Goal: Transaction & Acquisition: Download file/media

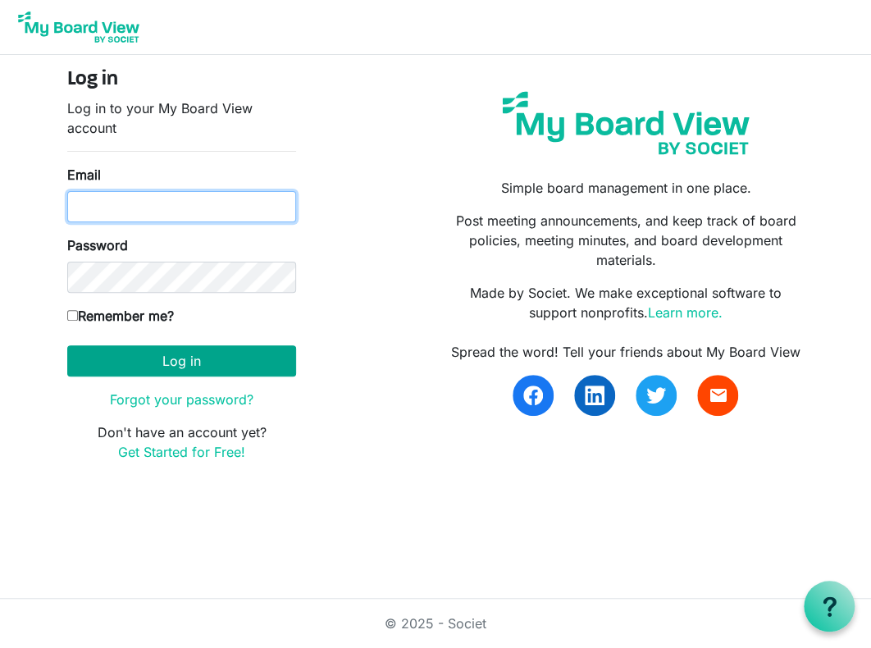
type input "k-mcginnis@shaw.ca"
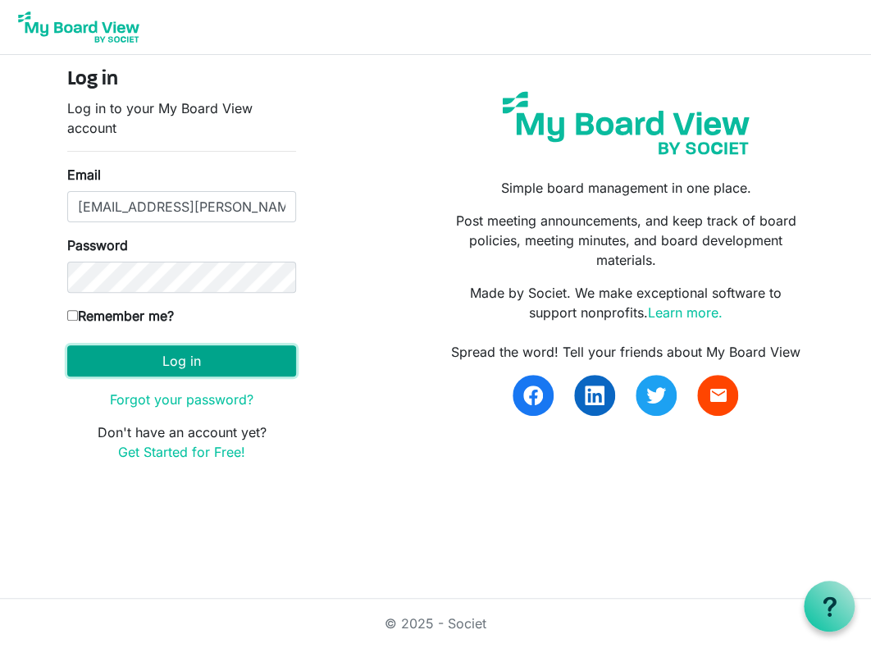
click at [180, 366] on button "Log in" at bounding box center [181, 360] width 229 height 31
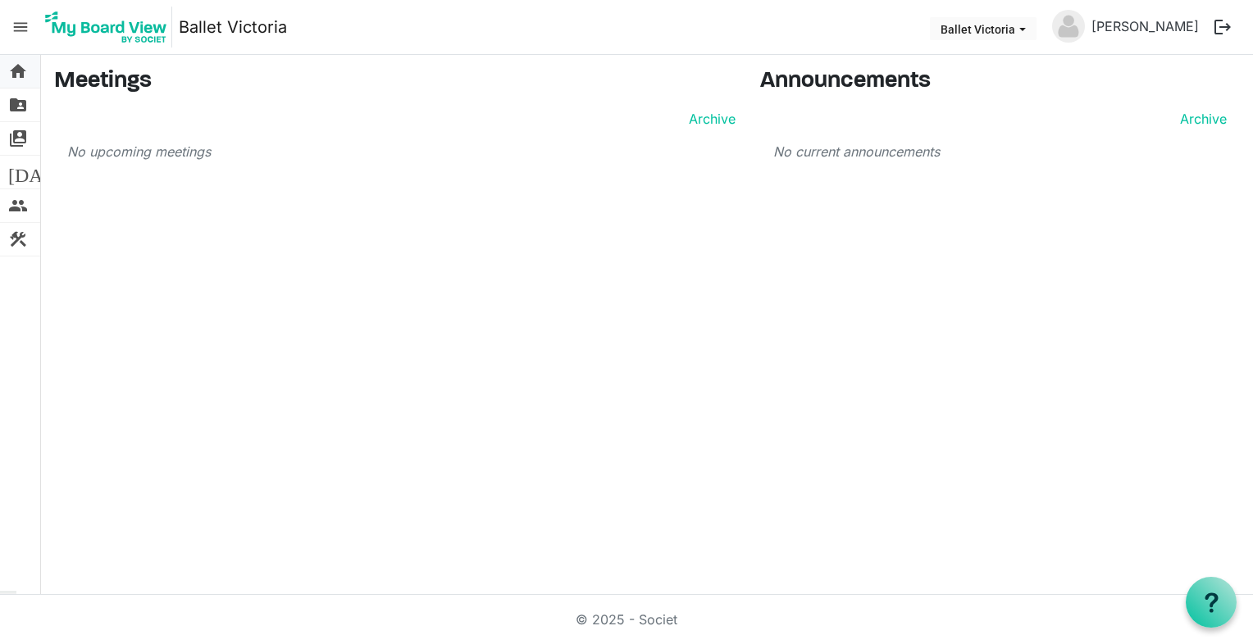
click at [17, 73] on span "home" at bounding box center [18, 71] width 20 height 33
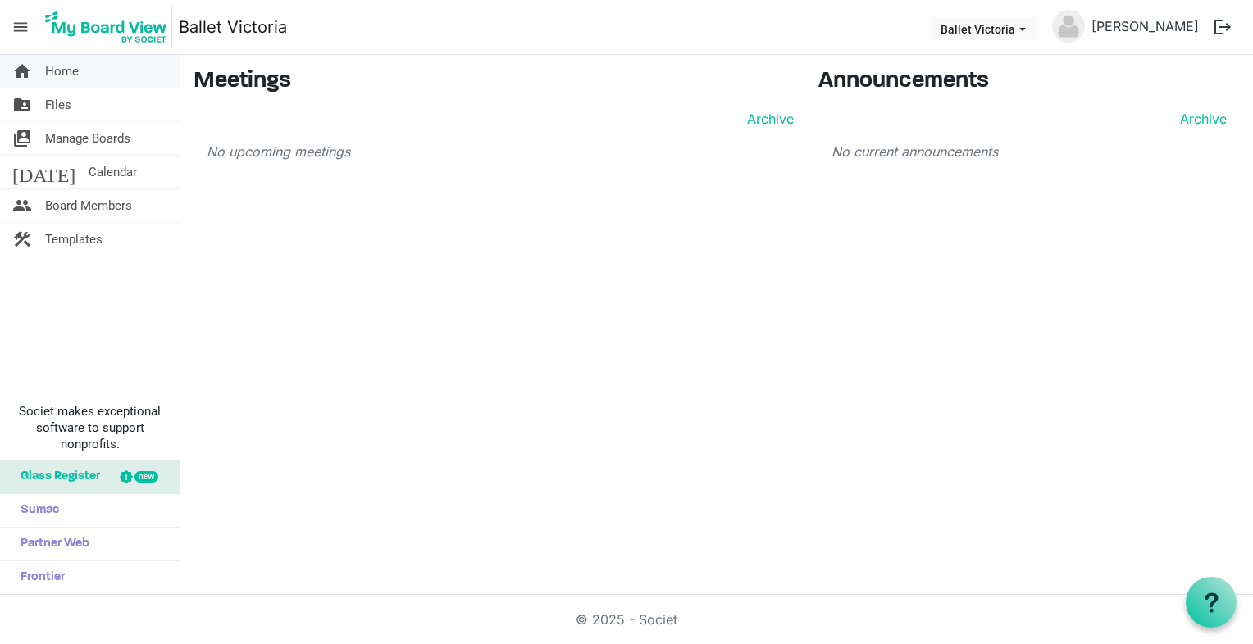
click at [64, 74] on span "Home" at bounding box center [62, 71] width 34 height 33
click at [59, 70] on span "Home" at bounding box center [62, 71] width 34 height 33
click at [55, 105] on span "Files" at bounding box center [58, 105] width 26 height 33
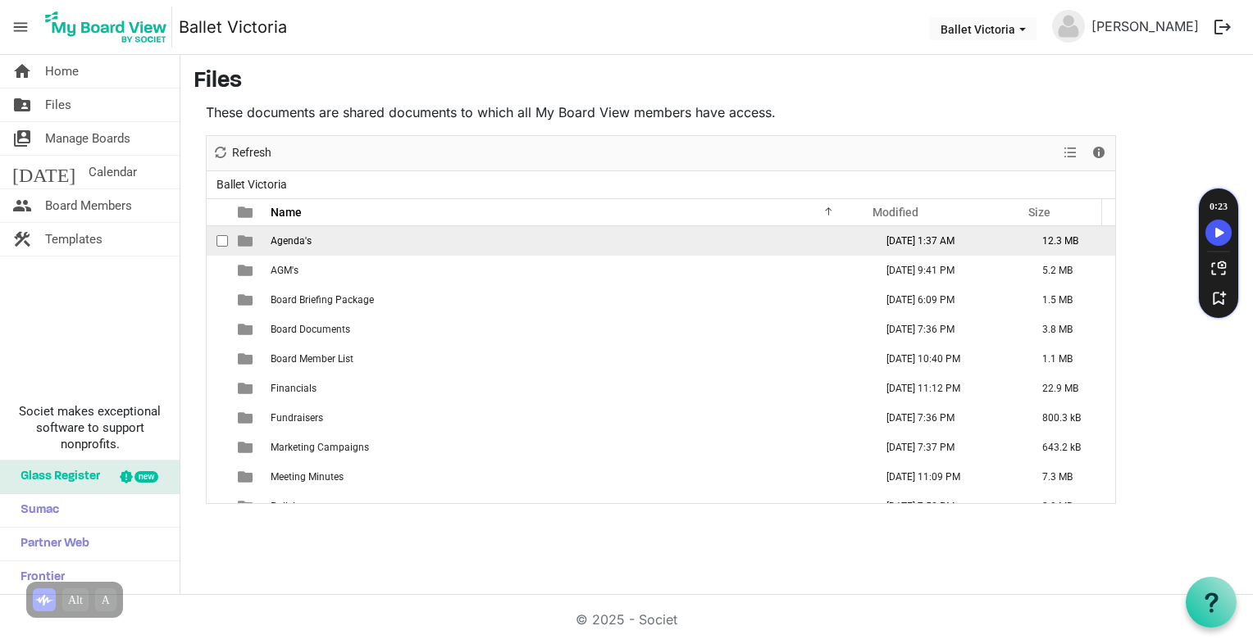
click at [285, 240] on span "Agenda's" at bounding box center [291, 240] width 41 height 11
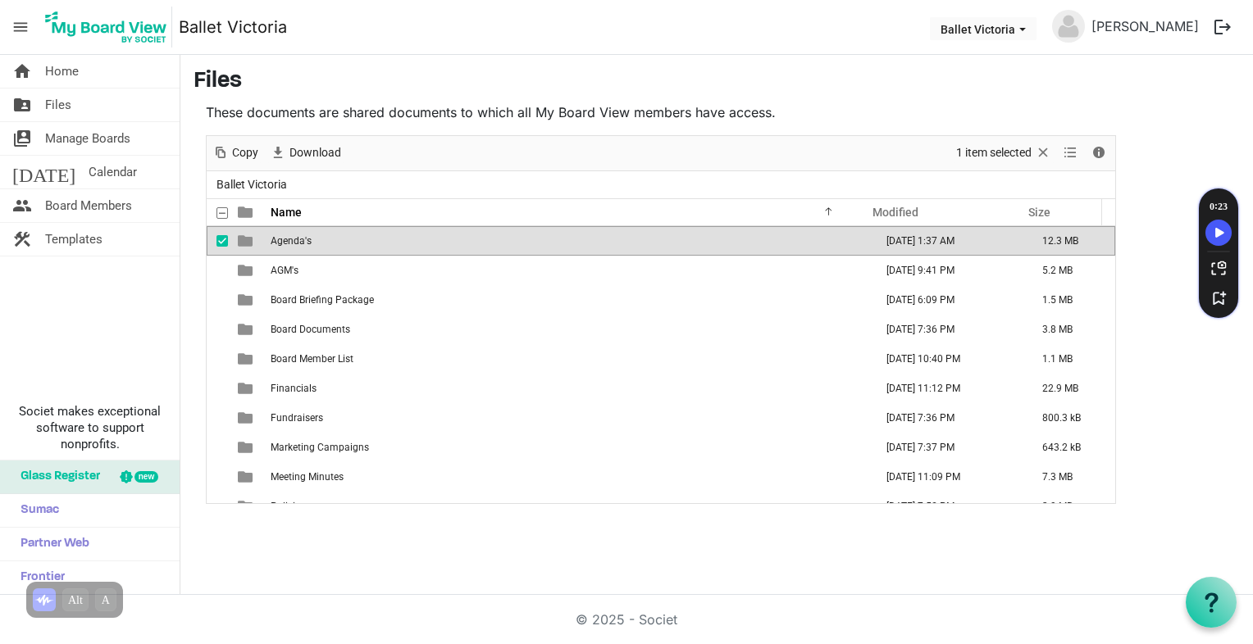
click at [285, 240] on span "Agenda's" at bounding box center [291, 240] width 41 height 11
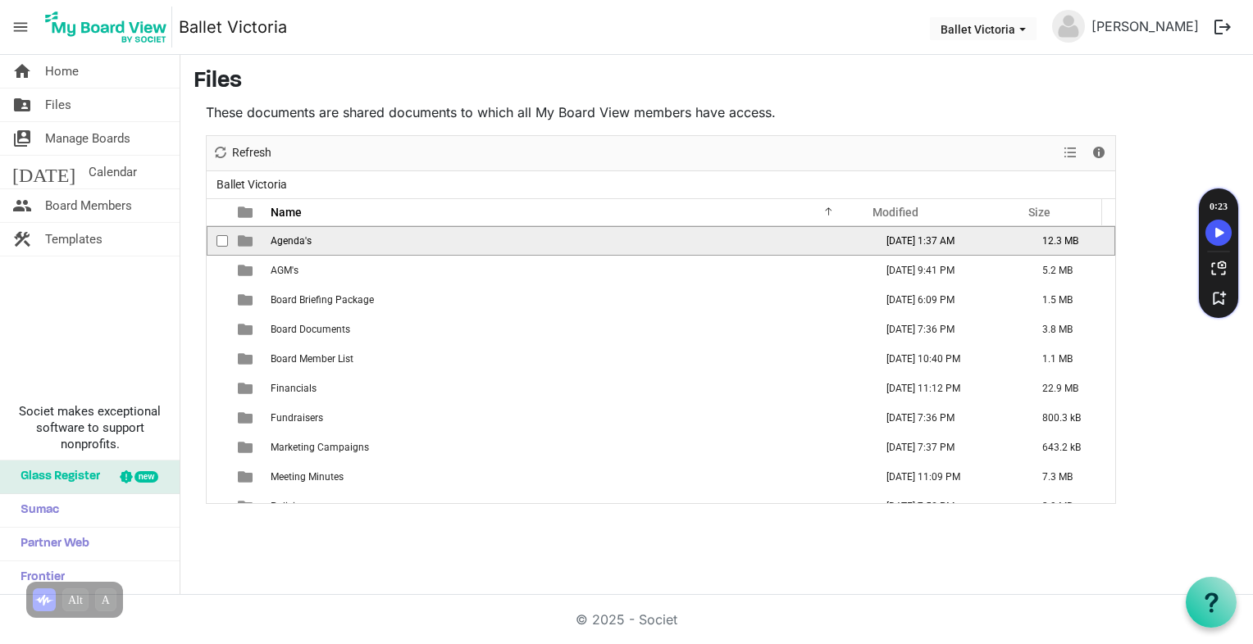
click at [285, 240] on span "Agenda's" at bounding box center [291, 240] width 41 height 11
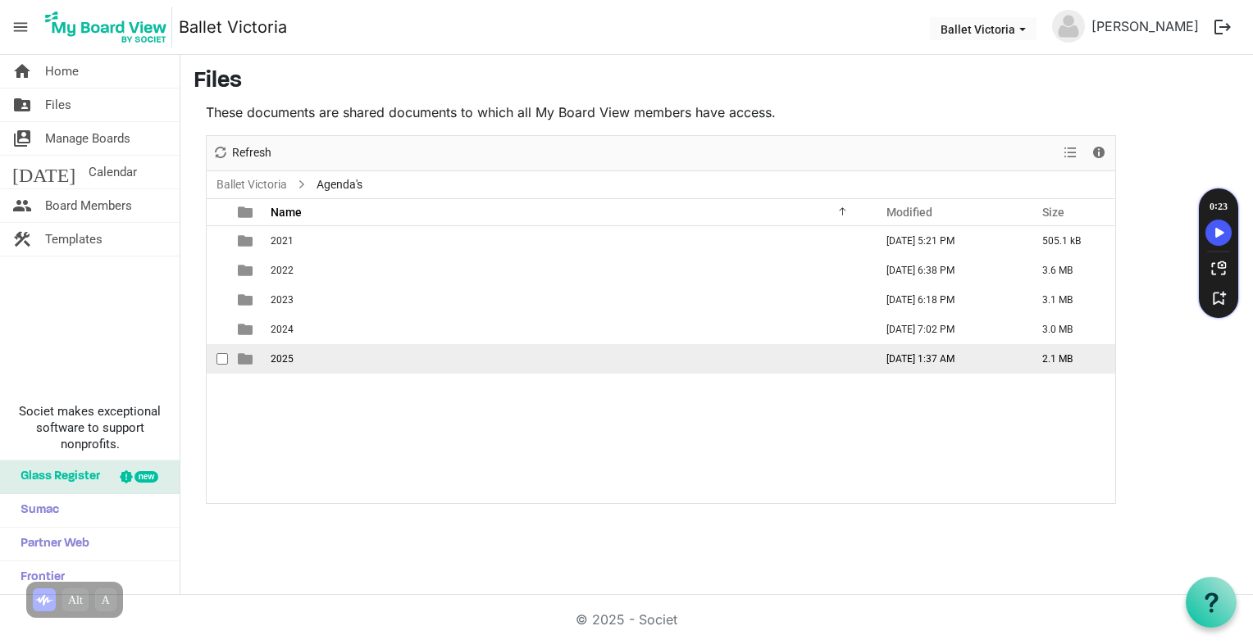
click at [285, 359] on span "2025" at bounding box center [282, 358] width 23 height 11
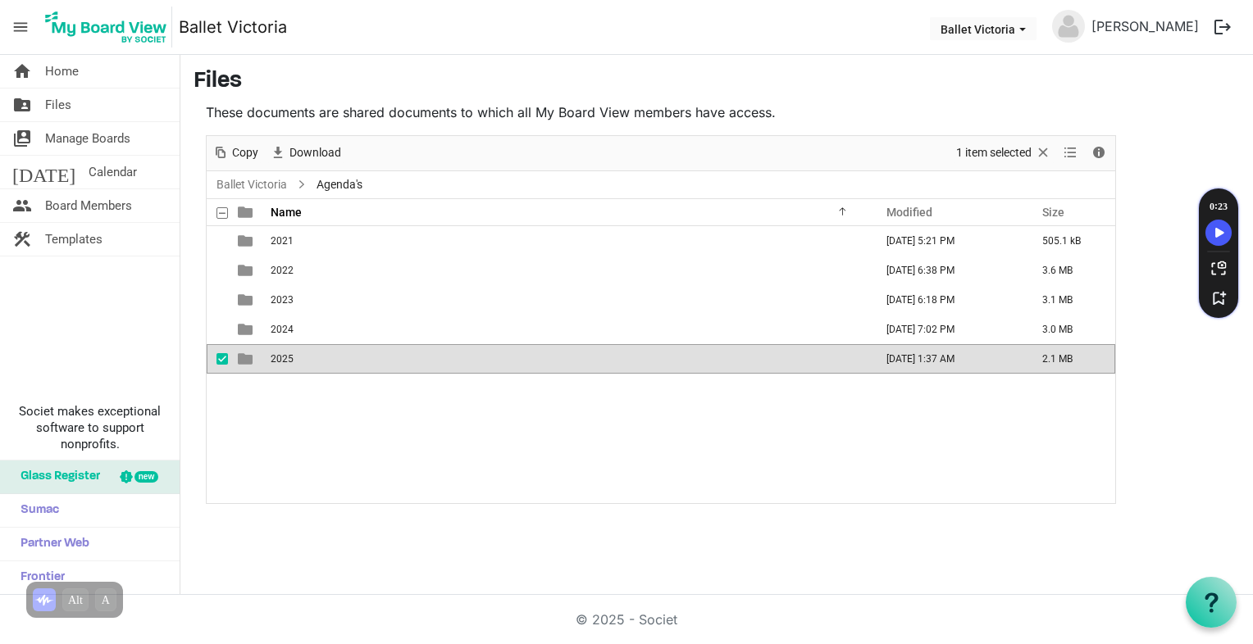
click at [285, 359] on span "2025" at bounding box center [282, 358] width 23 height 11
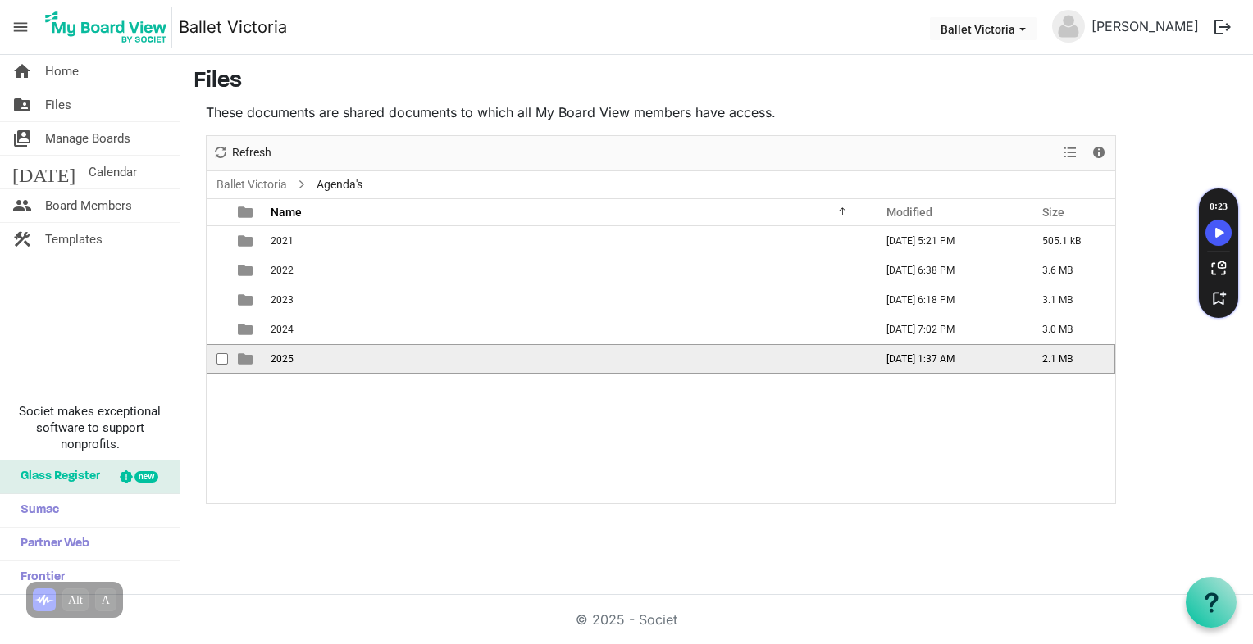
click at [285, 359] on span "2025" at bounding box center [282, 358] width 23 height 11
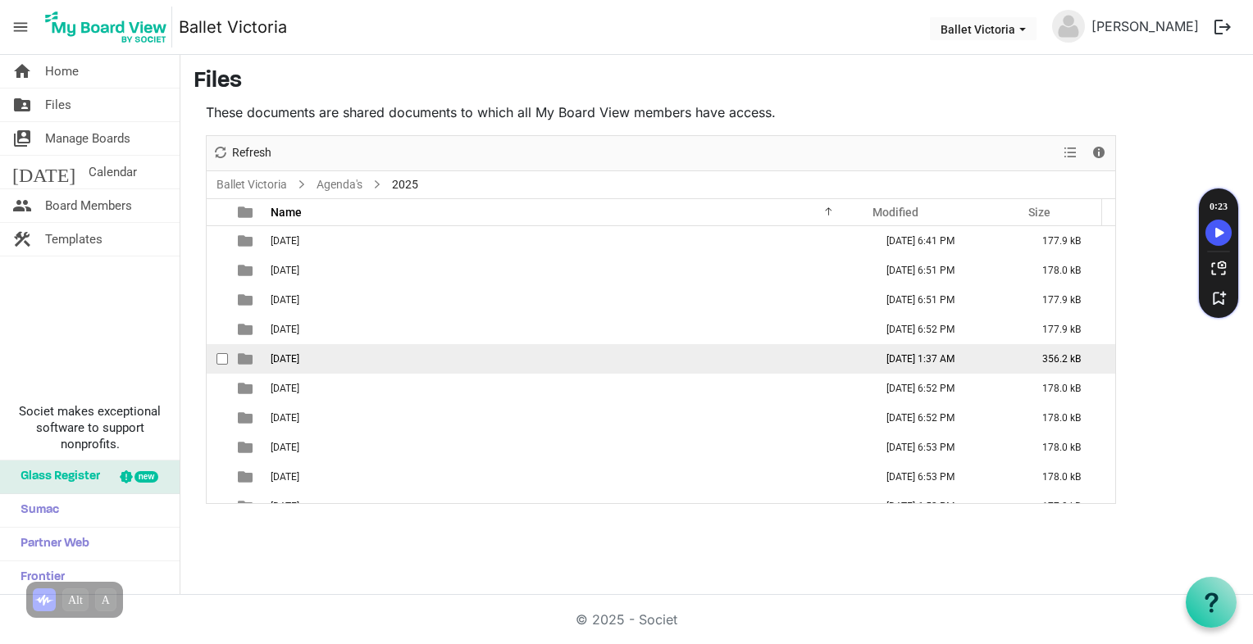
click at [889, 356] on td "April 30, 2025 1:37 AM" at bounding box center [947, 359] width 156 height 30
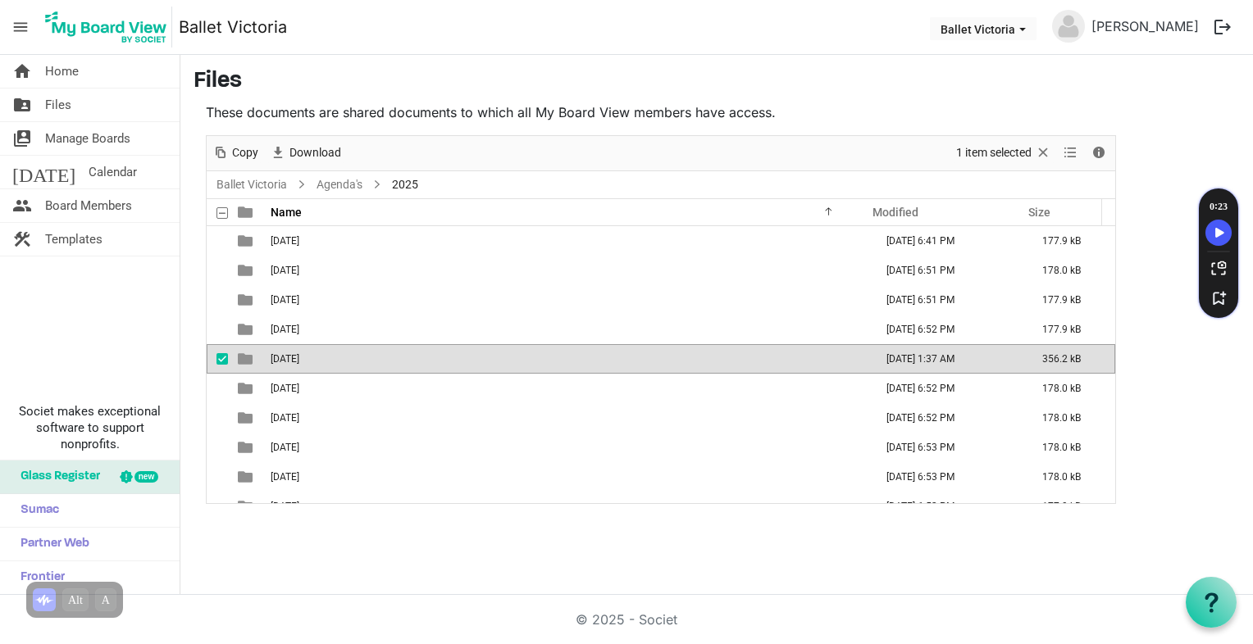
click at [889, 356] on td "[DATE] 1:37 AM" at bounding box center [947, 359] width 156 height 30
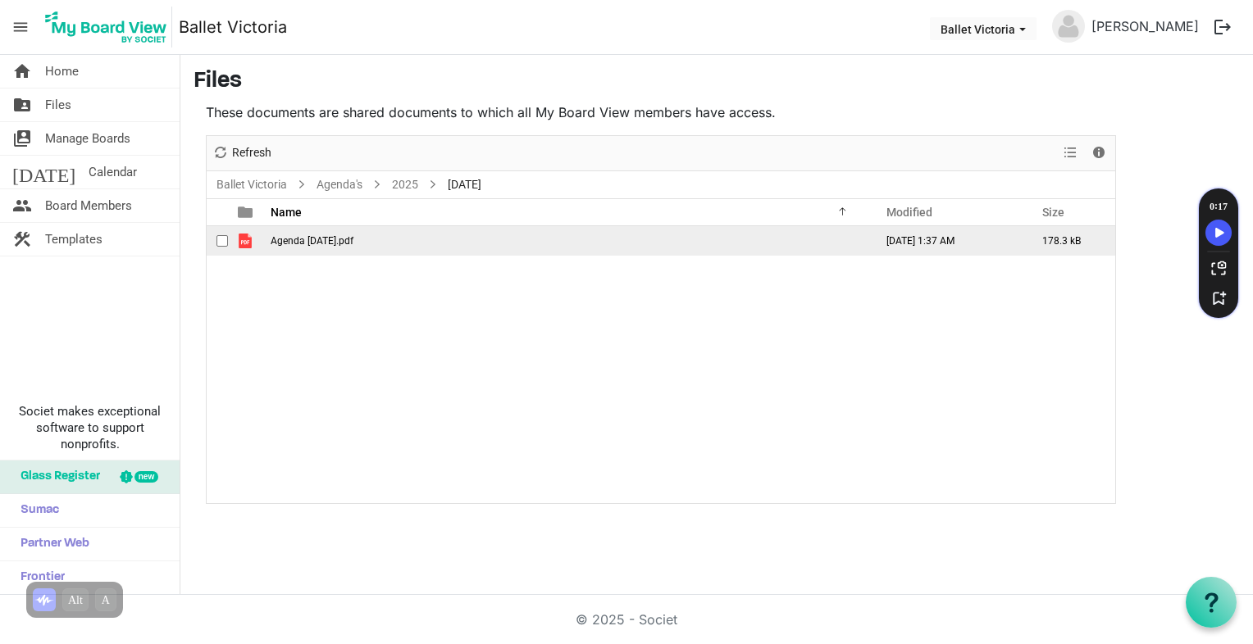
click at [307, 248] on td "Agenda May 26 2025.pdf" at bounding box center [567, 241] width 603 height 30
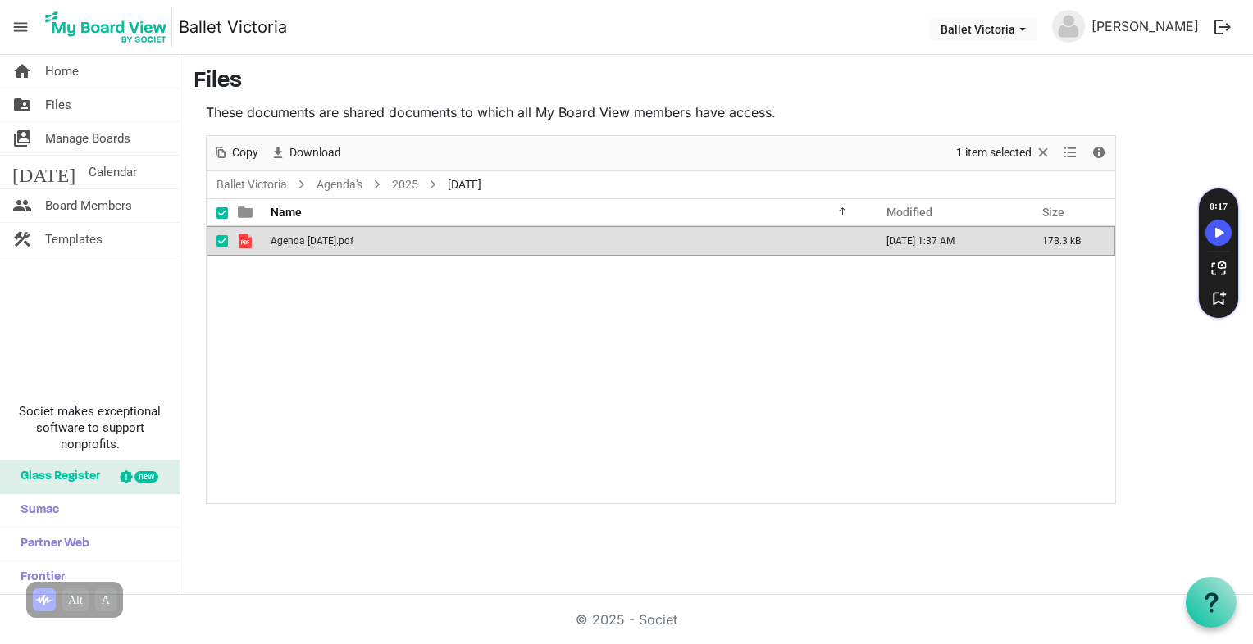
click at [307, 248] on td "Agenda May 26 2025.pdf" at bounding box center [567, 241] width 603 height 30
click at [62, 101] on span "Files" at bounding box center [58, 105] width 26 height 33
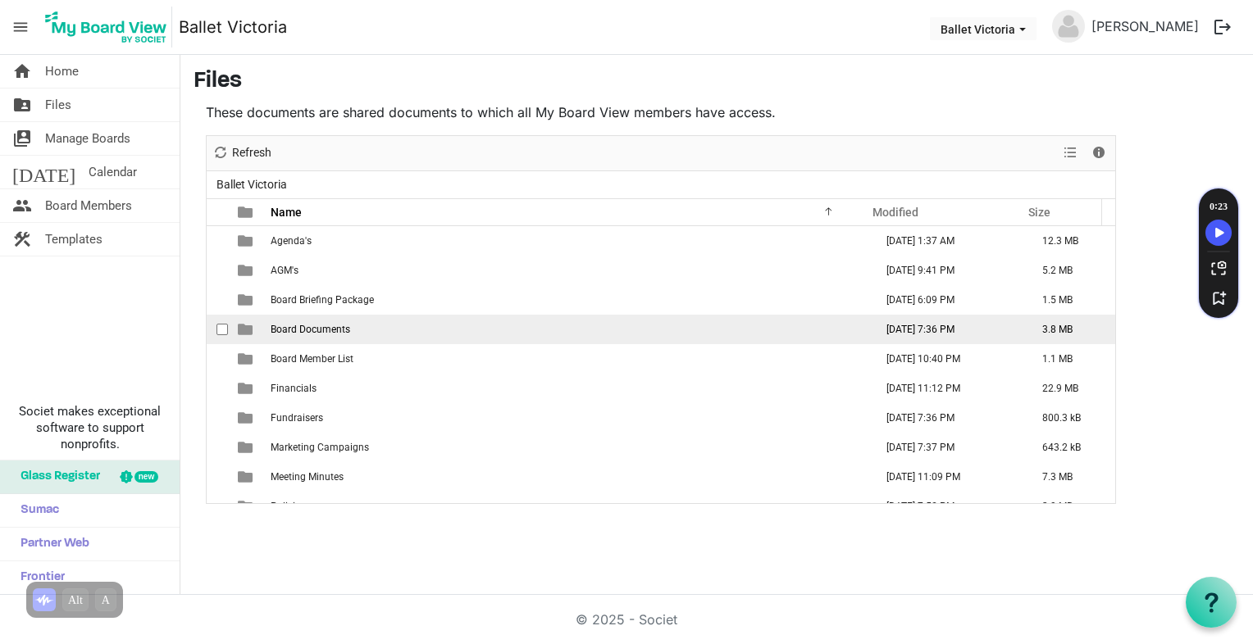
scroll to position [17, 0]
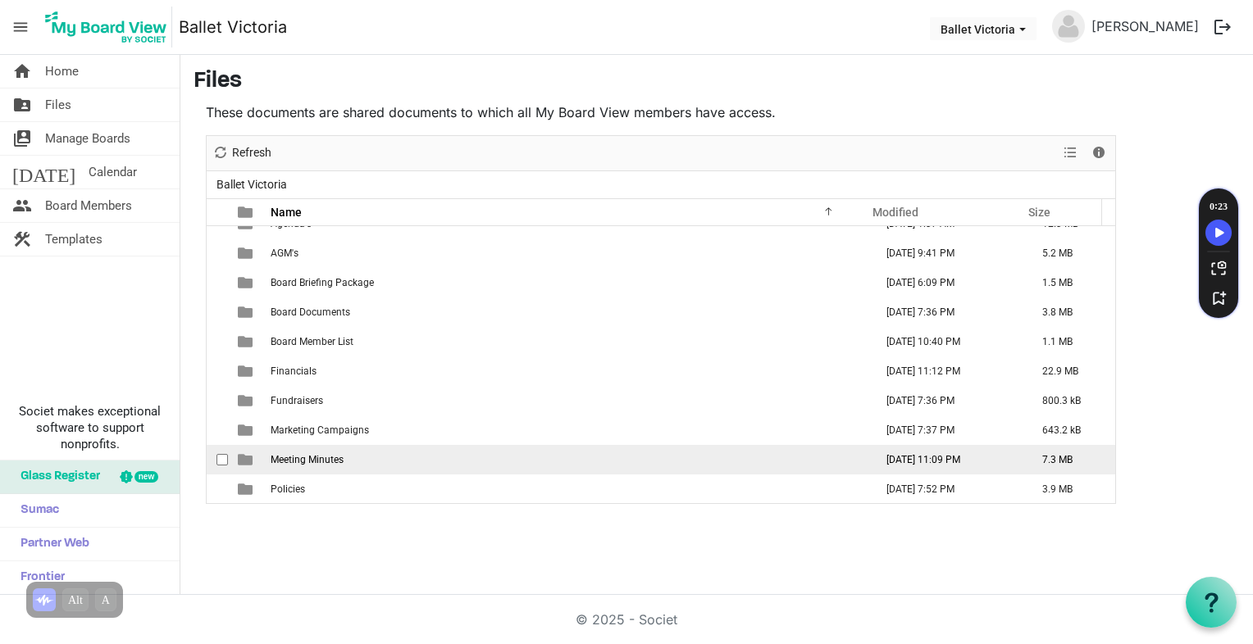
click at [305, 460] on span "Meeting Minutes" at bounding box center [307, 459] width 73 height 11
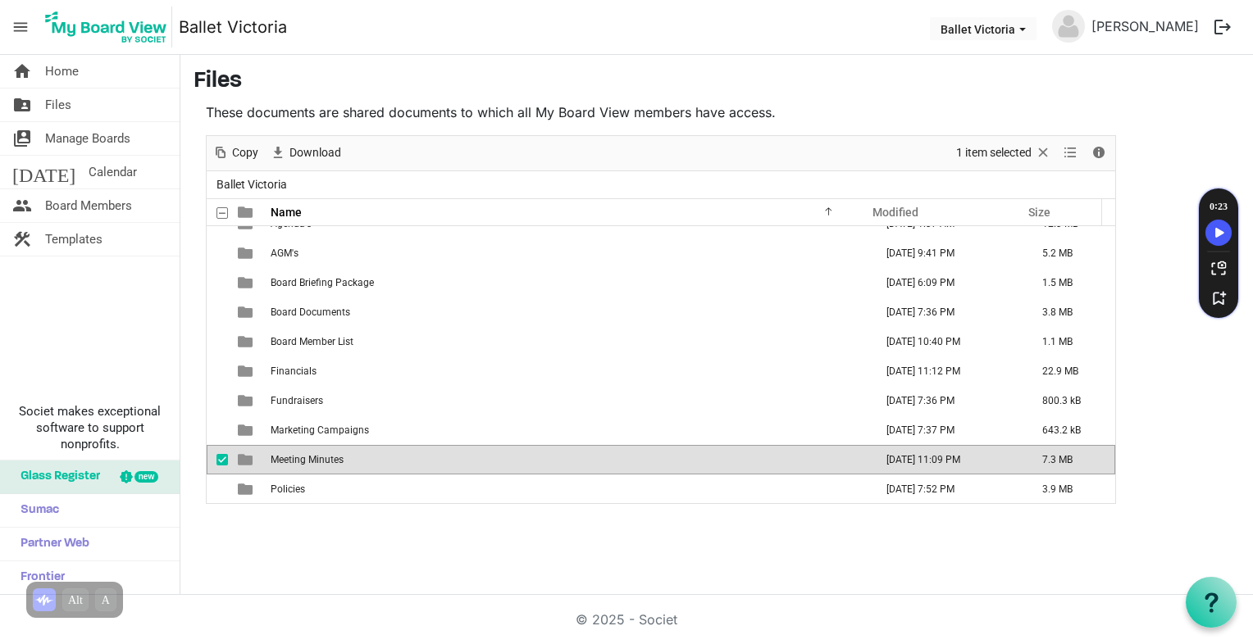
click at [305, 459] on span "Meeting Minutes" at bounding box center [307, 459] width 73 height 11
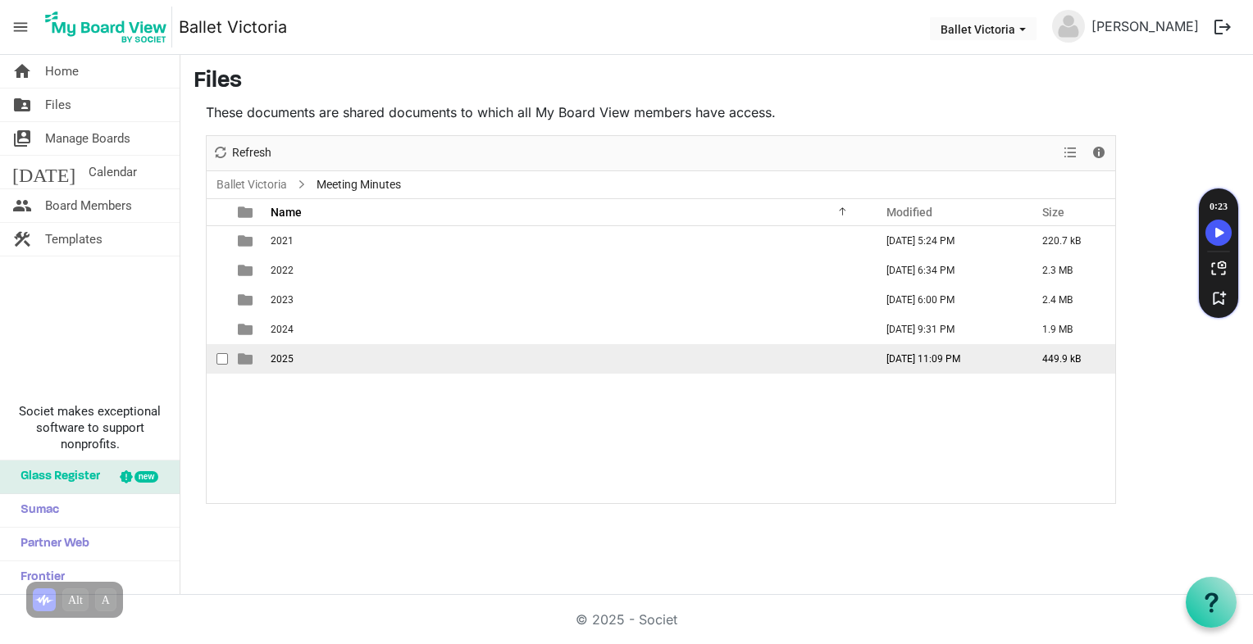
click at [900, 362] on td "[DATE] 11:09 PM" at bounding box center [947, 359] width 156 height 30
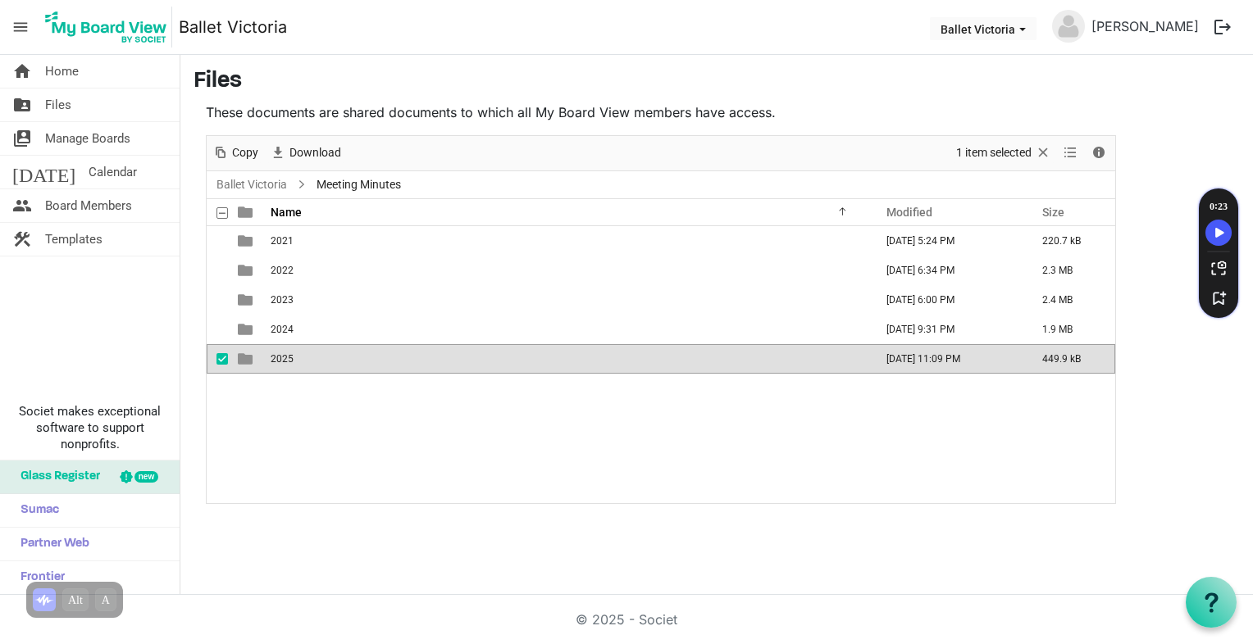
click at [900, 362] on td "[DATE] 11:09 PM" at bounding box center [947, 359] width 156 height 30
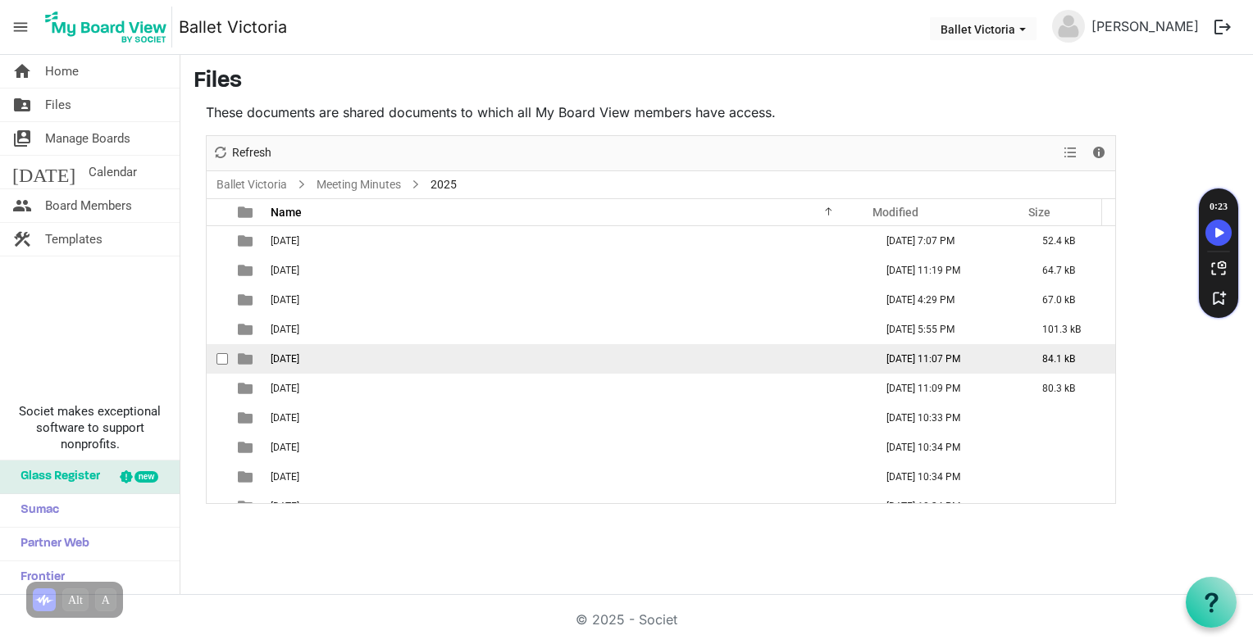
click at [885, 359] on td "June 25, 2025 11:07 PM" at bounding box center [947, 359] width 156 height 30
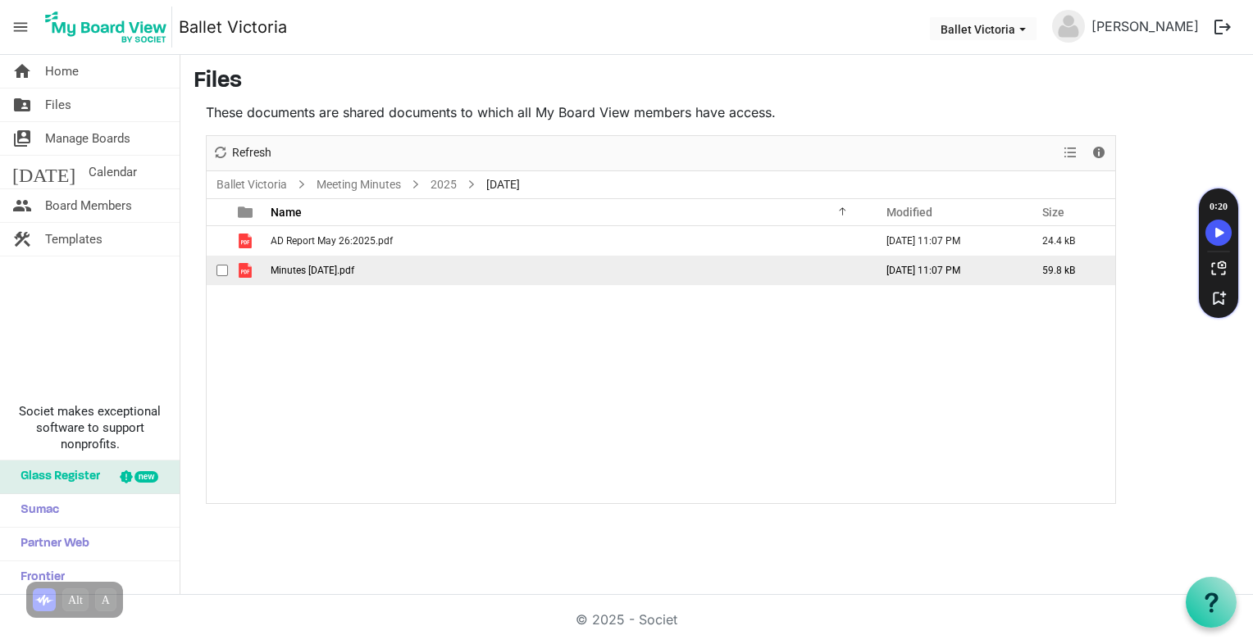
click at [317, 274] on span "Minutes May 26, 2025.pdf" at bounding box center [313, 270] width 84 height 11
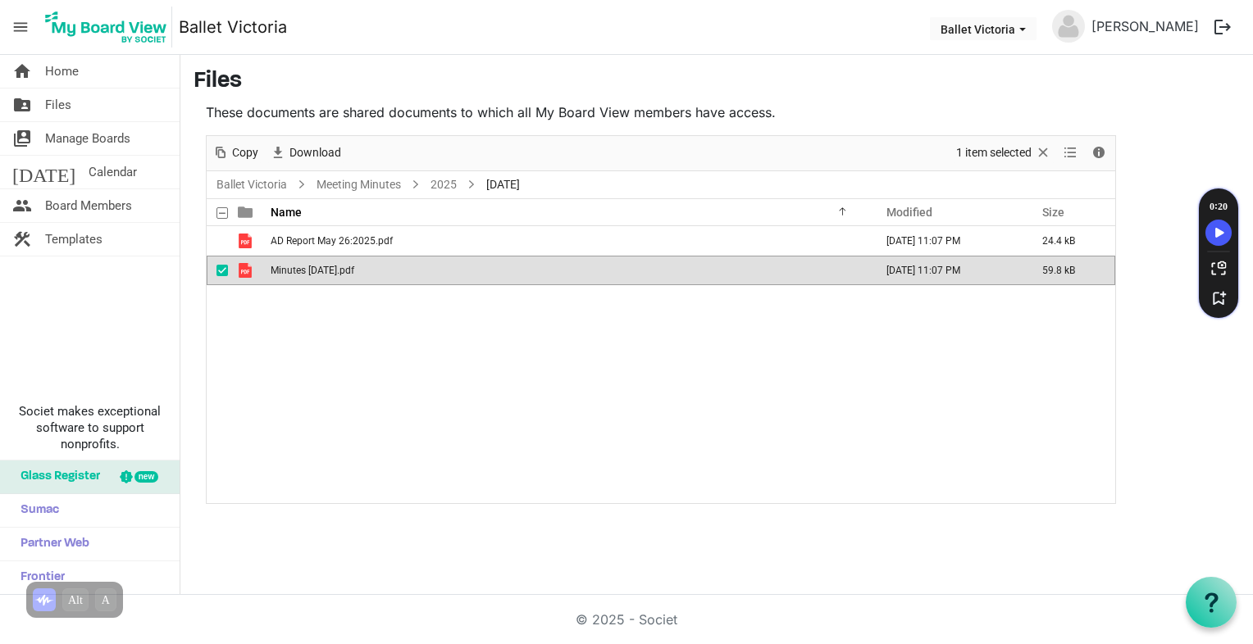
click at [317, 274] on span "Minutes May 26, 2025.pdf" at bounding box center [313, 270] width 84 height 11
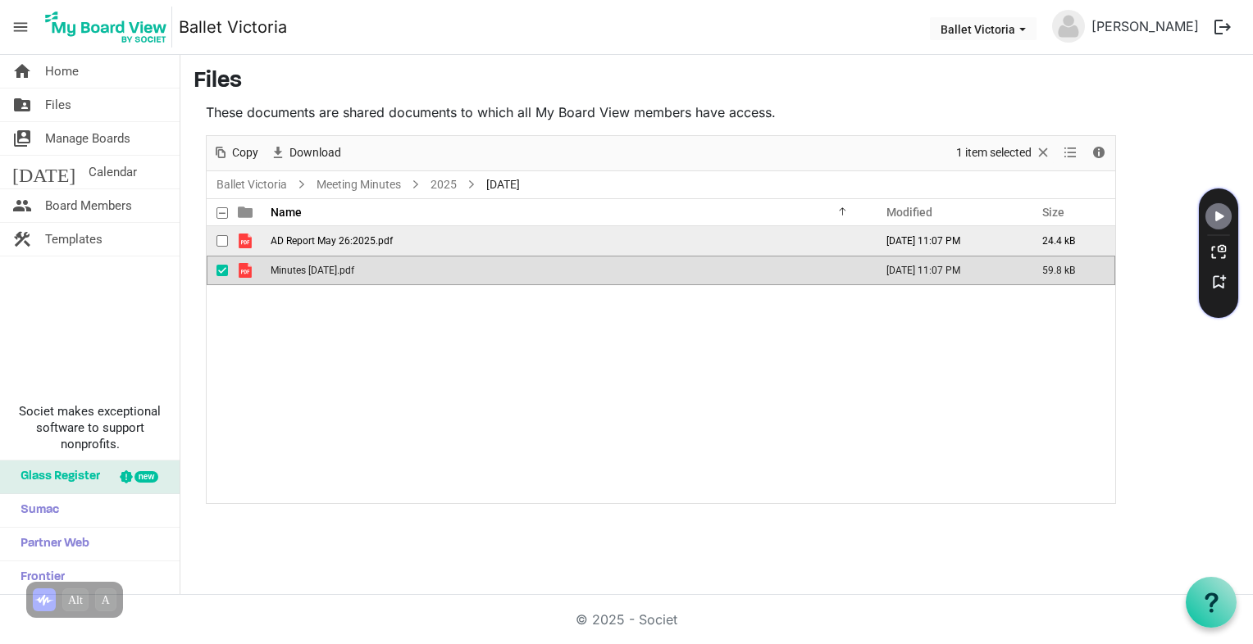
click at [904, 239] on td "June 25, 2025 11:07 PM" at bounding box center [947, 241] width 156 height 30
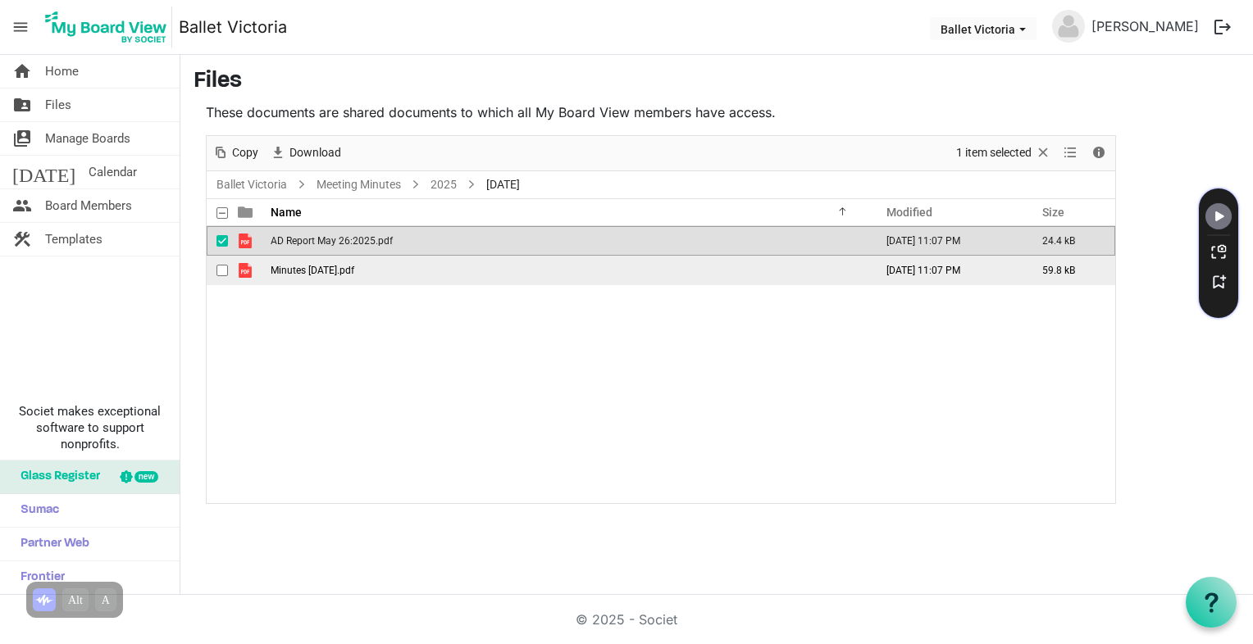
click at [354, 271] on span "Minutes May 26, 2025.pdf" at bounding box center [313, 270] width 84 height 11
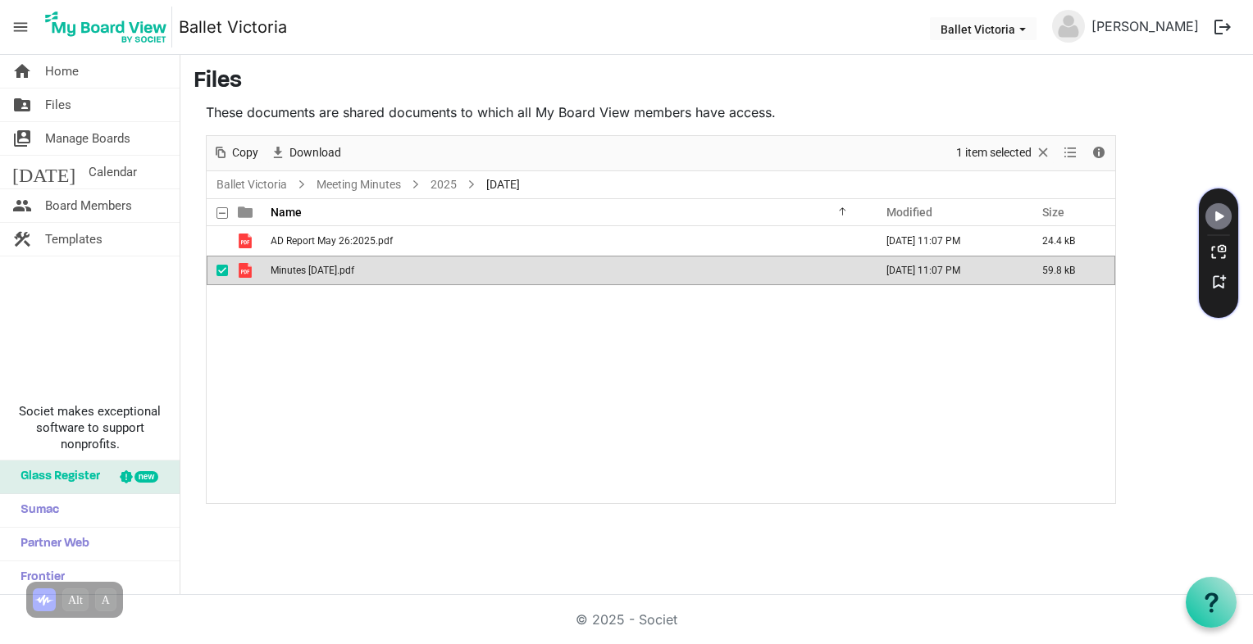
click at [354, 271] on span "Minutes May 26, 2025.pdf" at bounding box center [313, 270] width 84 height 11
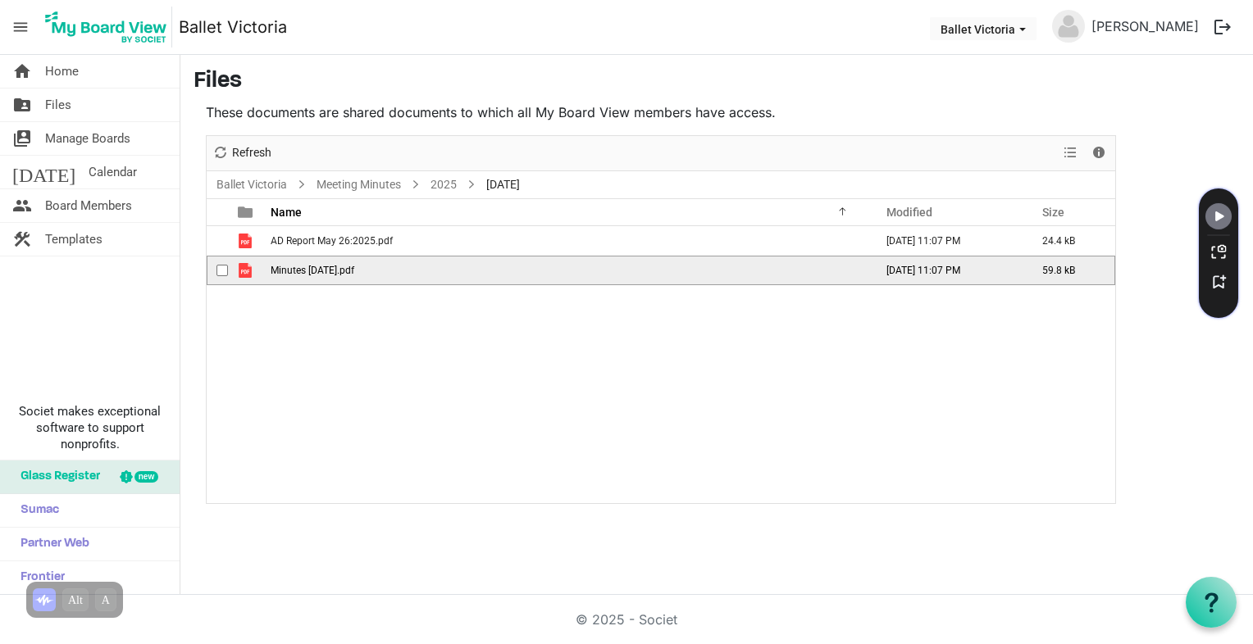
click at [243, 271] on span "is template cell column header type" at bounding box center [245, 270] width 15 height 15
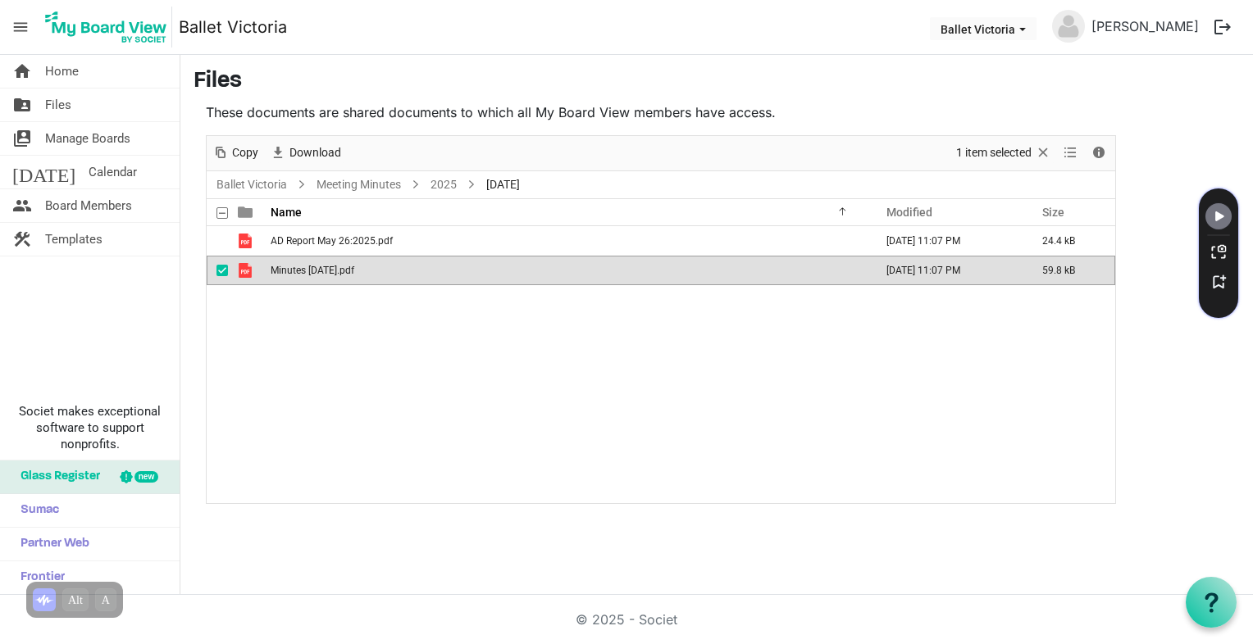
click at [243, 271] on span "is template cell column header type" at bounding box center [245, 270] width 15 height 15
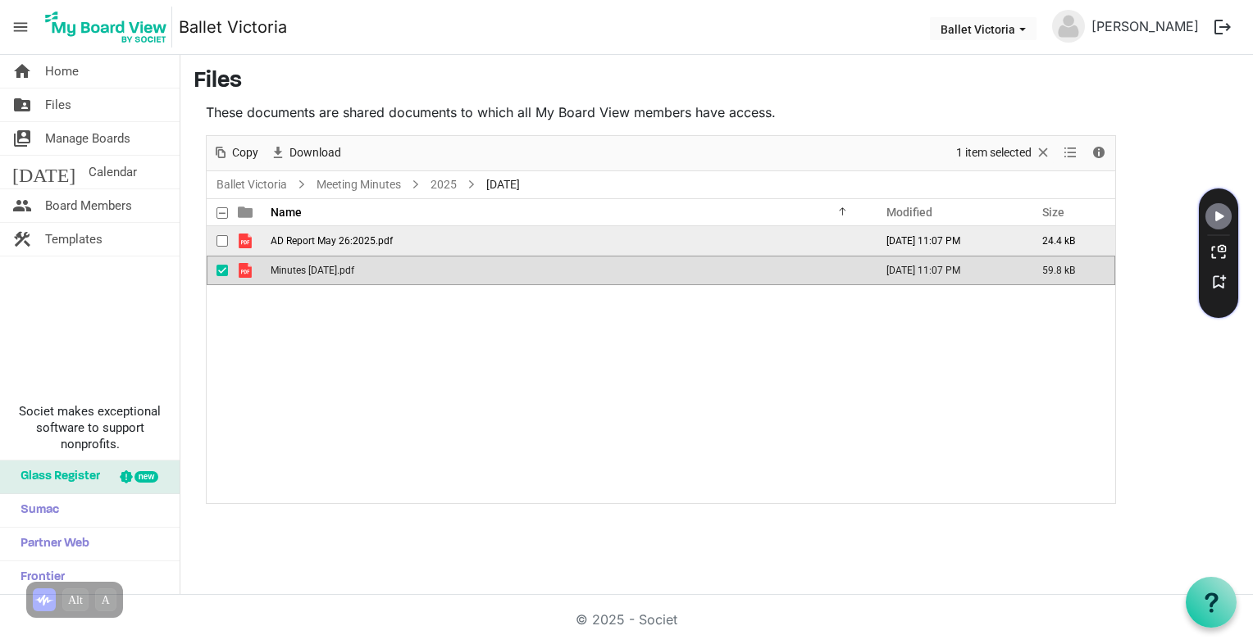
click at [371, 238] on span "AD Report May 26:2025.pdf" at bounding box center [332, 240] width 122 height 11
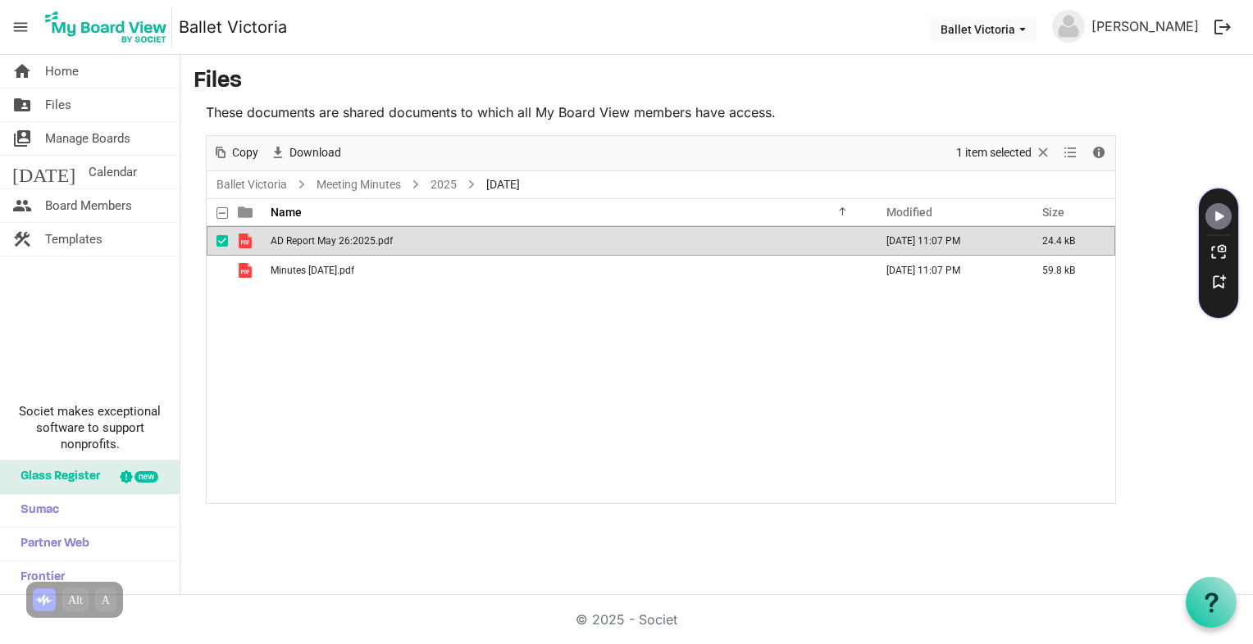
click at [371, 238] on span "AD Report May 26:2025.pdf" at bounding box center [332, 240] width 122 height 11
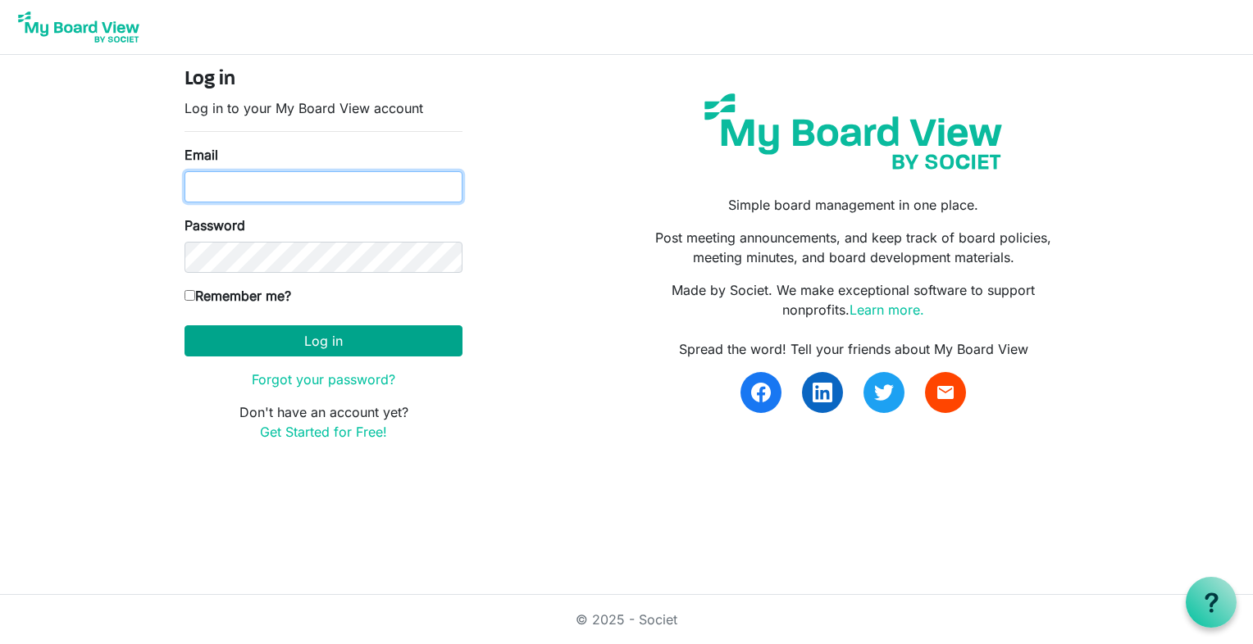
type input "[EMAIL_ADDRESS][PERSON_NAME][PERSON_NAME][DOMAIN_NAME]"
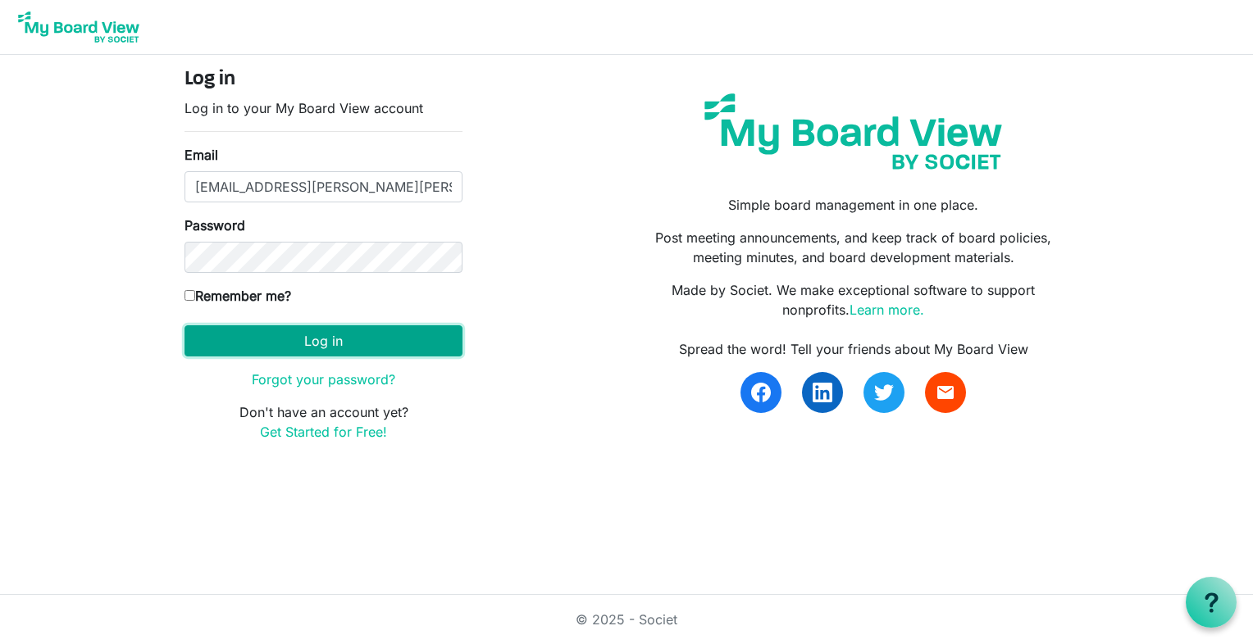
click at [333, 337] on button "Log in" at bounding box center [323, 341] width 278 height 31
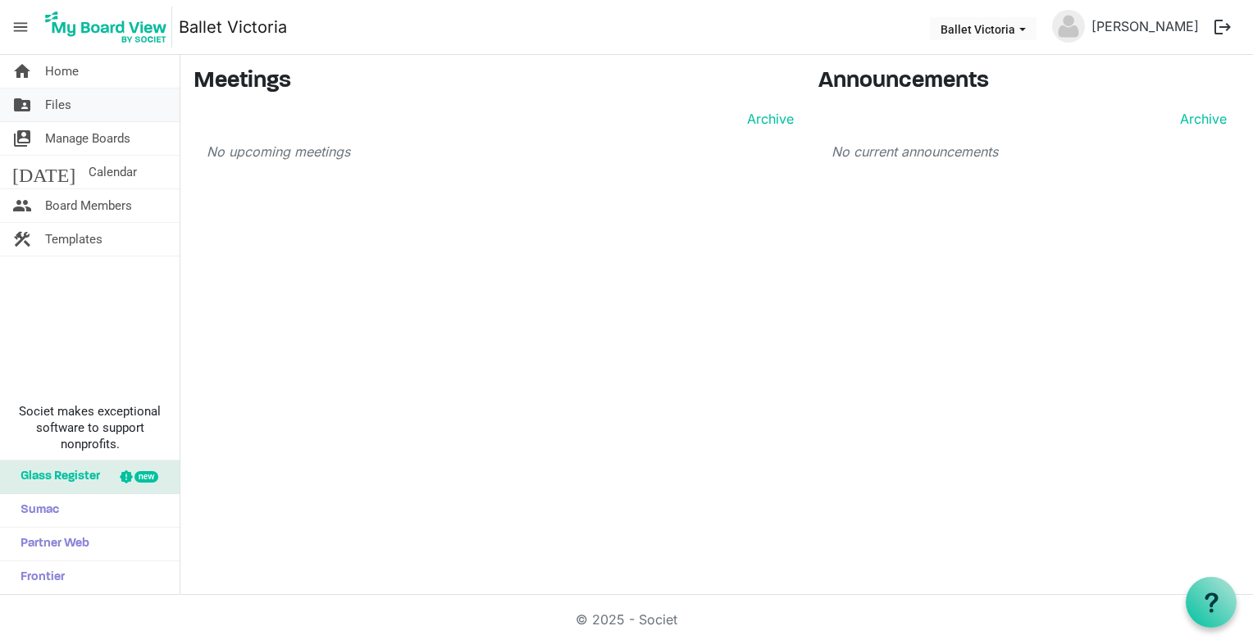
click at [50, 100] on span "Files" at bounding box center [58, 105] width 26 height 33
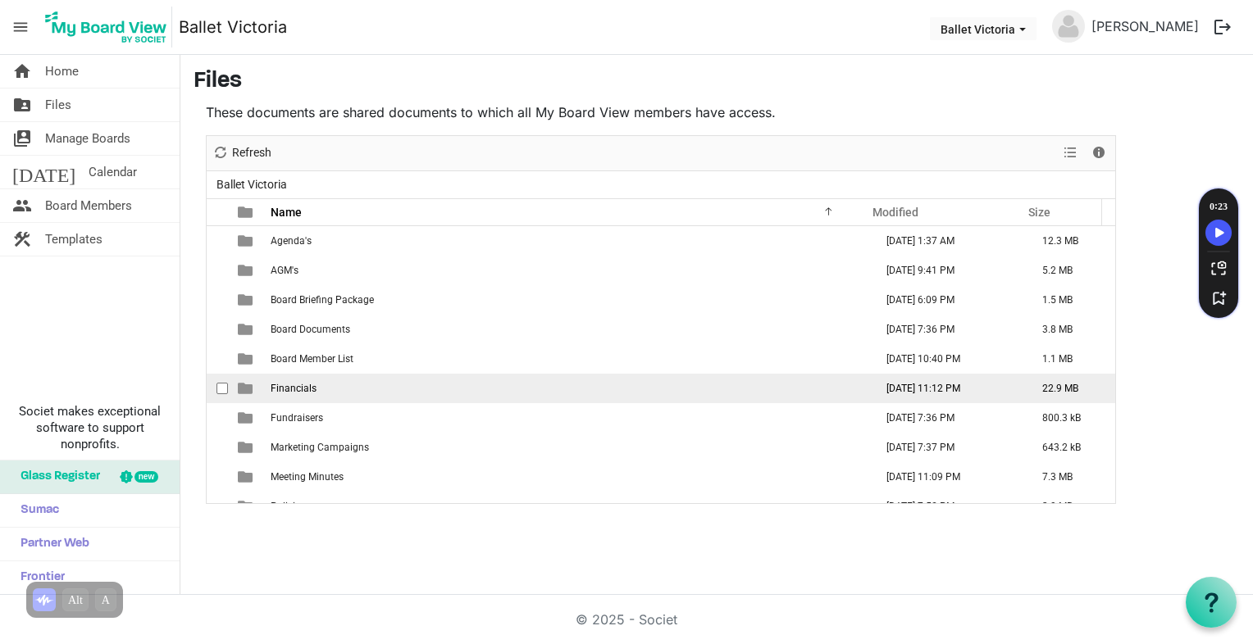
click at [893, 391] on td "[DATE] 11:12 PM" at bounding box center [947, 389] width 156 height 30
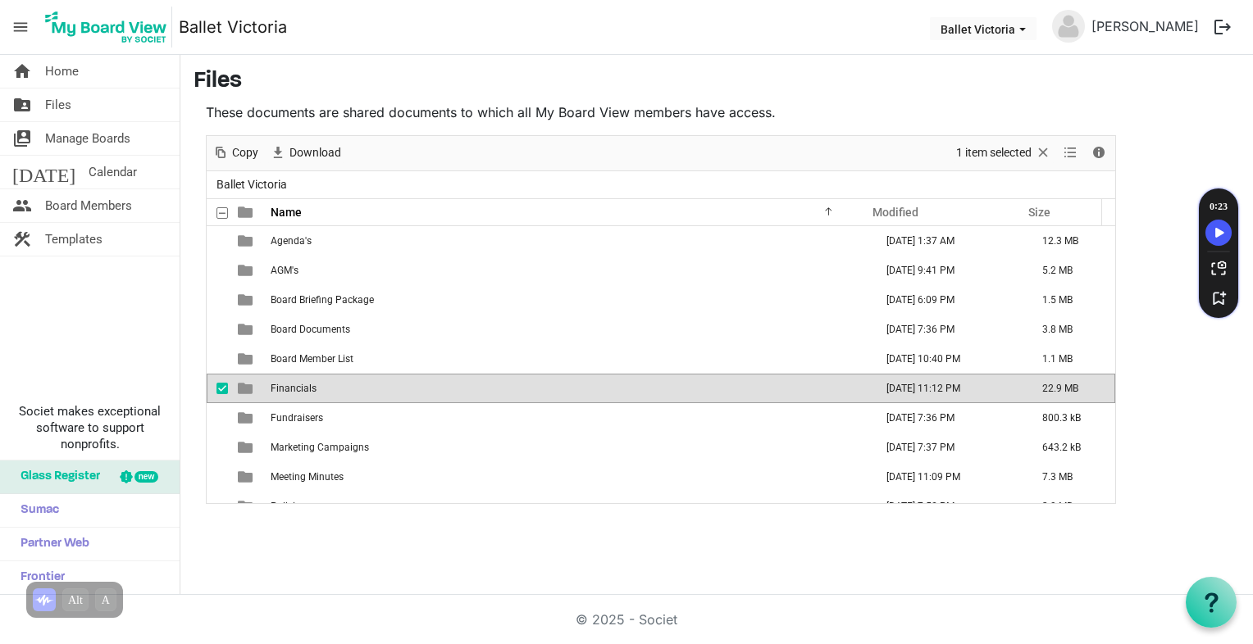
click at [893, 391] on td "[DATE] 11:12 PM" at bounding box center [947, 389] width 156 height 30
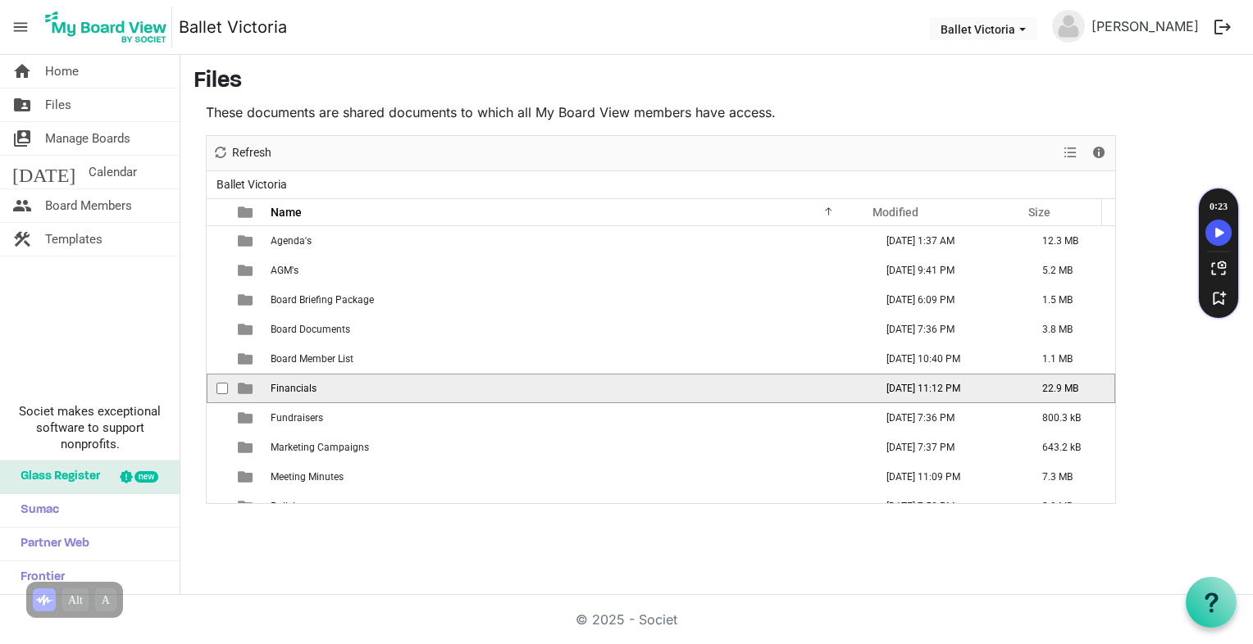
click at [893, 391] on td "[DATE] 11:12 PM" at bounding box center [947, 389] width 156 height 30
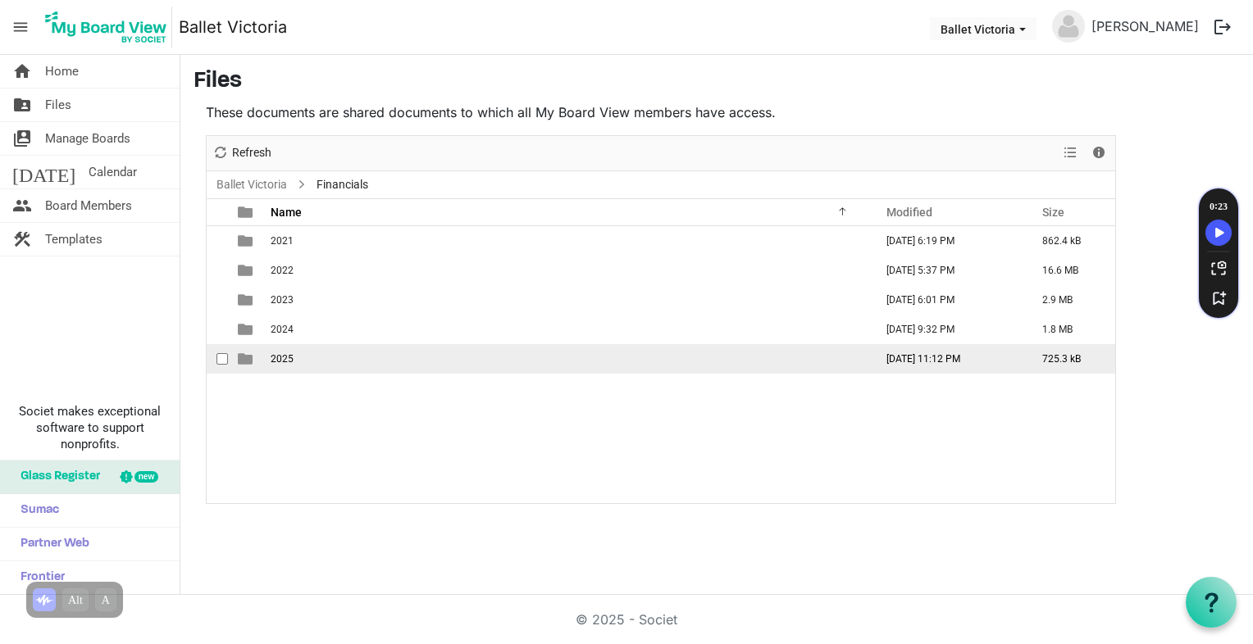
click at [968, 356] on td "June 24, 2025 11:12 PM" at bounding box center [947, 359] width 156 height 30
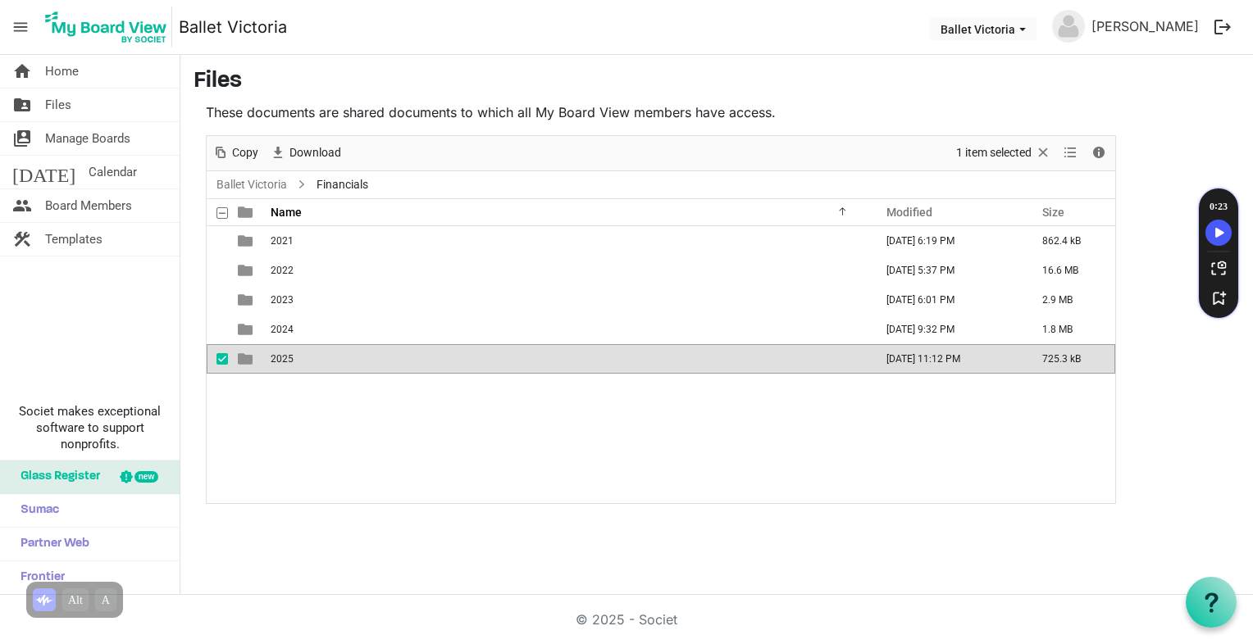
click at [968, 356] on td "June 24, 2025 11:12 PM" at bounding box center [947, 359] width 156 height 30
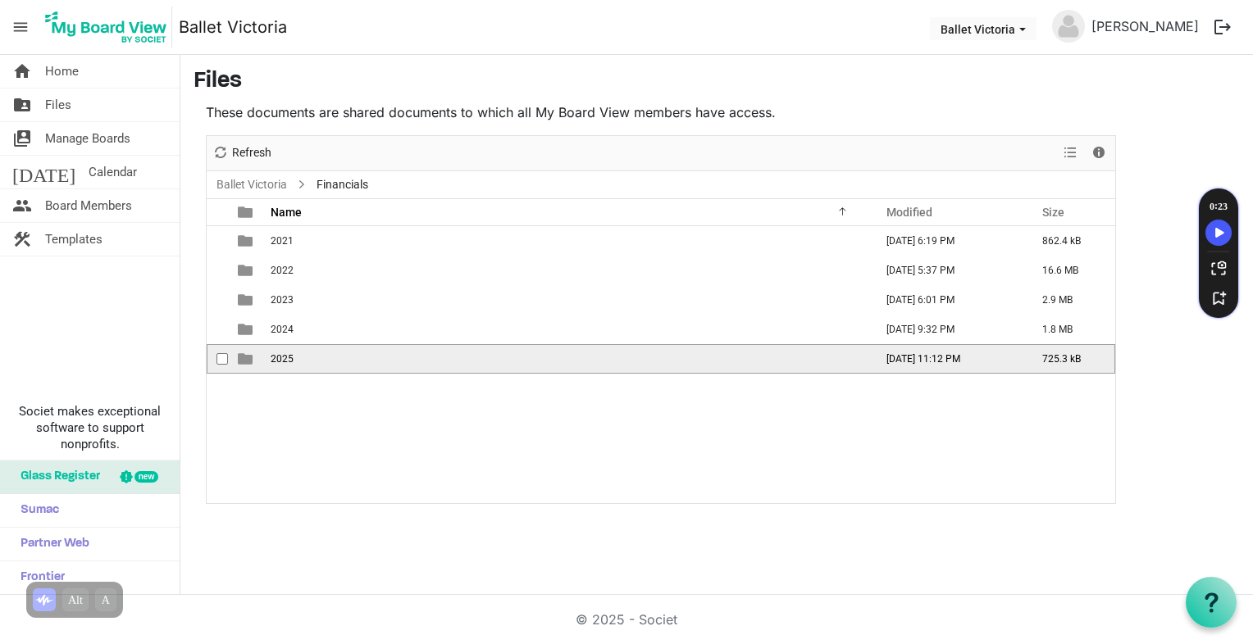
click at [968, 356] on td "June 24, 2025 11:12 PM" at bounding box center [947, 359] width 156 height 30
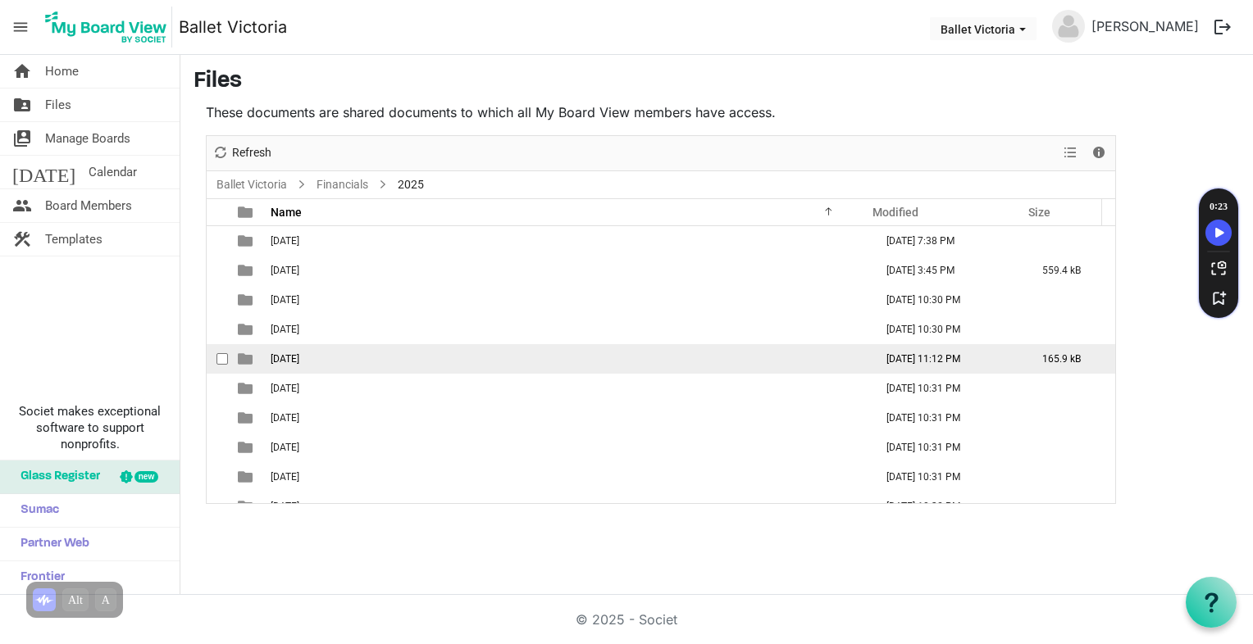
click at [924, 359] on td "June 24, 2025 11:12 PM" at bounding box center [947, 359] width 156 height 30
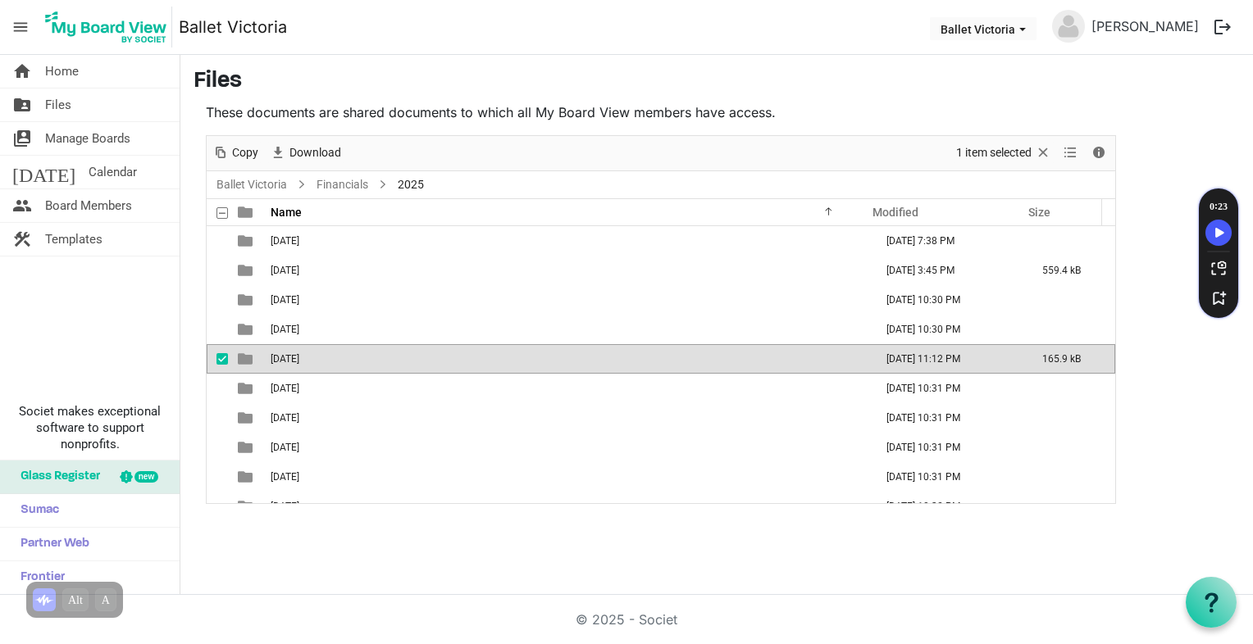
click at [924, 359] on td "June 24, 2025 11:12 PM" at bounding box center [947, 359] width 156 height 30
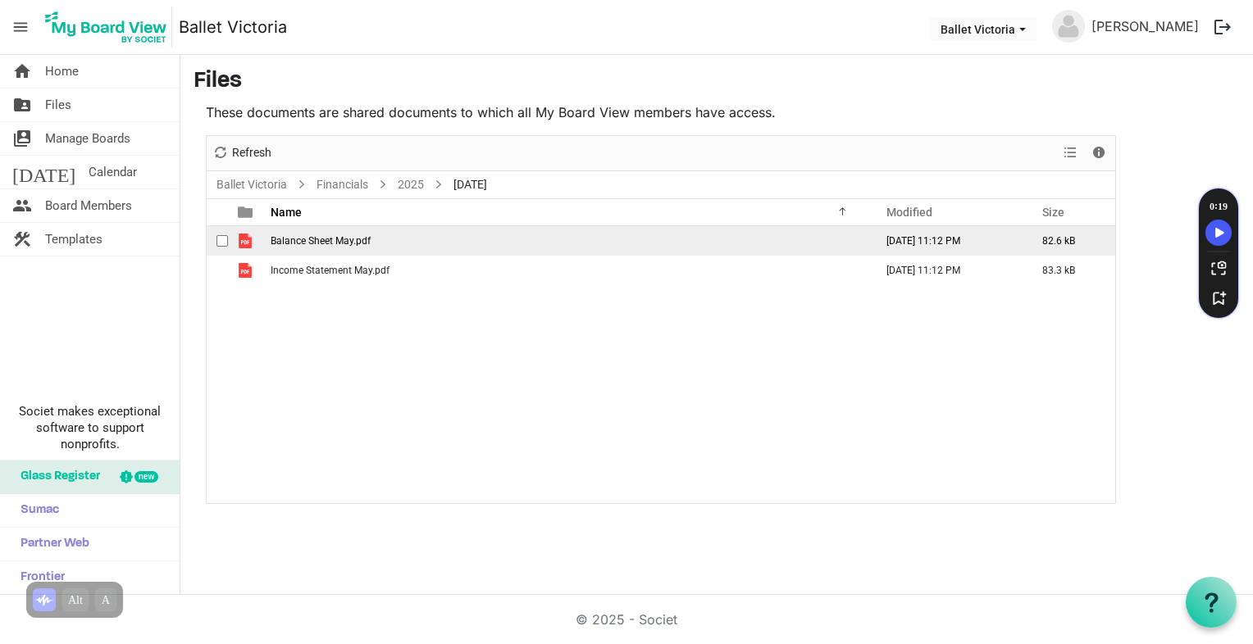
click at [353, 247] on td "Balance Sheet May.pdf" at bounding box center [567, 241] width 603 height 30
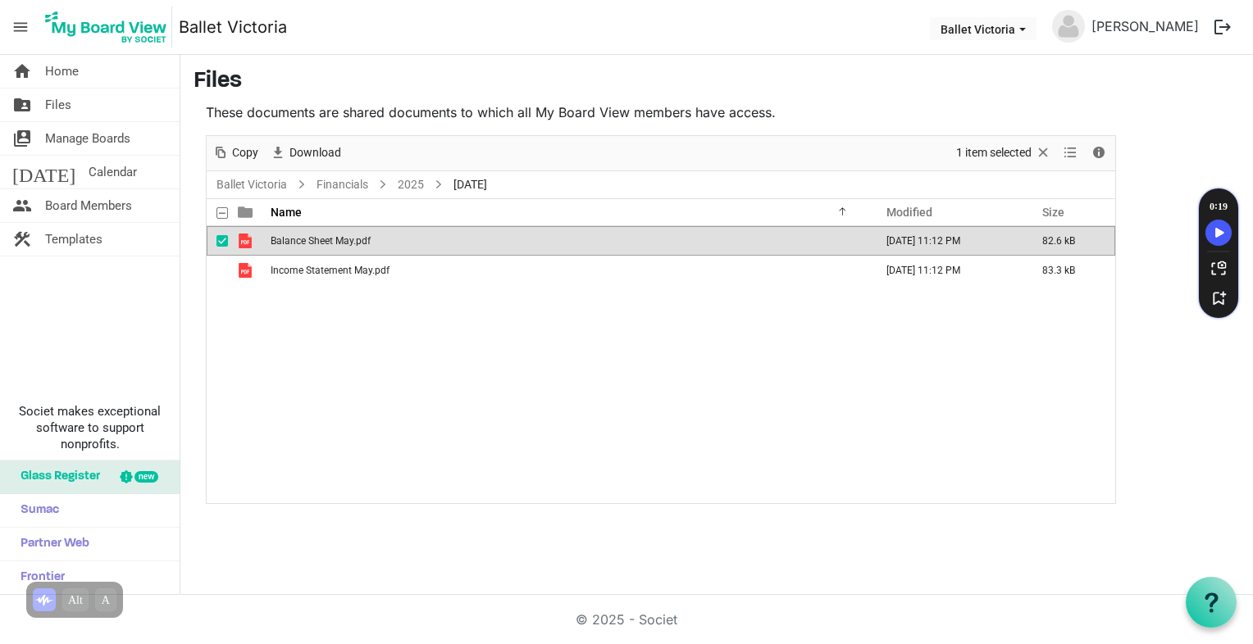
click at [353, 247] on td "Balance Sheet May.pdf" at bounding box center [567, 241] width 603 height 30
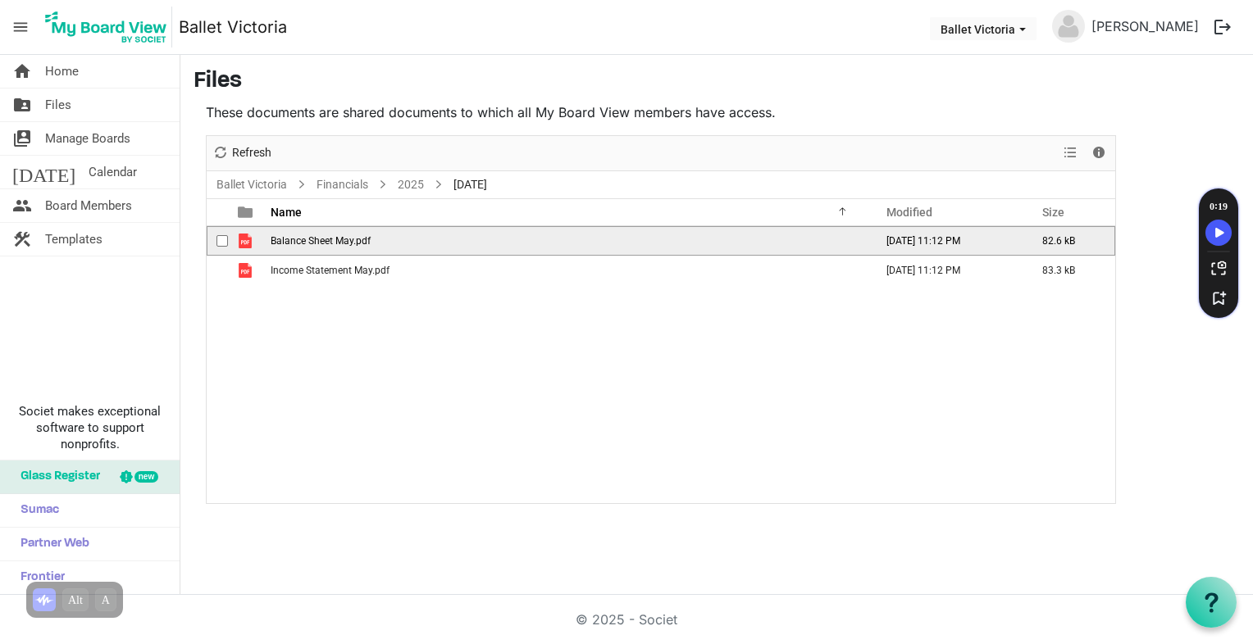
click at [353, 247] on td "Balance Sheet May.pdf" at bounding box center [567, 241] width 603 height 30
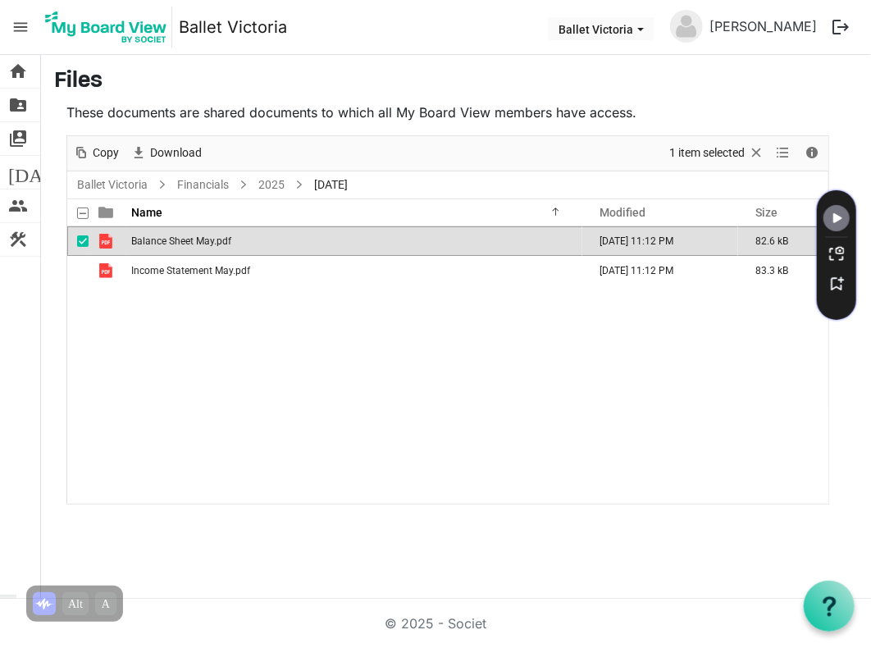
click at [105, 239] on span "is template cell column header type" at bounding box center [105, 241] width 15 height 15
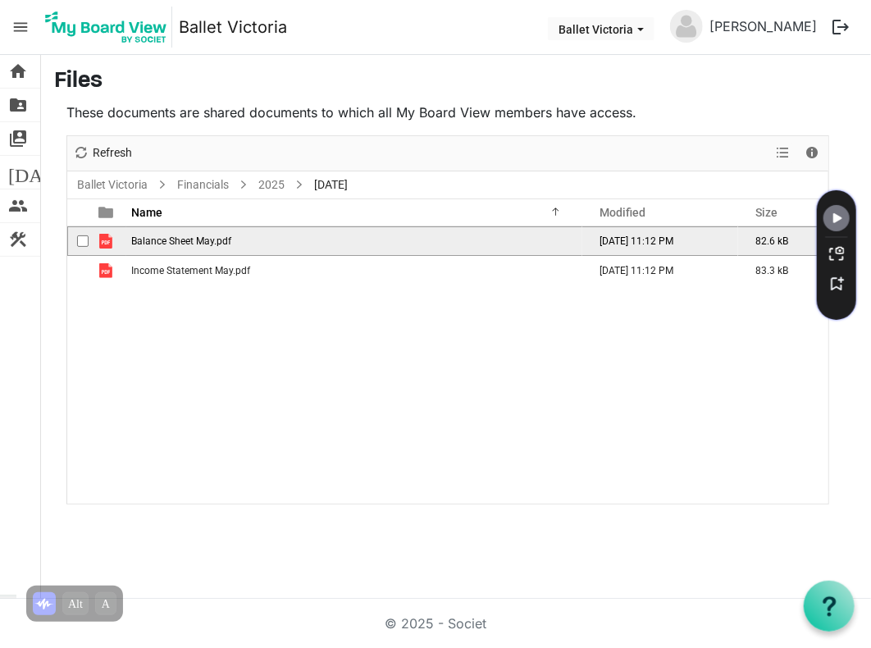
click at [105, 239] on span "is template cell column header type" at bounding box center [105, 241] width 15 height 15
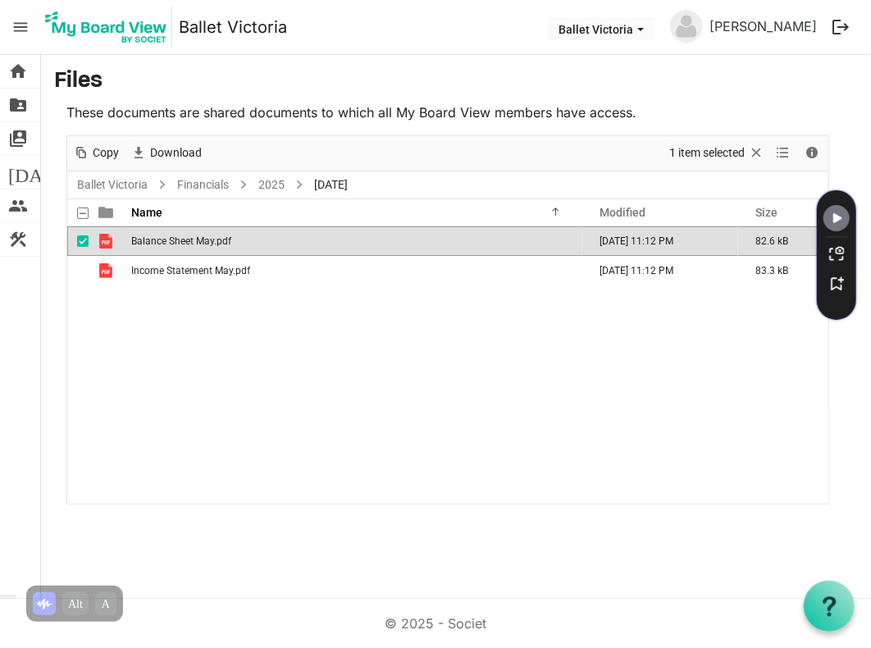
click at [81, 239] on span "checkbox" at bounding box center [82, 240] width 11 height 11
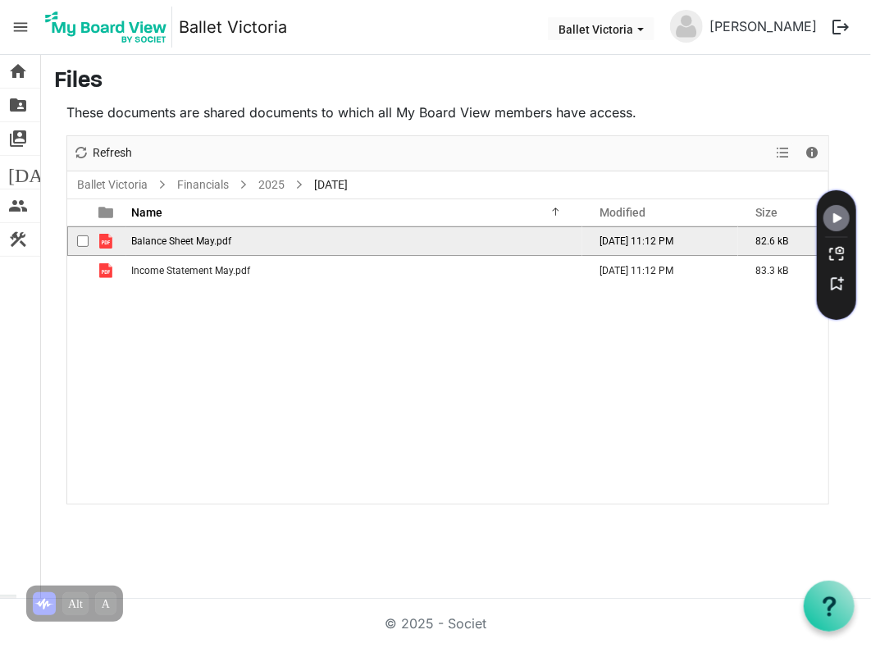
click at [81, 239] on span "checkbox" at bounding box center [82, 240] width 11 height 11
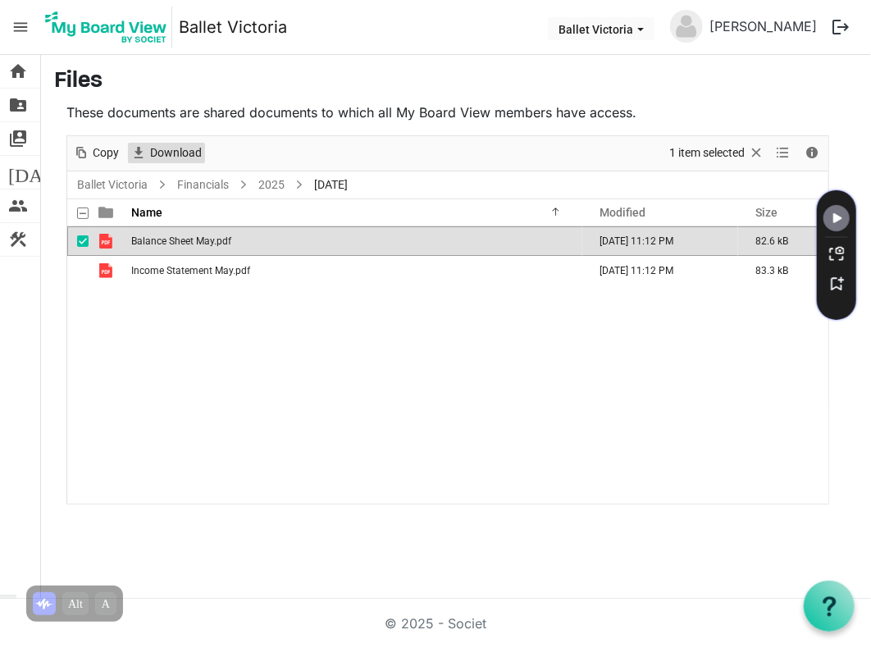
click at [171, 153] on span "Download" at bounding box center [175, 153] width 55 height 20
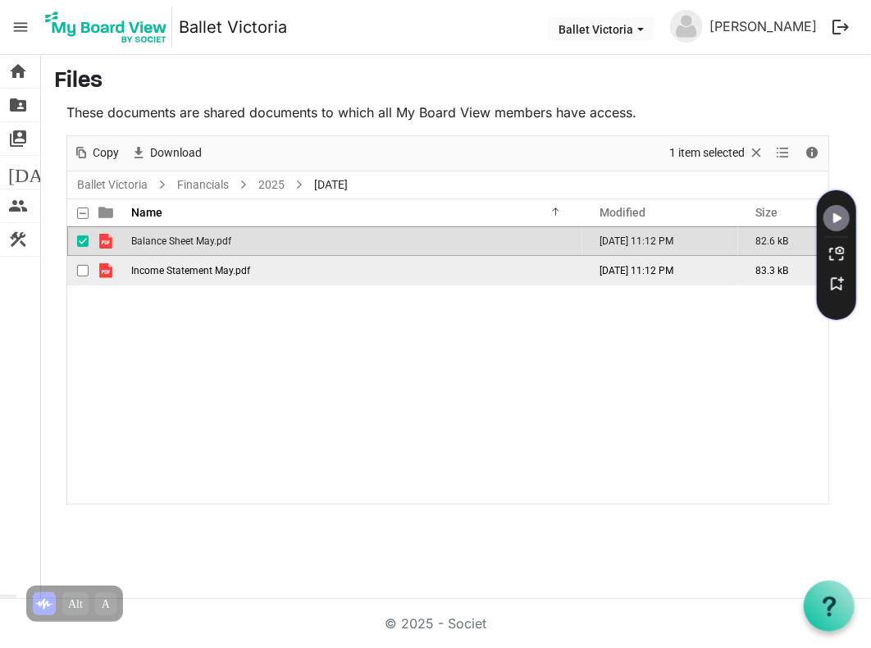
click at [153, 273] on span "Income Statement May.pdf" at bounding box center [190, 270] width 119 height 11
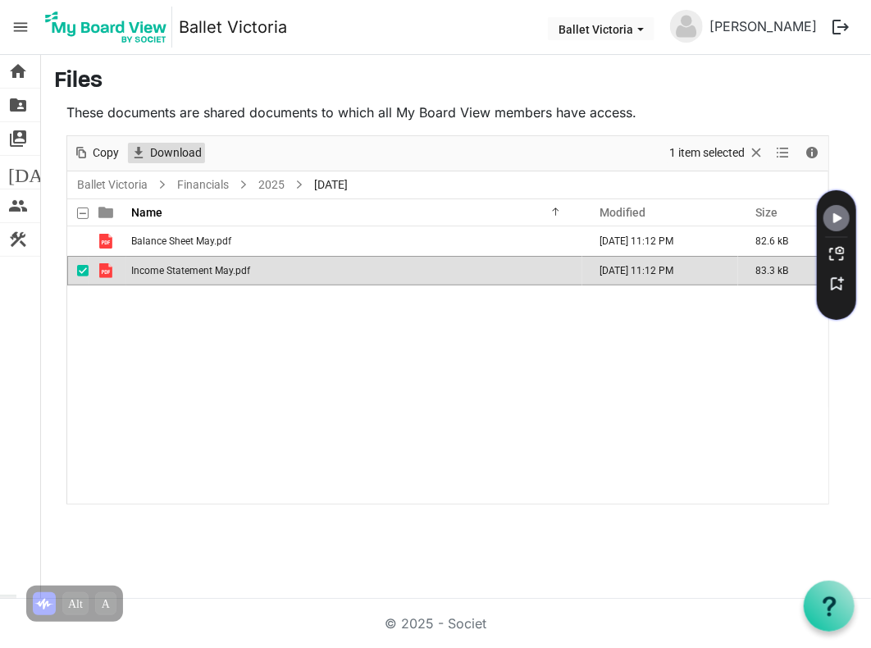
click at [156, 153] on span "Download" at bounding box center [175, 153] width 55 height 20
click at [171, 422] on div "Balance Sheet May.pdf June 24, 2025 11:12 PM 82.6 kB Income Statement May.pdf J…" at bounding box center [447, 364] width 761 height 277
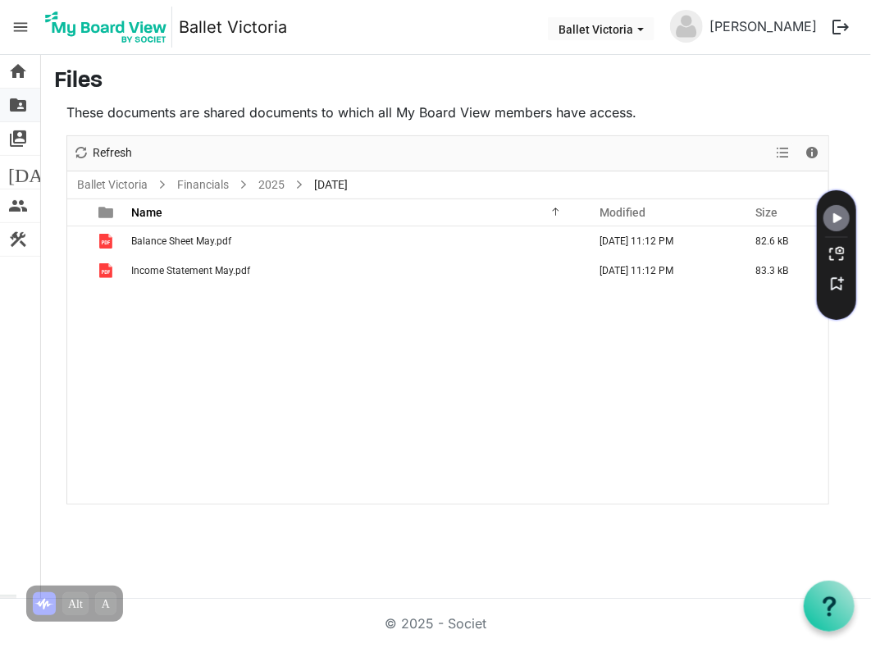
click at [13, 102] on span "folder_shared" at bounding box center [18, 105] width 20 height 33
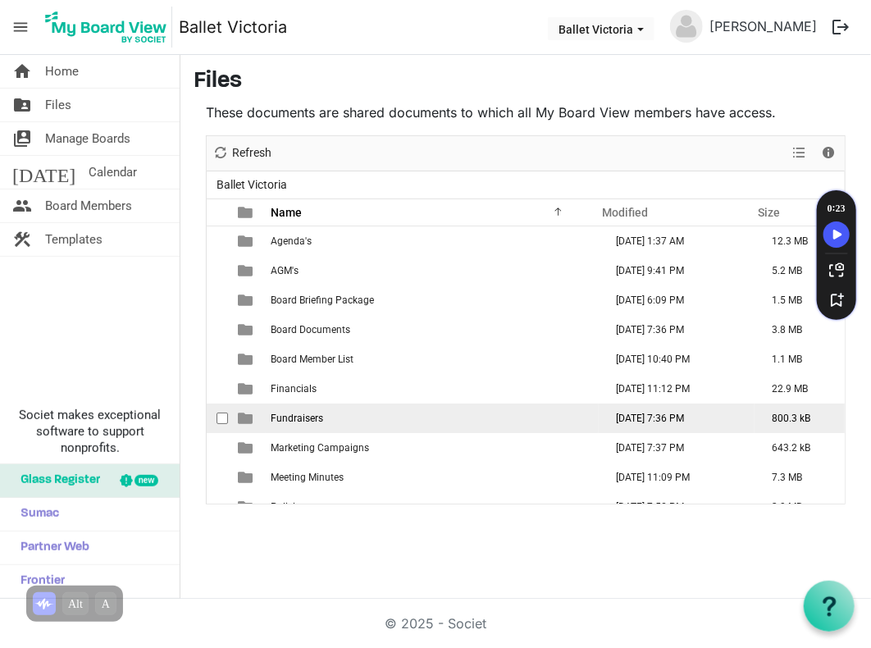
scroll to position [17, 0]
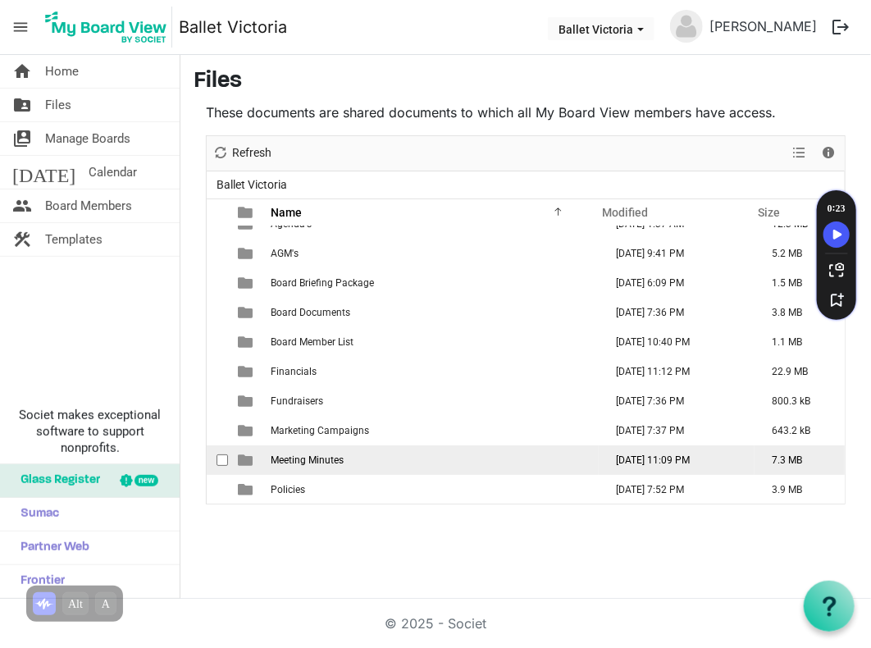
click at [318, 458] on span "Meeting Minutes" at bounding box center [307, 459] width 73 height 11
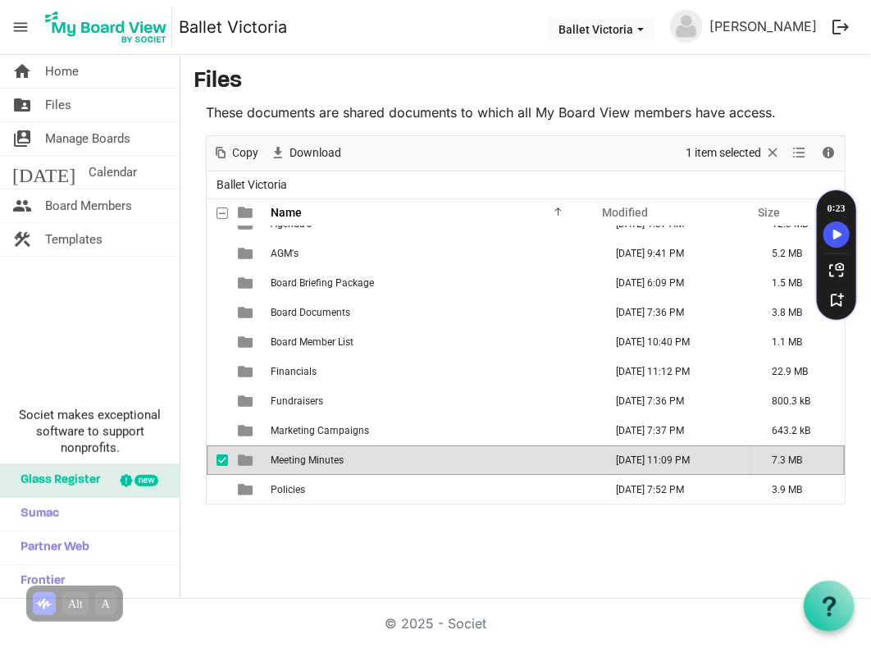
click at [318, 458] on span "Meeting Minutes" at bounding box center [307, 459] width 73 height 11
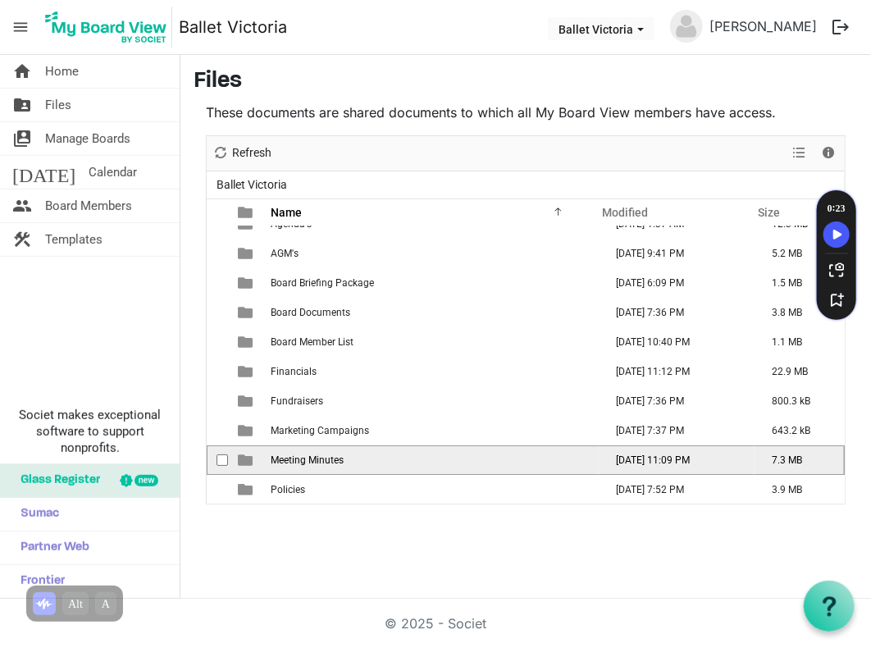
click at [318, 458] on span "Meeting Minutes" at bounding box center [307, 459] width 73 height 11
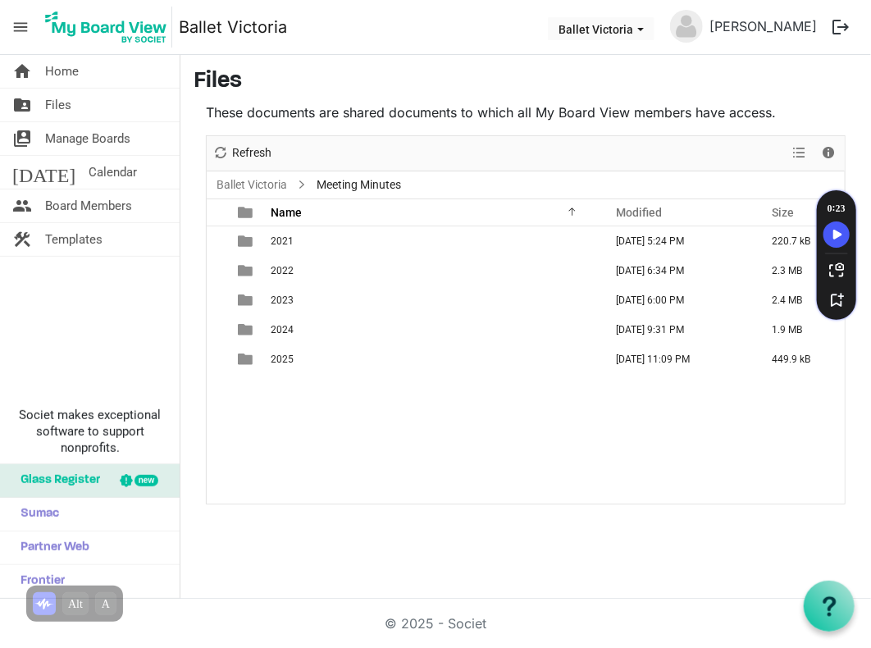
scroll to position [0, 0]
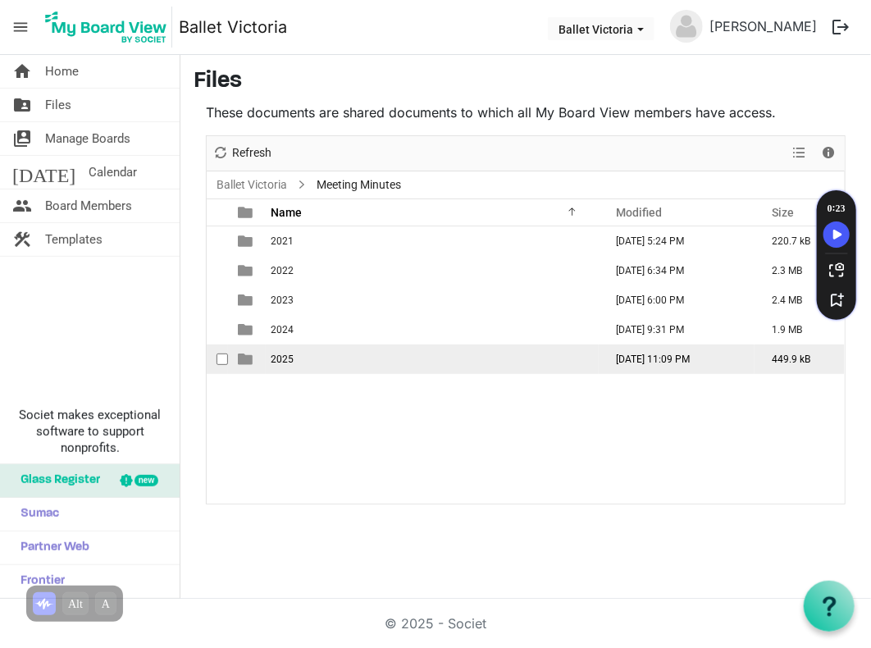
click at [275, 359] on span "2025" at bounding box center [282, 358] width 23 height 11
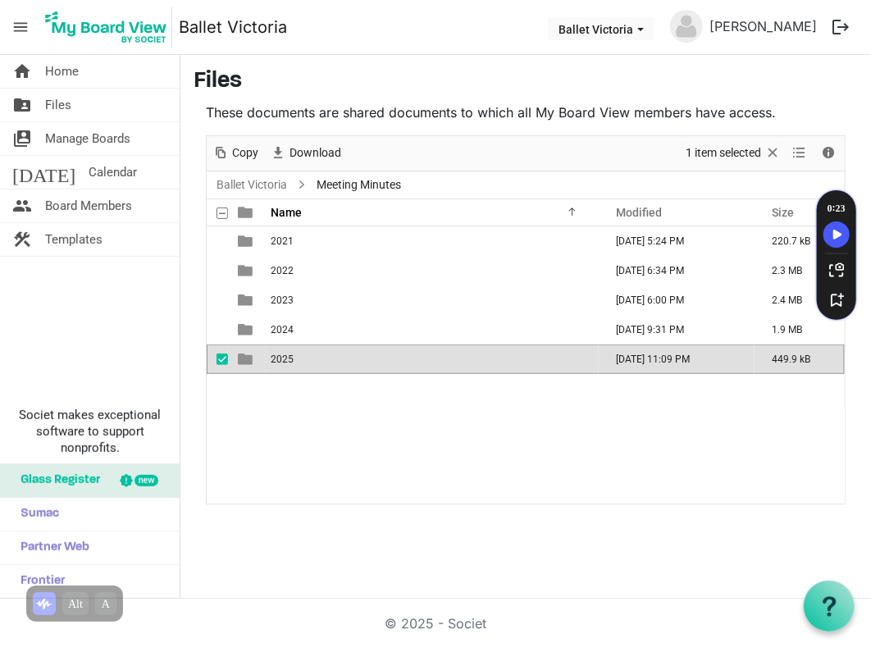
click at [275, 359] on span "2025" at bounding box center [282, 358] width 23 height 11
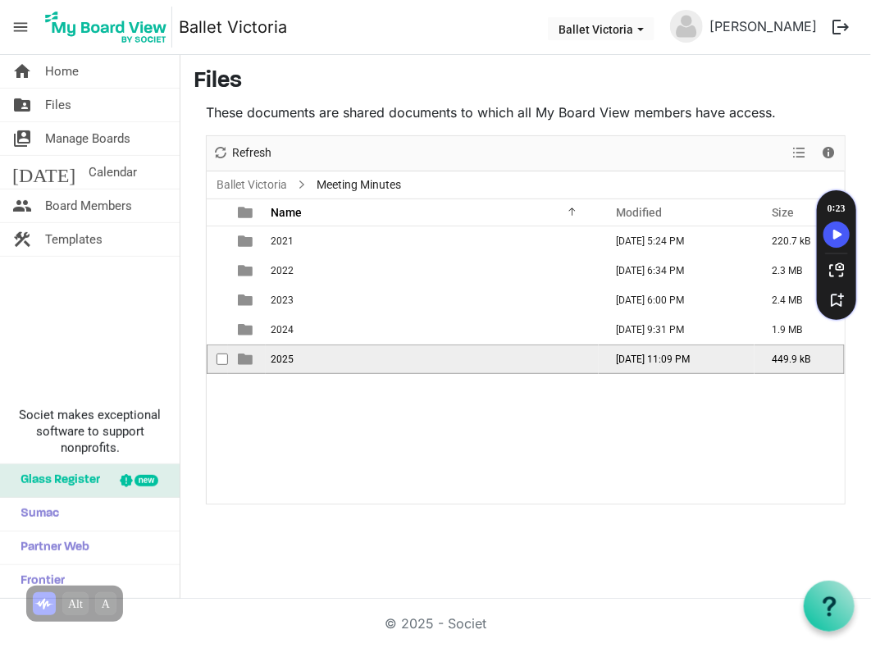
click at [275, 359] on span "2025" at bounding box center [282, 358] width 23 height 11
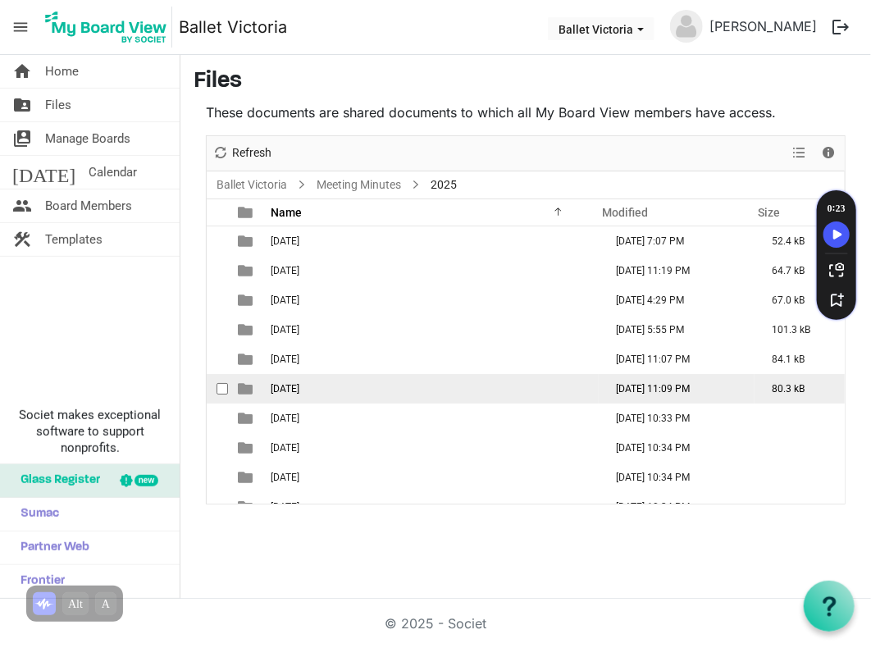
click at [295, 390] on span "[DATE]" at bounding box center [285, 388] width 29 height 11
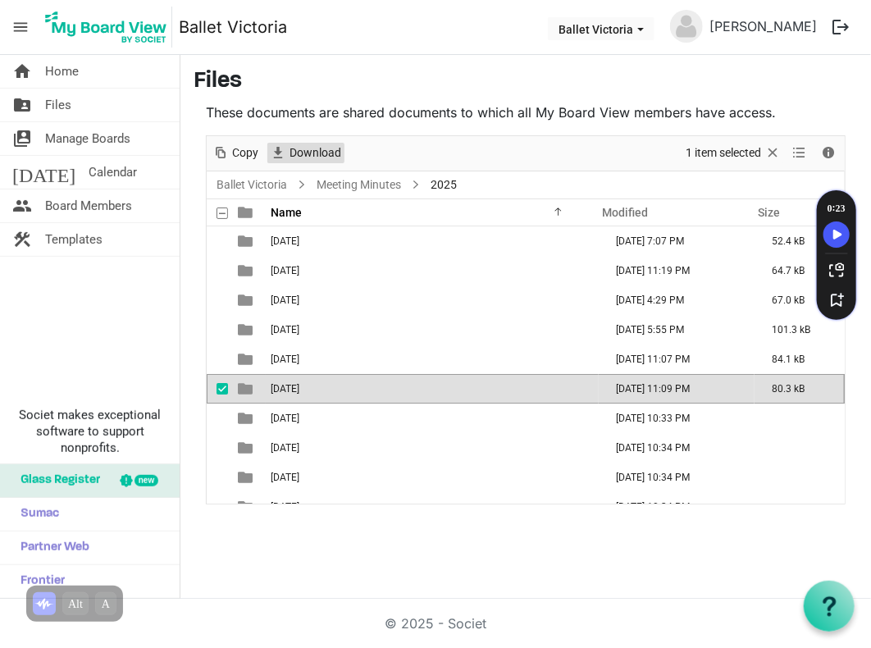
click at [325, 153] on span "Download" at bounding box center [315, 153] width 55 height 20
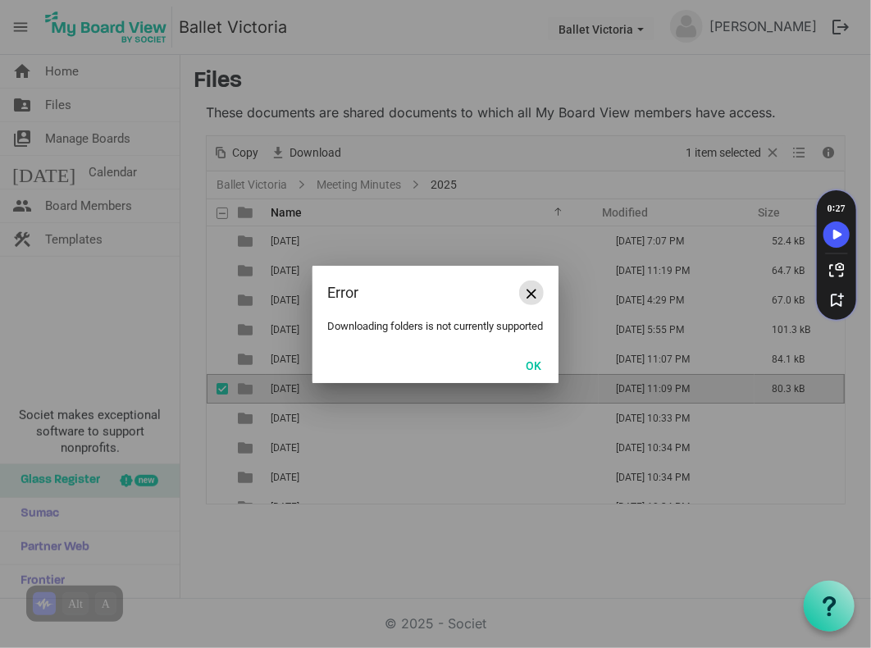
click at [540, 288] on button "Close" at bounding box center [531, 292] width 25 height 25
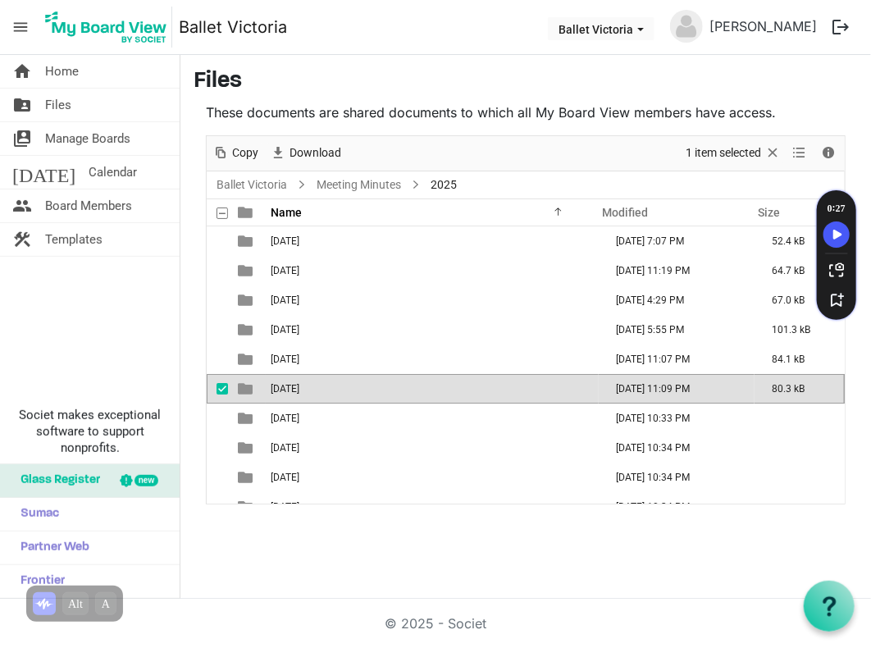
click at [285, 388] on span "[DATE]" at bounding box center [285, 388] width 29 height 11
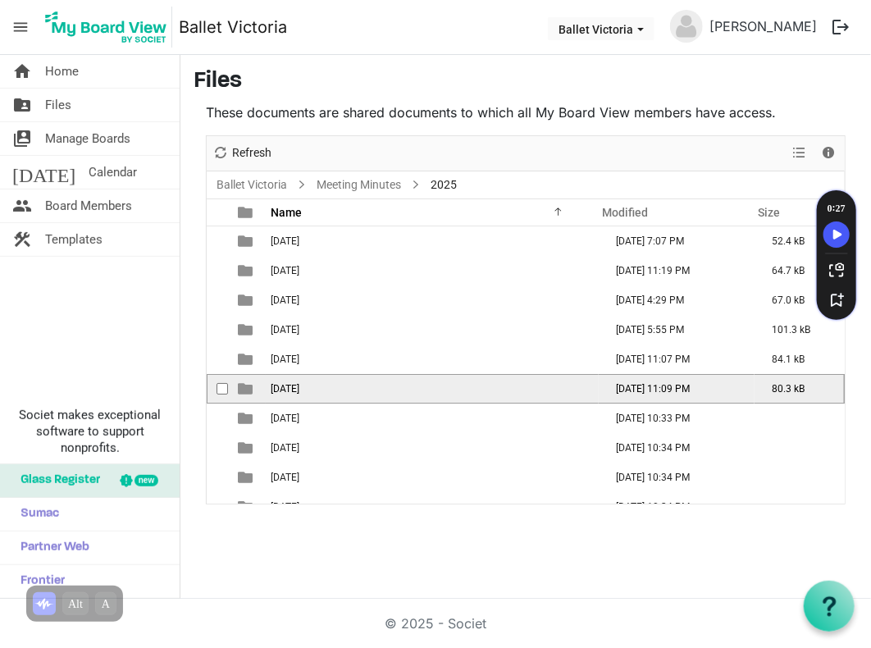
click at [285, 388] on span "[DATE]" at bounding box center [285, 388] width 29 height 11
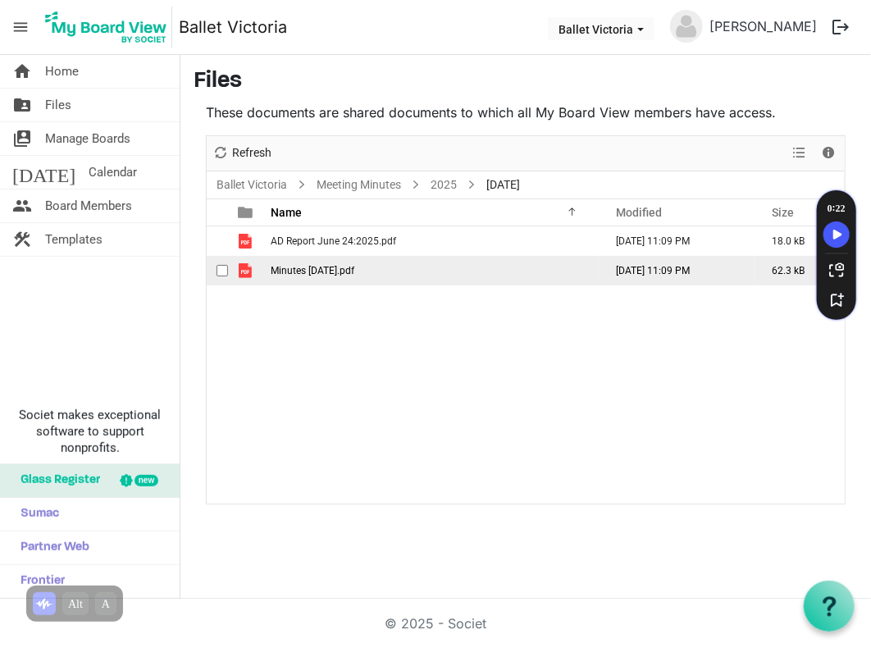
click at [244, 271] on span "is template cell column header type" at bounding box center [245, 270] width 15 height 15
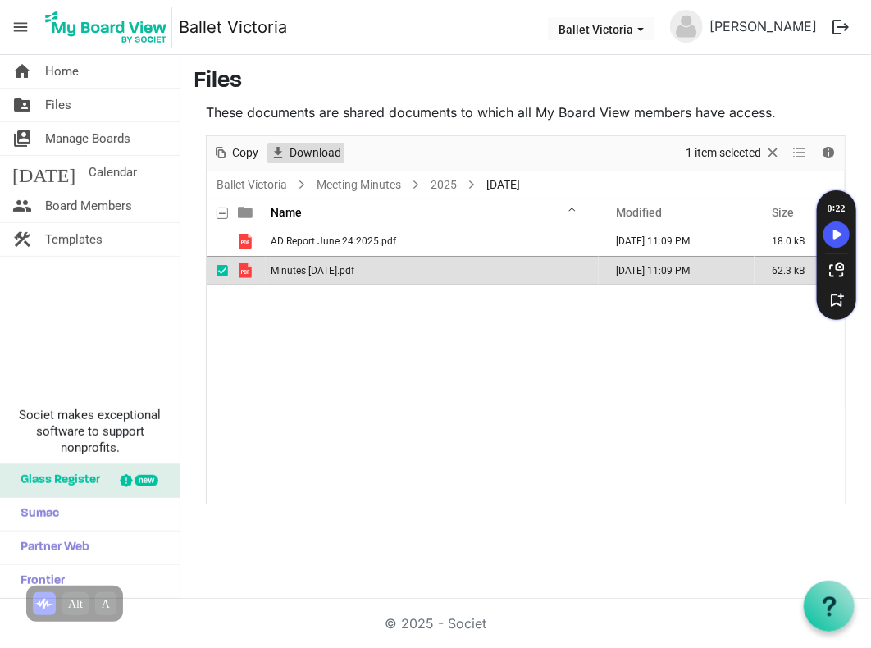
click at [307, 157] on span "Download" at bounding box center [315, 153] width 55 height 20
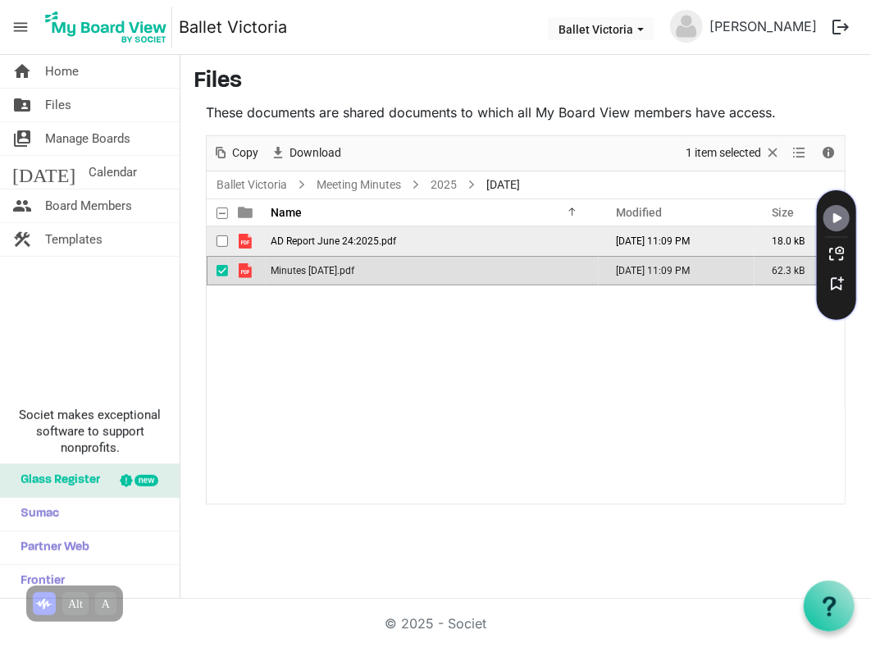
click at [274, 239] on span "AD Report June 24:2025.pdf" at bounding box center [333, 240] width 125 height 11
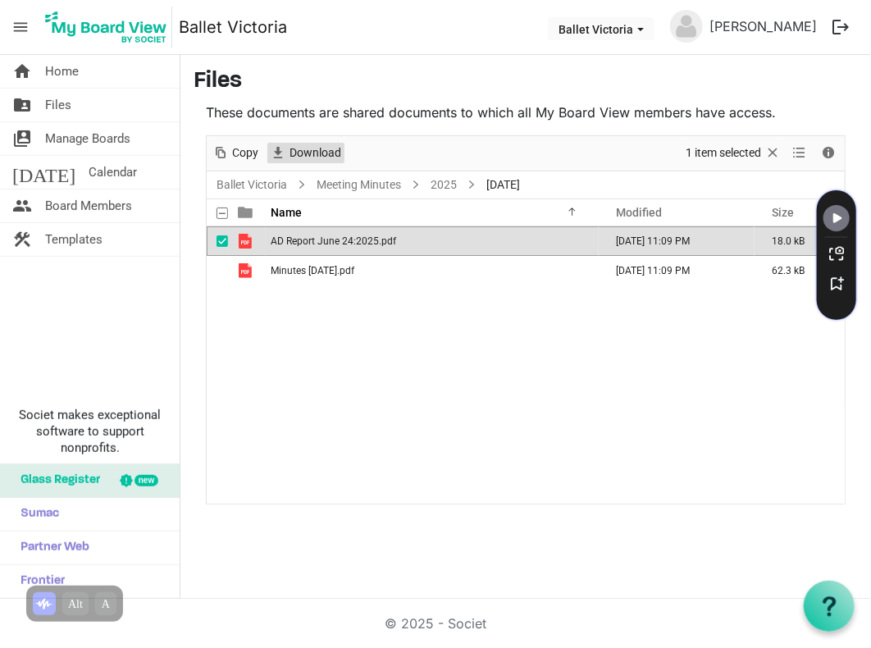
click at [307, 157] on span "Download" at bounding box center [315, 153] width 55 height 20
click at [52, 68] on span "Home" at bounding box center [62, 71] width 34 height 33
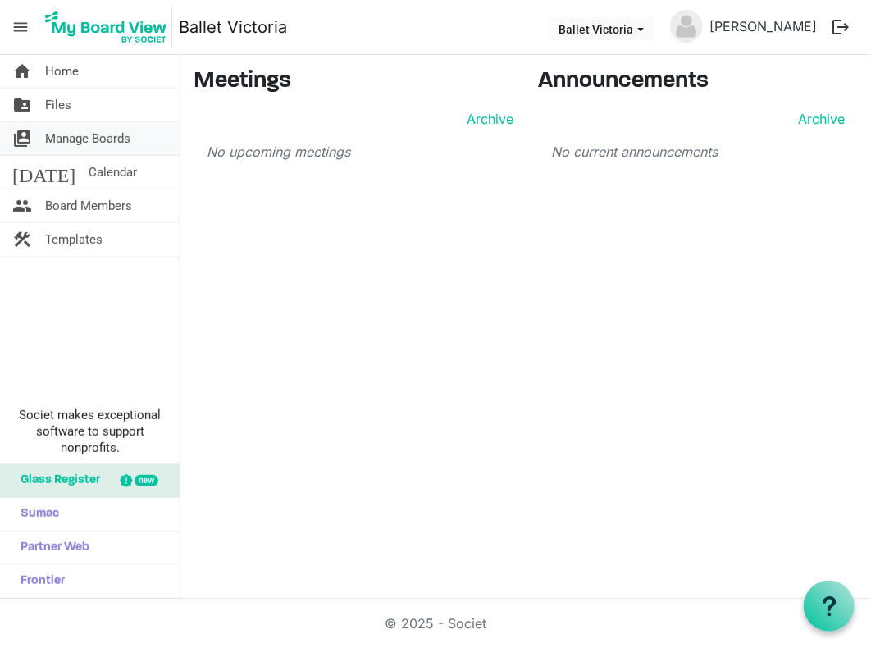
click at [88, 140] on span "Manage Boards" at bounding box center [87, 138] width 85 height 33
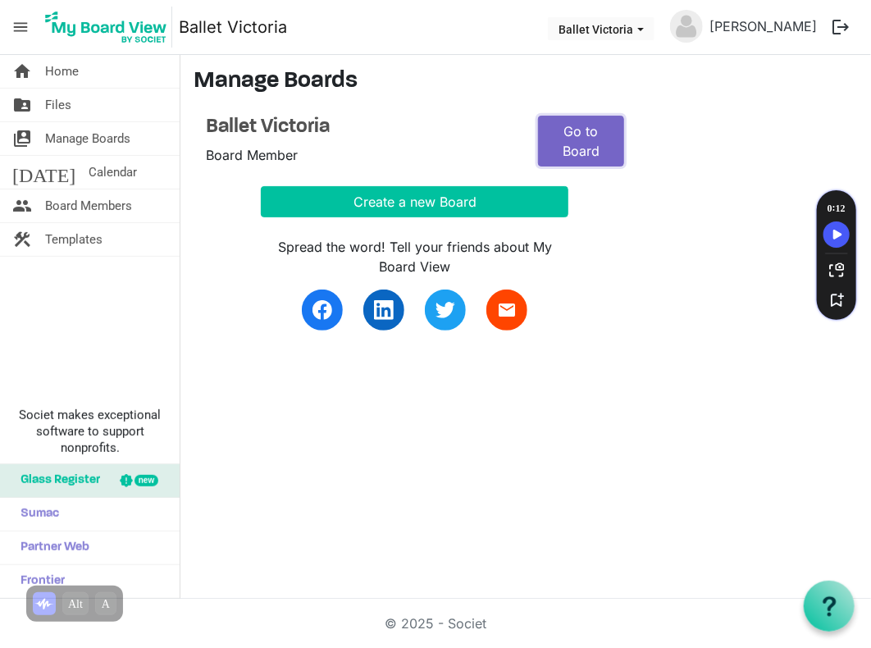
click at [587, 138] on link "Go to Board" at bounding box center [581, 141] width 86 height 51
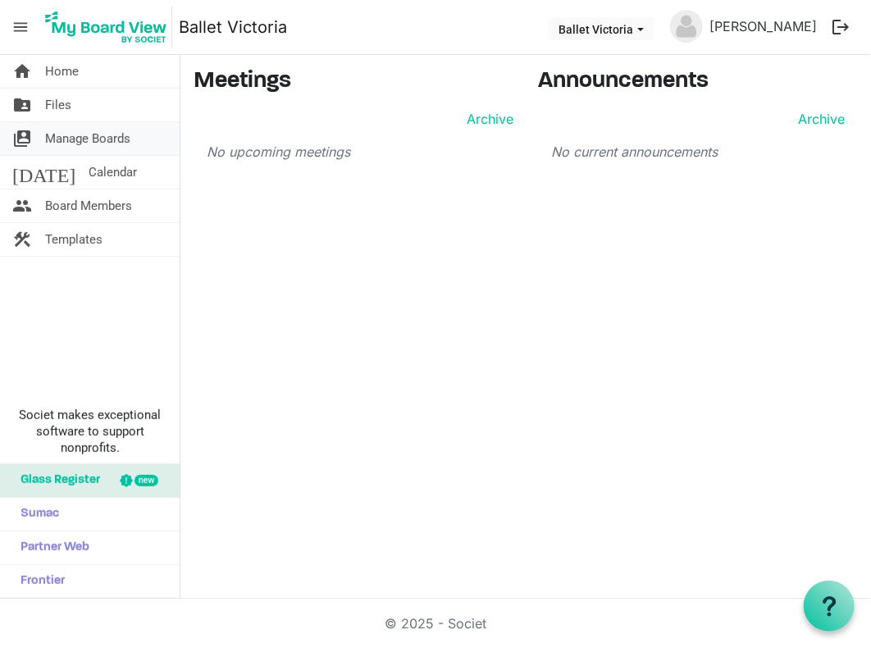
click at [60, 137] on span "Manage Boards" at bounding box center [87, 138] width 85 height 33
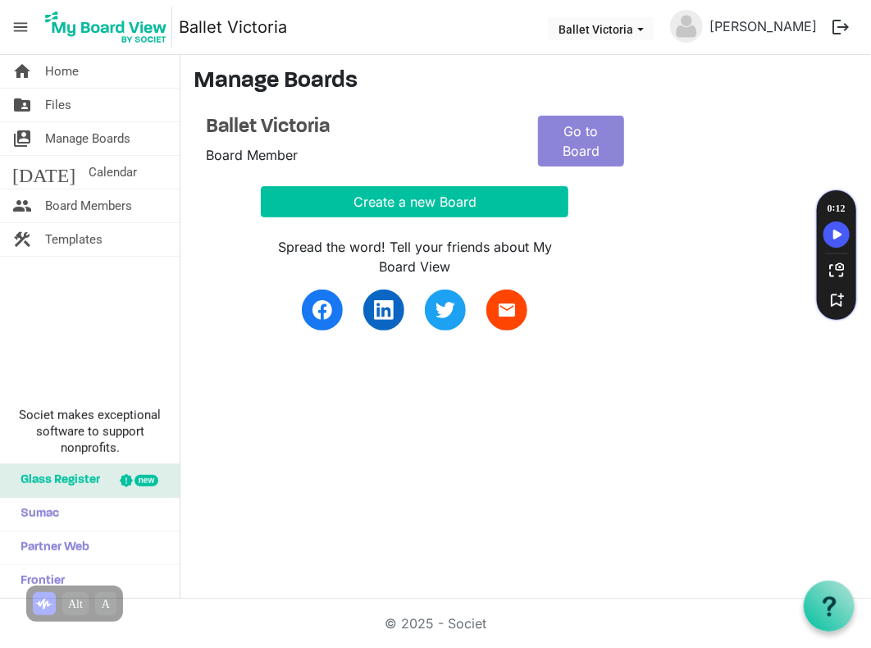
click at [60, 137] on span "Manage Boards" at bounding box center [87, 138] width 85 height 33
click at [89, 172] on span "Calendar" at bounding box center [113, 172] width 48 height 33
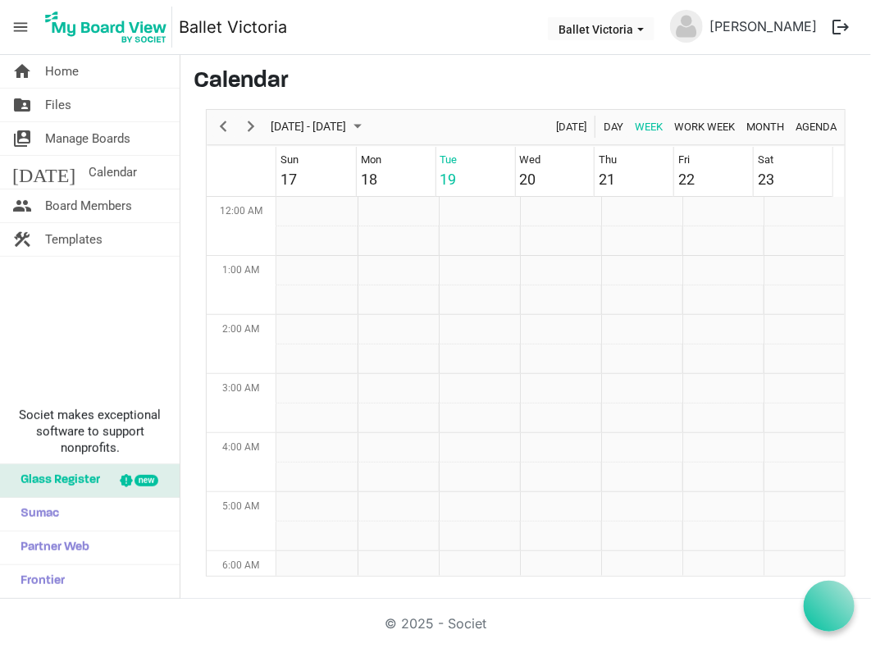
scroll to position [531, 0]
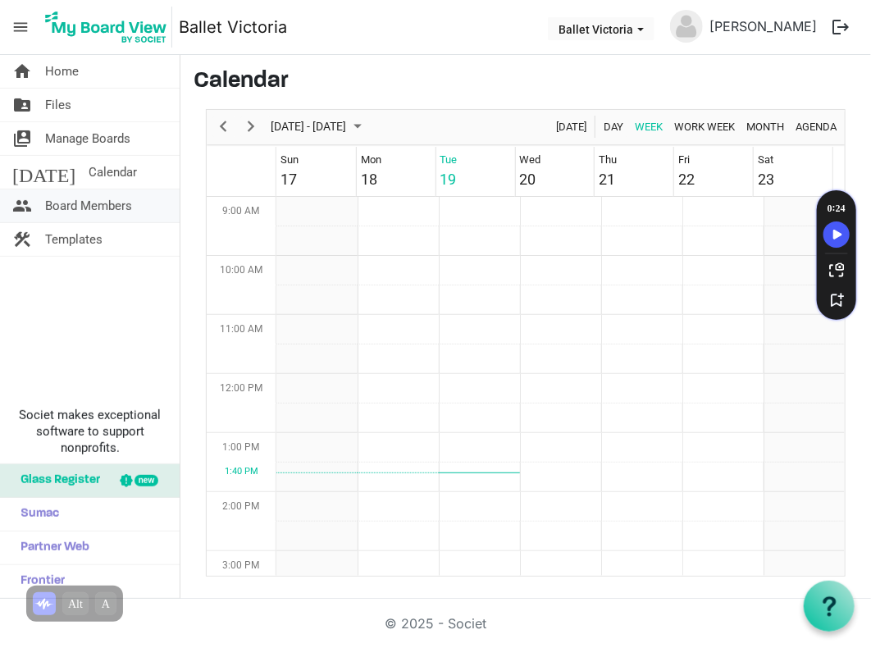
click at [70, 206] on span "Board Members" at bounding box center [88, 205] width 87 height 33
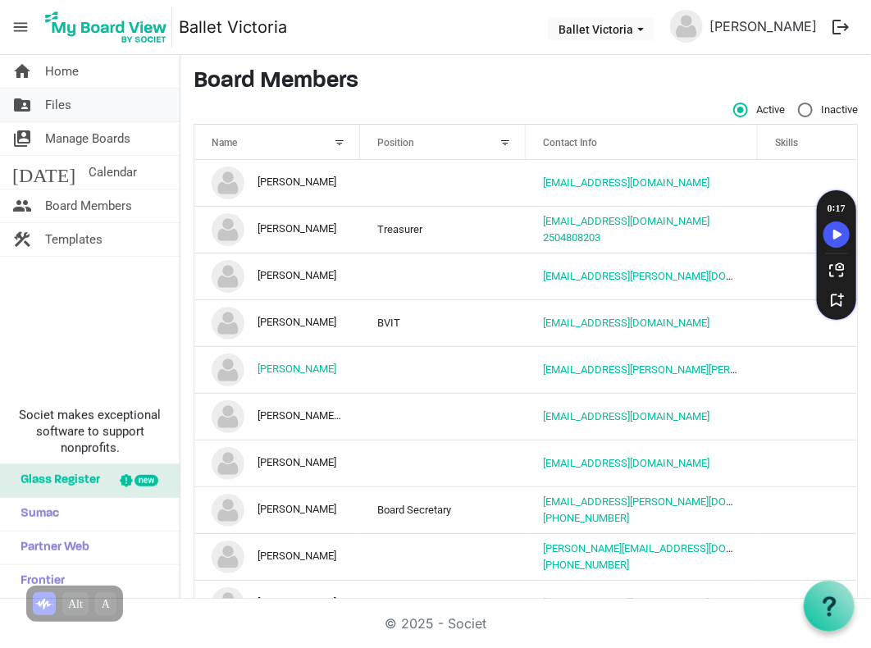
click at [52, 103] on span "Files" at bounding box center [58, 105] width 26 height 33
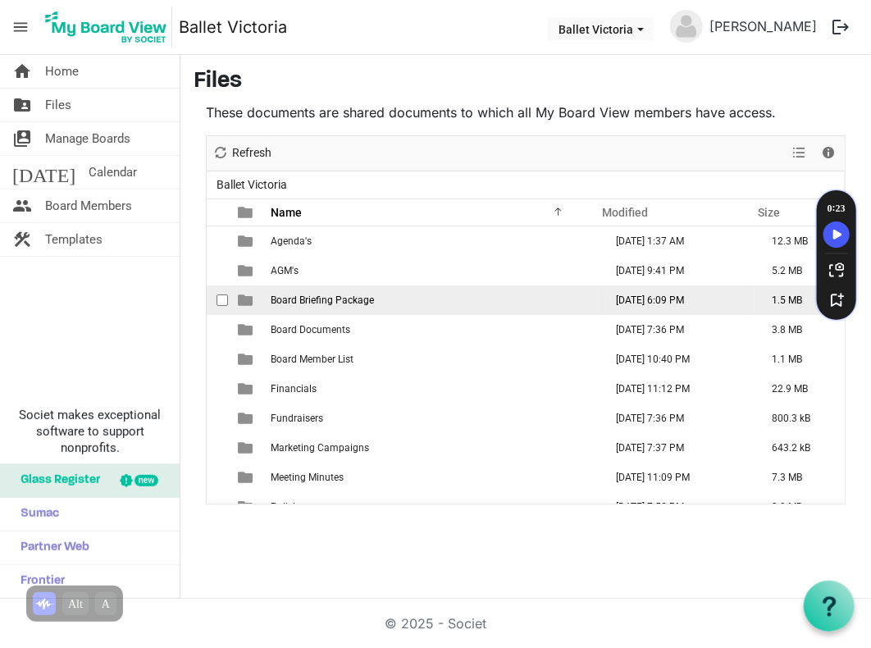
click at [348, 300] on span "Board Briefing Package" at bounding box center [322, 299] width 103 height 11
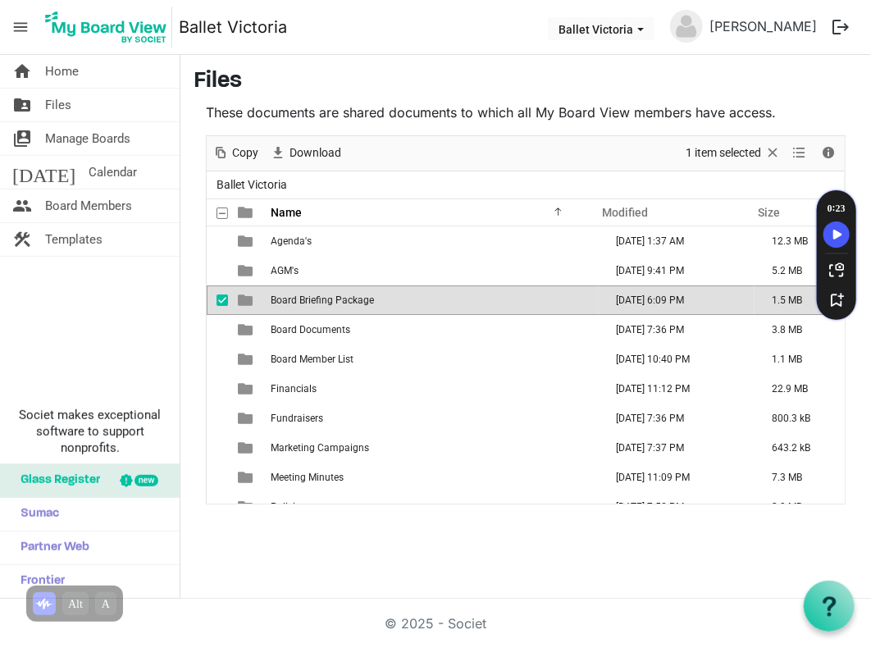
click at [348, 300] on span "Board Briefing Package" at bounding box center [322, 299] width 103 height 11
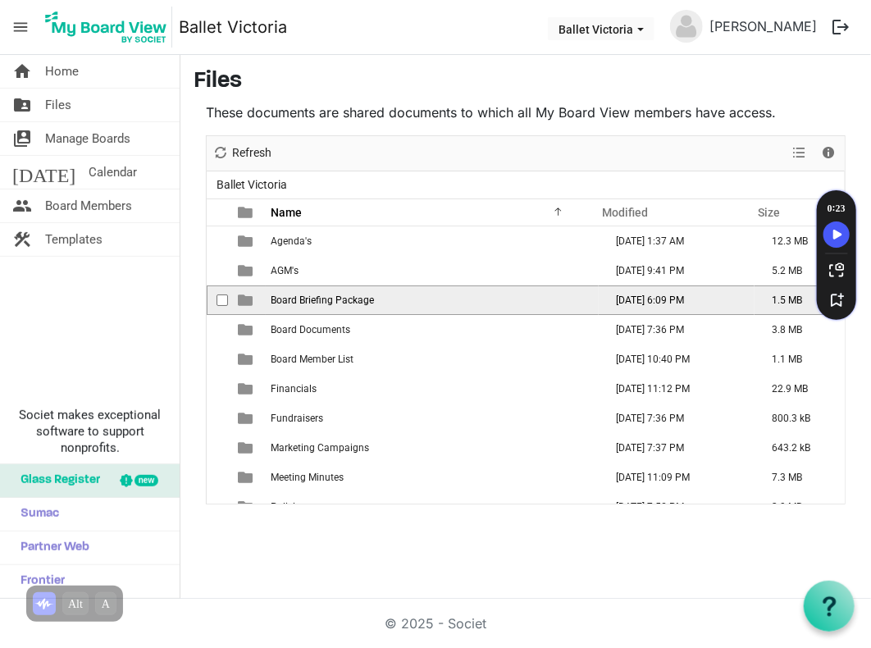
click at [348, 300] on span "Board Briefing Package" at bounding box center [322, 299] width 103 height 11
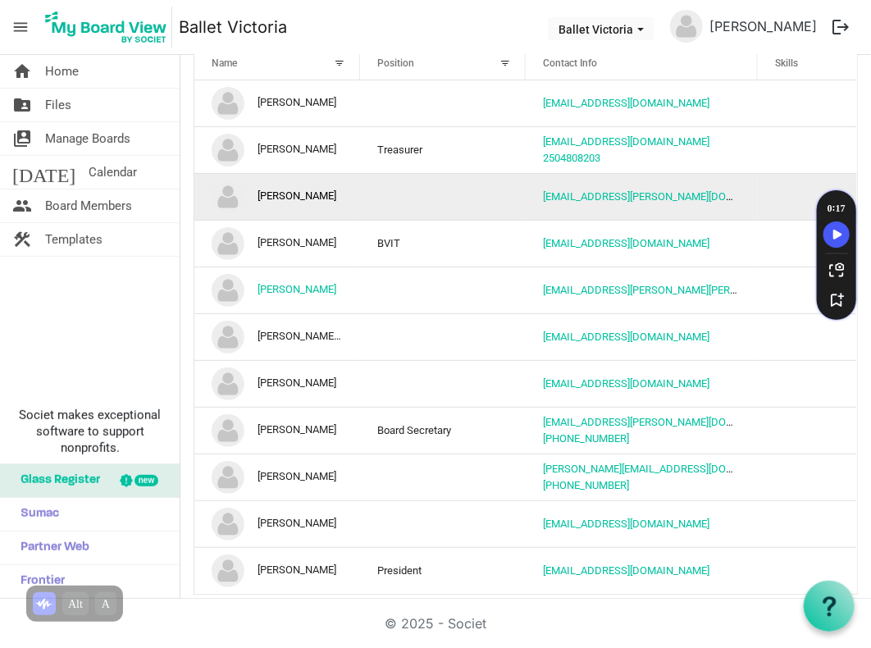
scroll to position [85, 0]
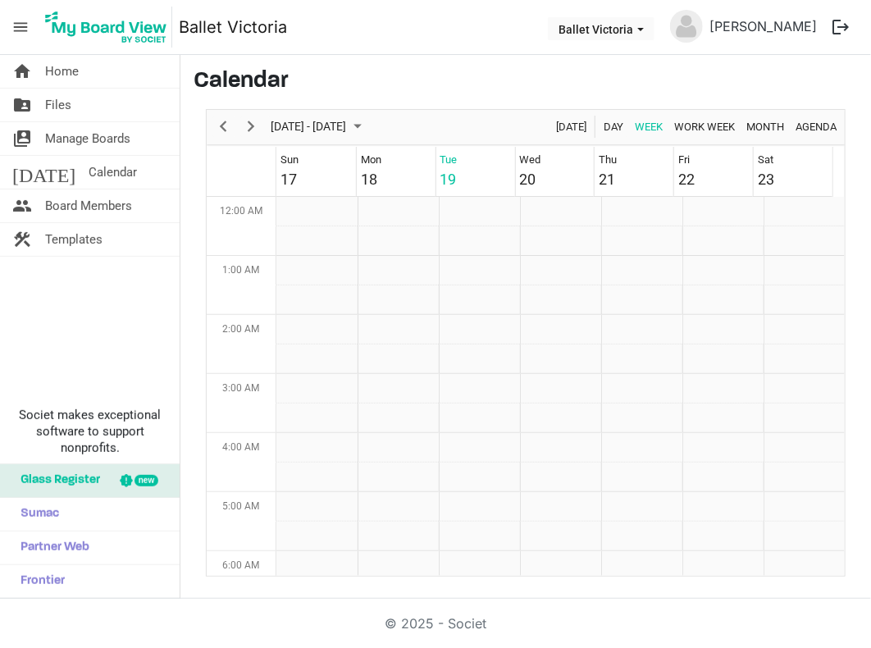
scroll to position [531, 0]
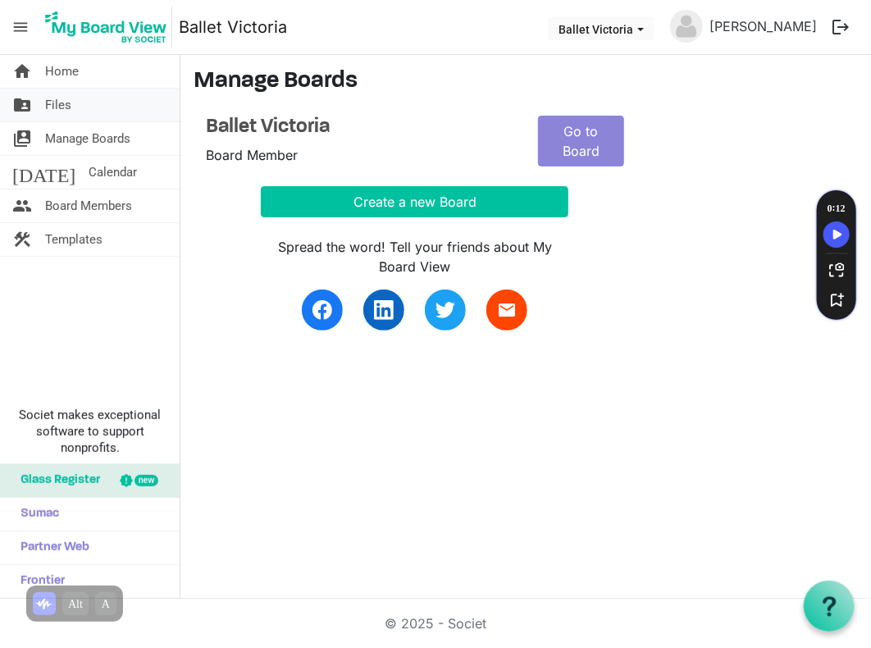
click at [61, 105] on span "Files" at bounding box center [58, 105] width 26 height 33
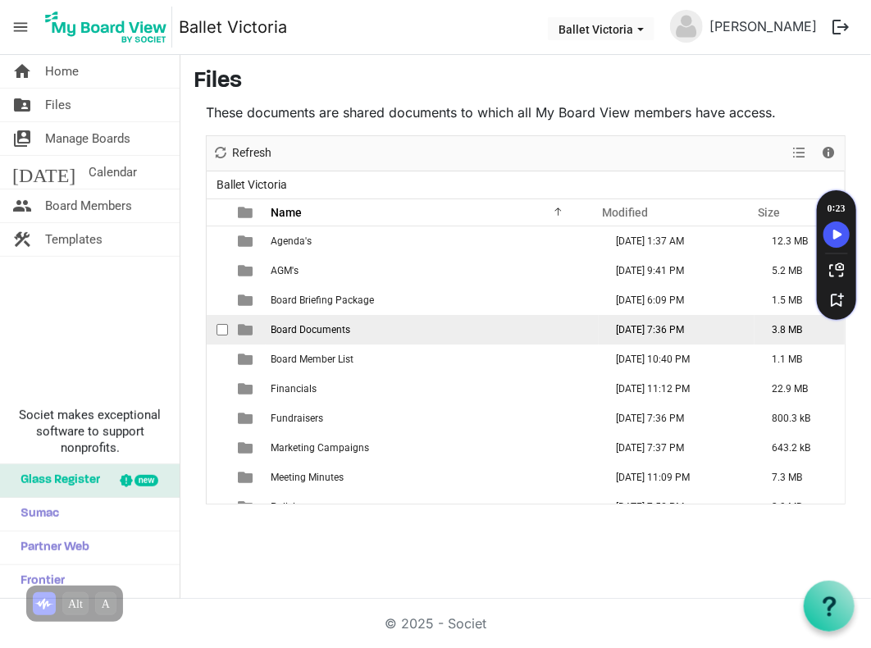
click at [312, 331] on span "Board Documents" at bounding box center [311, 329] width 80 height 11
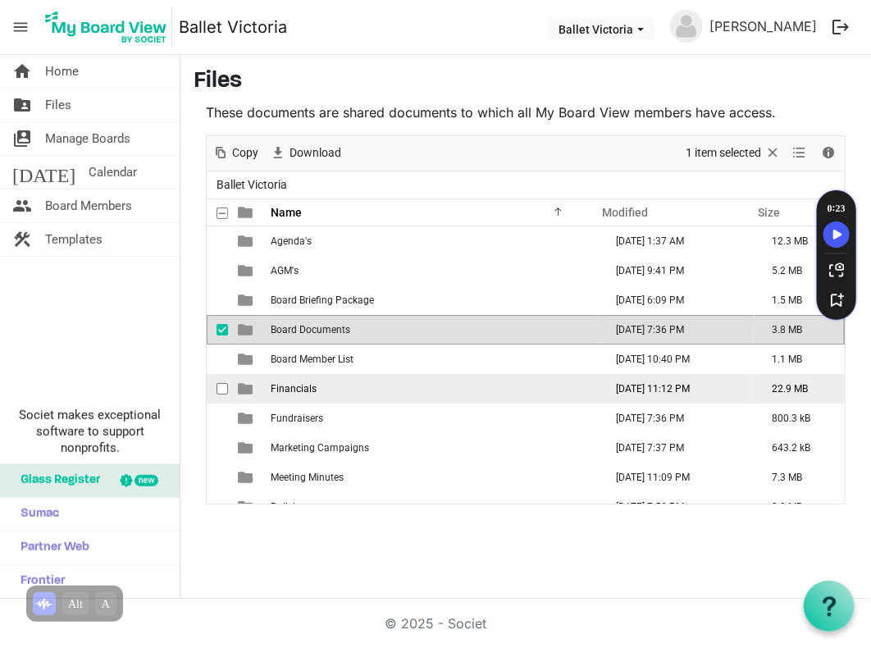
scroll to position [17, 0]
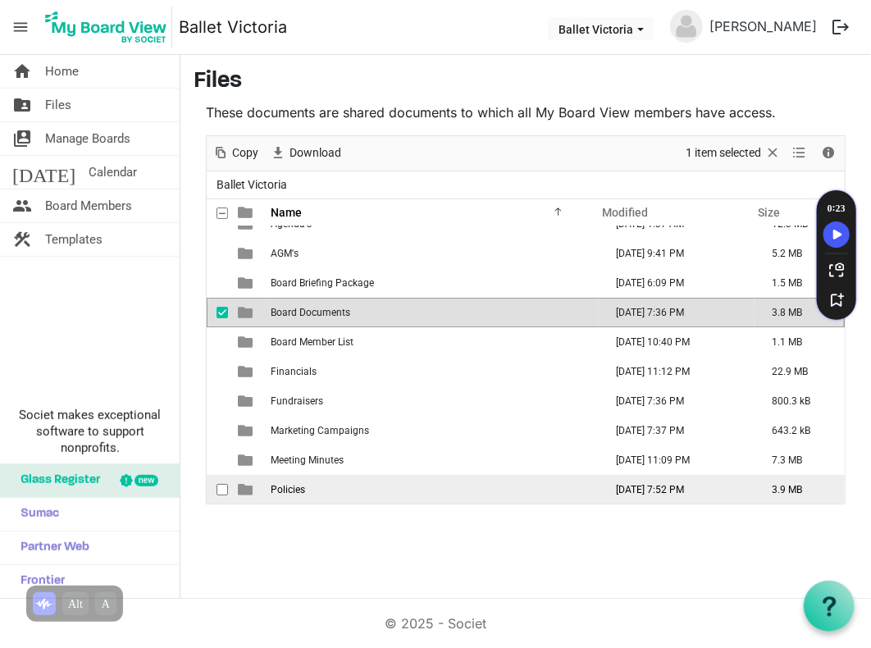
click at [285, 490] on span "Policies" at bounding box center [288, 489] width 34 height 11
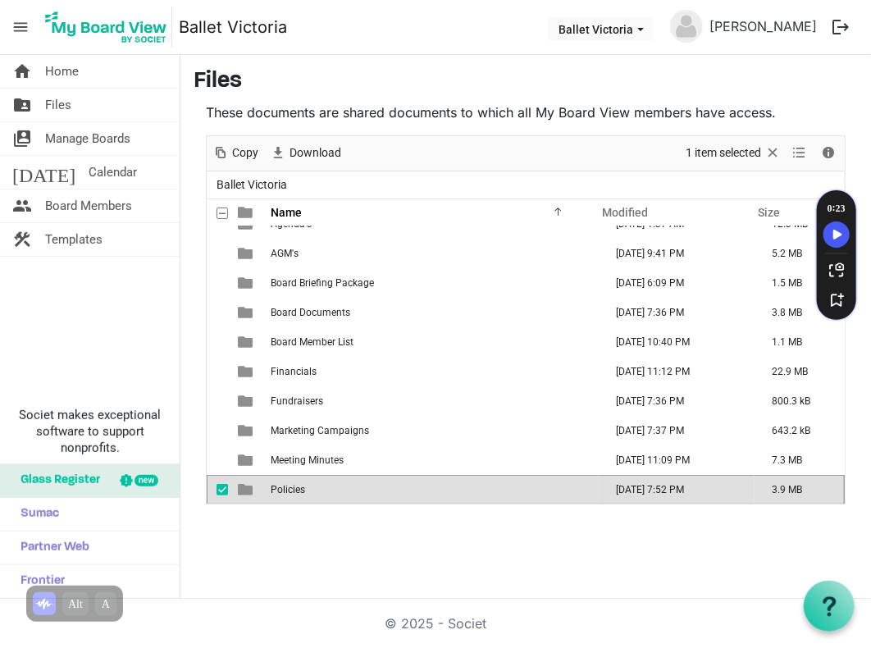
click at [285, 490] on span "Policies" at bounding box center [288, 489] width 34 height 11
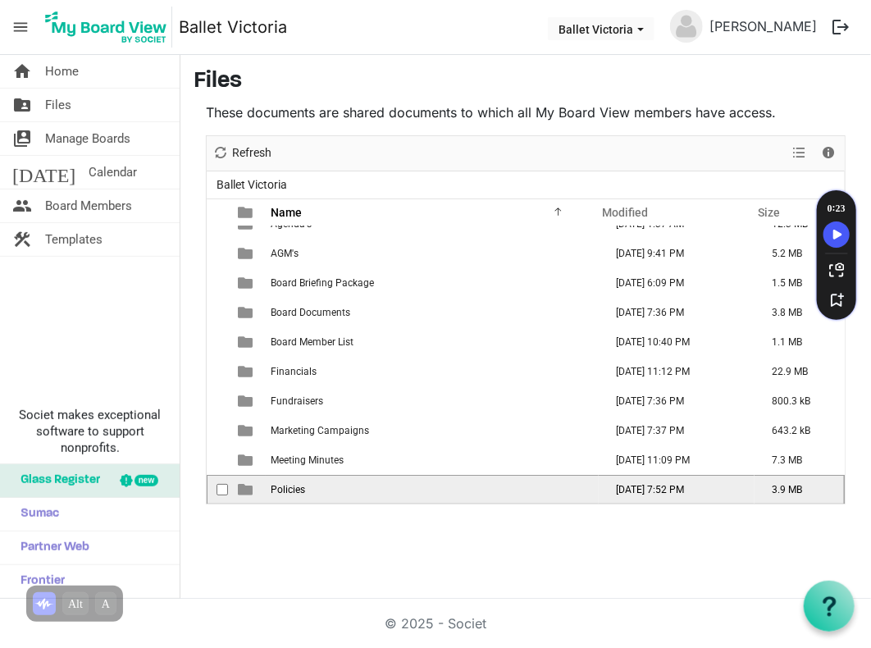
click at [285, 490] on span "Policies" at bounding box center [288, 489] width 34 height 11
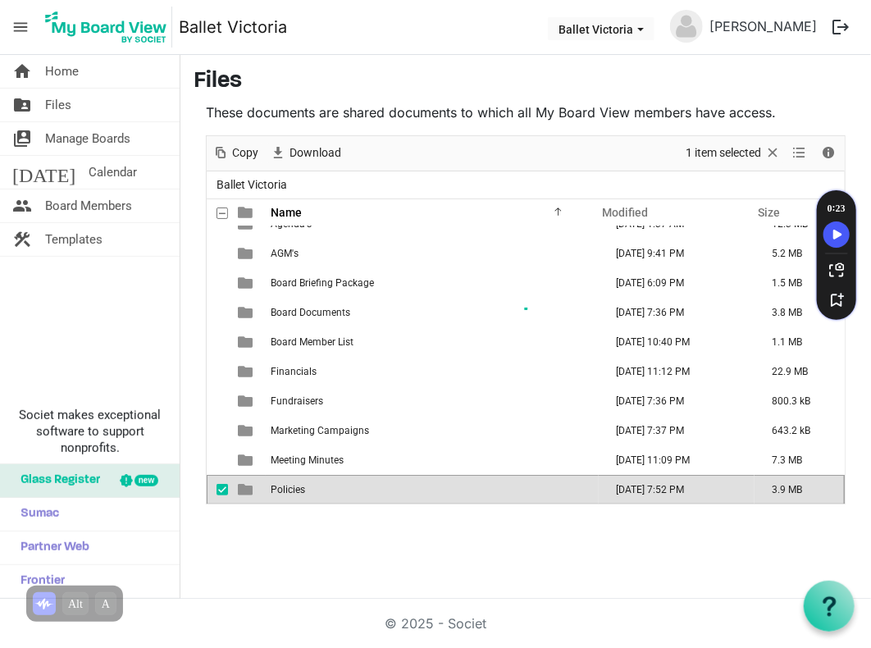
scroll to position [0, 0]
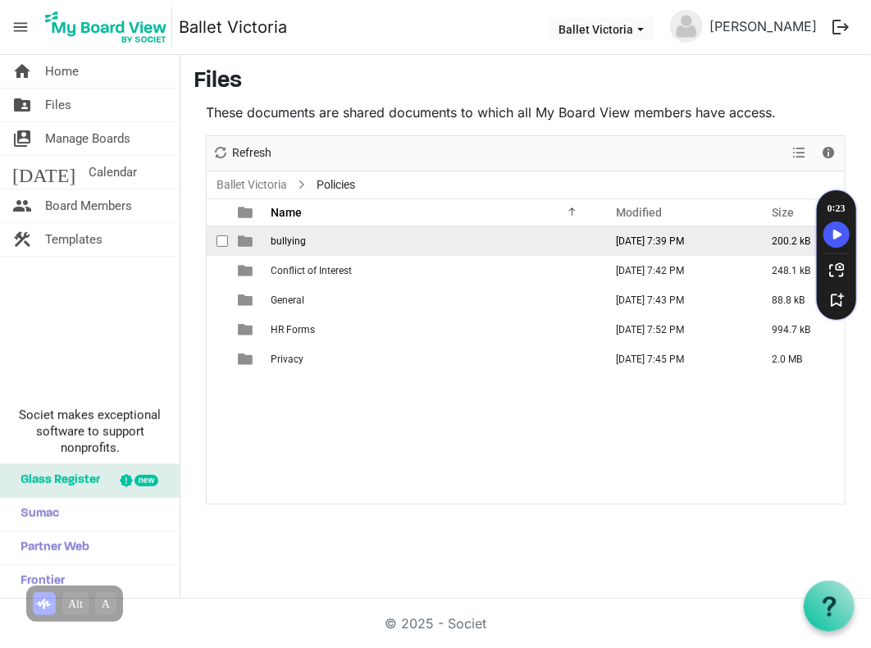
click at [288, 236] on span "bullying" at bounding box center [288, 240] width 35 height 11
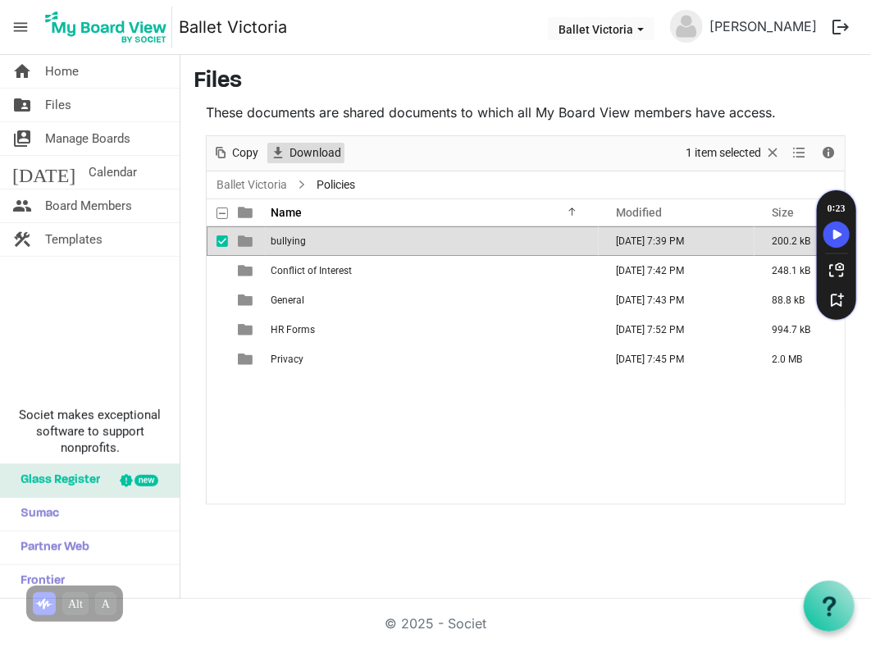
click at [312, 151] on span "Download" at bounding box center [315, 153] width 55 height 20
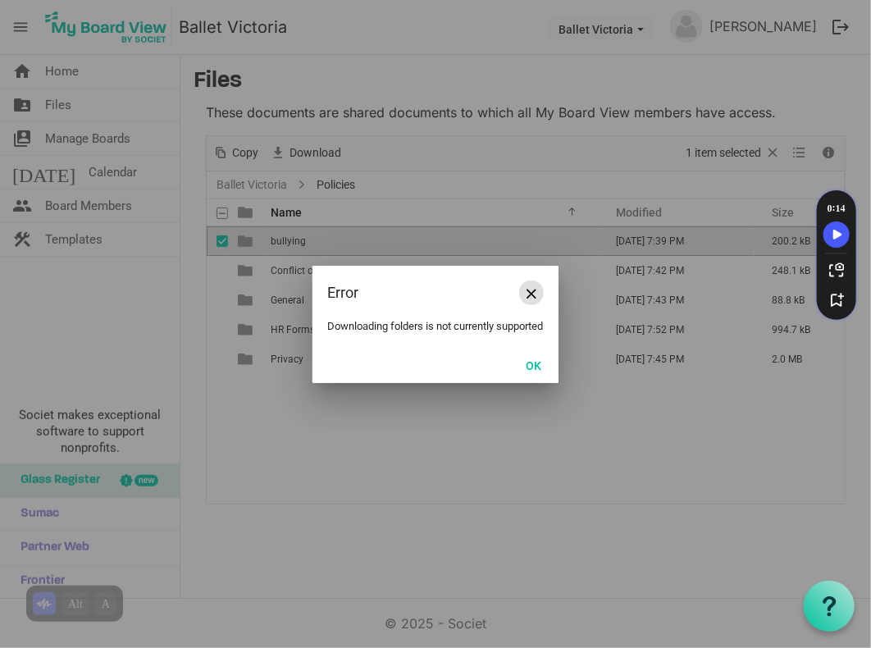
click at [534, 289] on span "Close" at bounding box center [531, 294] width 10 height 10
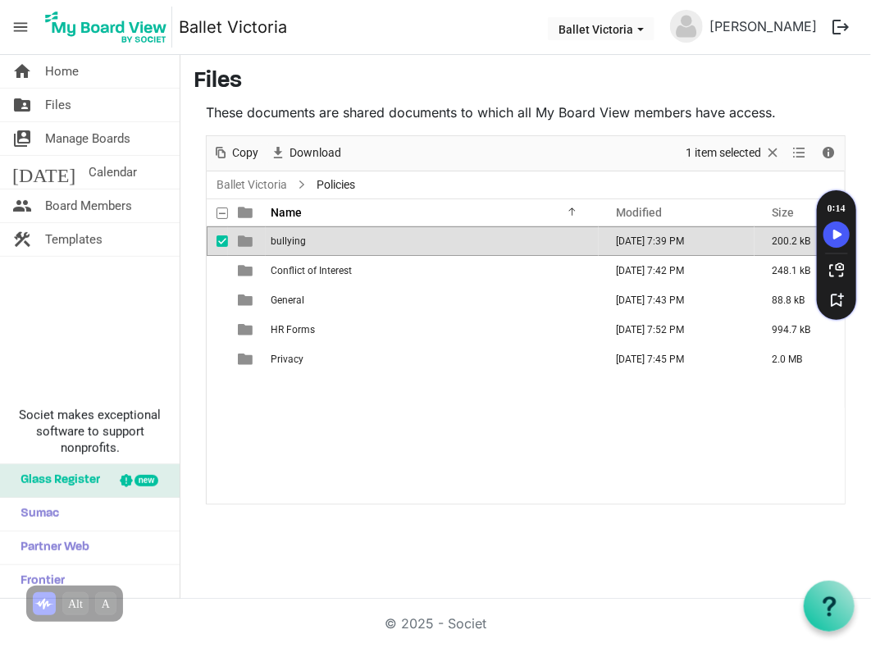
click at [246, 239] on span "is template cell column header type" at bounding box center [245, 241] width 15 height 15
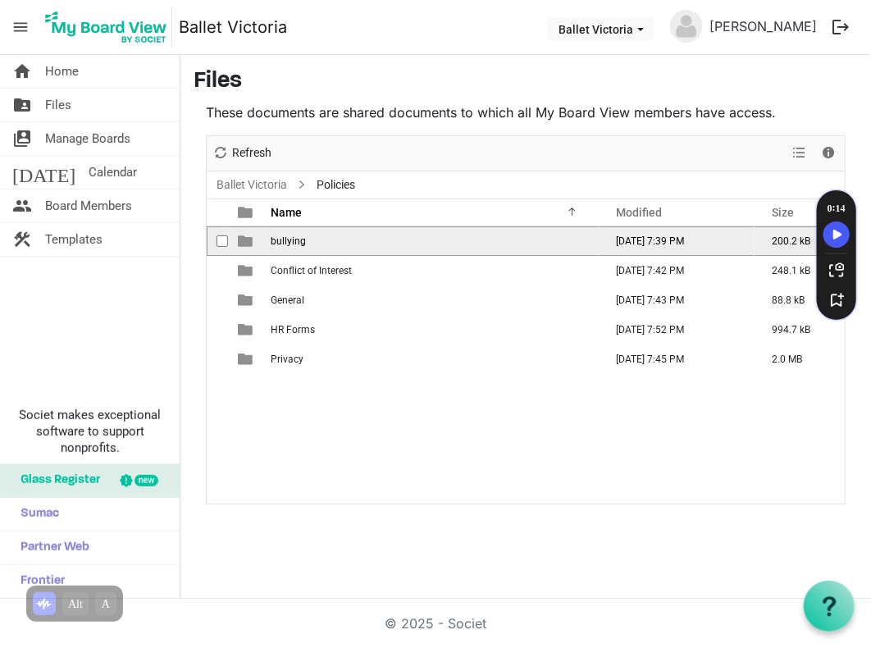
click at [289, 240] on span "bullying" at bounding box center [288, 240] width 35 height 11
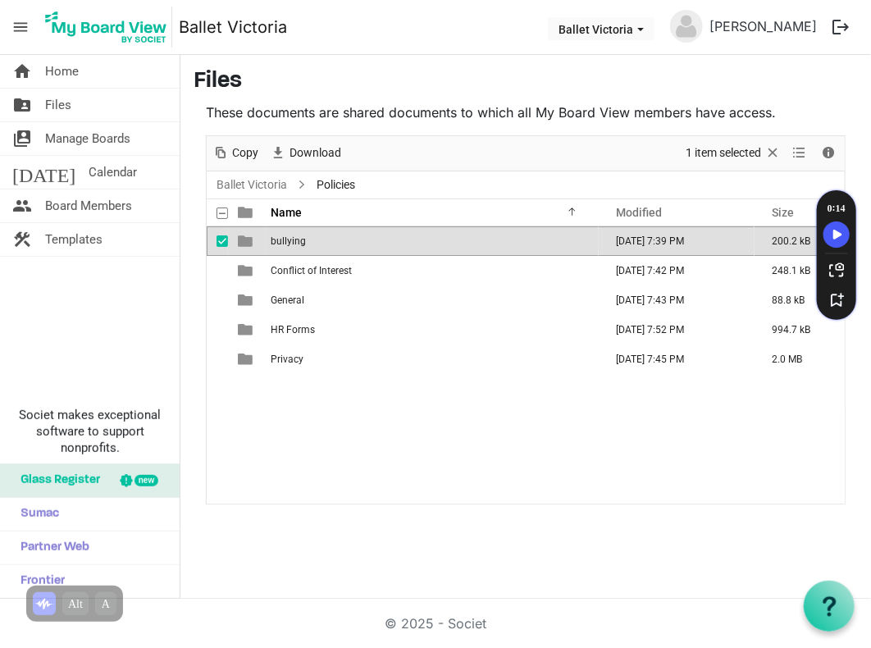
click at [289, 240] on span "bullying" at bounding box center [288, 240] width 35 height 11
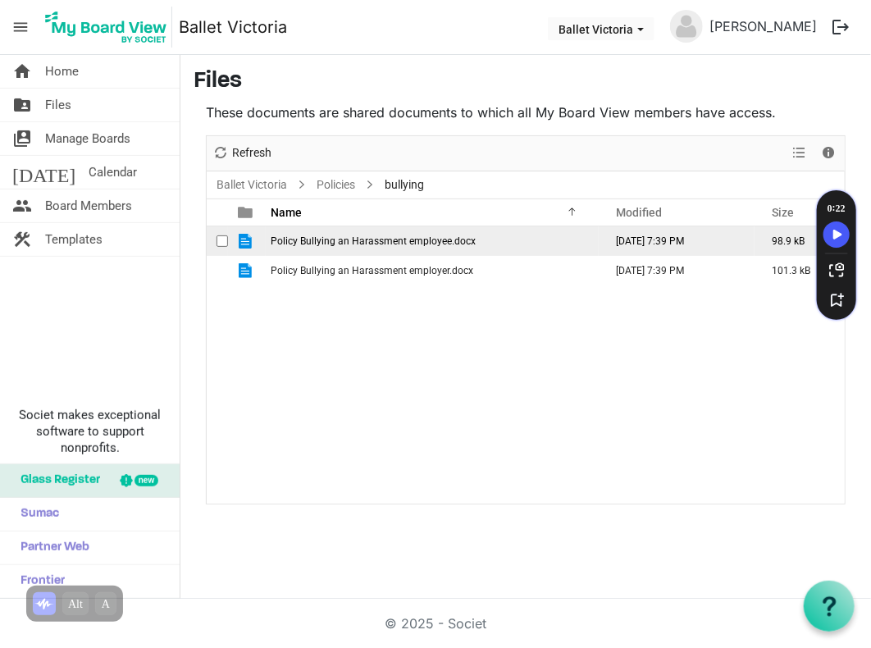
click at [323, 244] on span "Policy Bullying an Harassment employee.docx" at bounding box center [373, 240] width 205 height 11
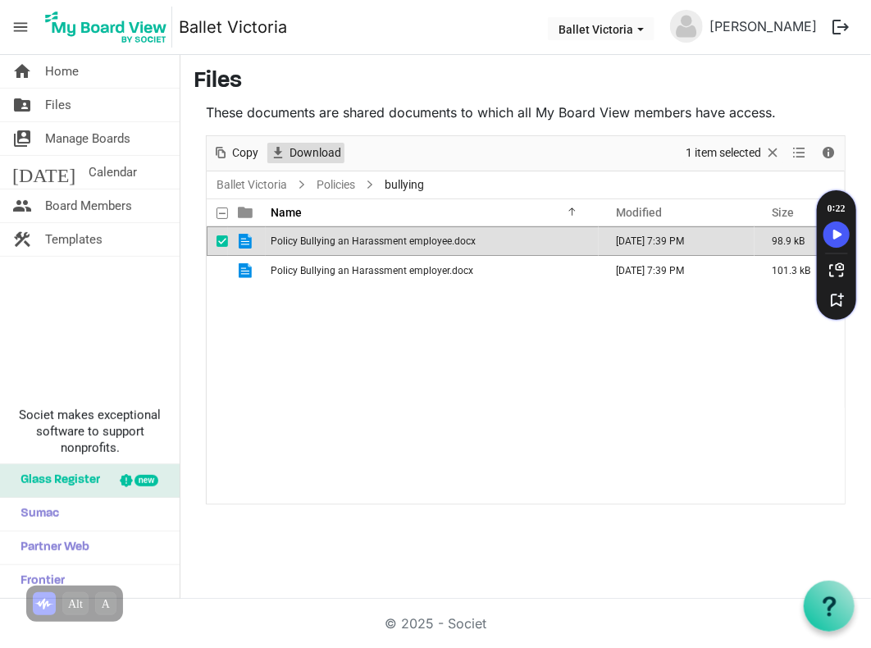
click at [315, 148] on span "Download" at bounding box center [315, 153] width 55 height 20
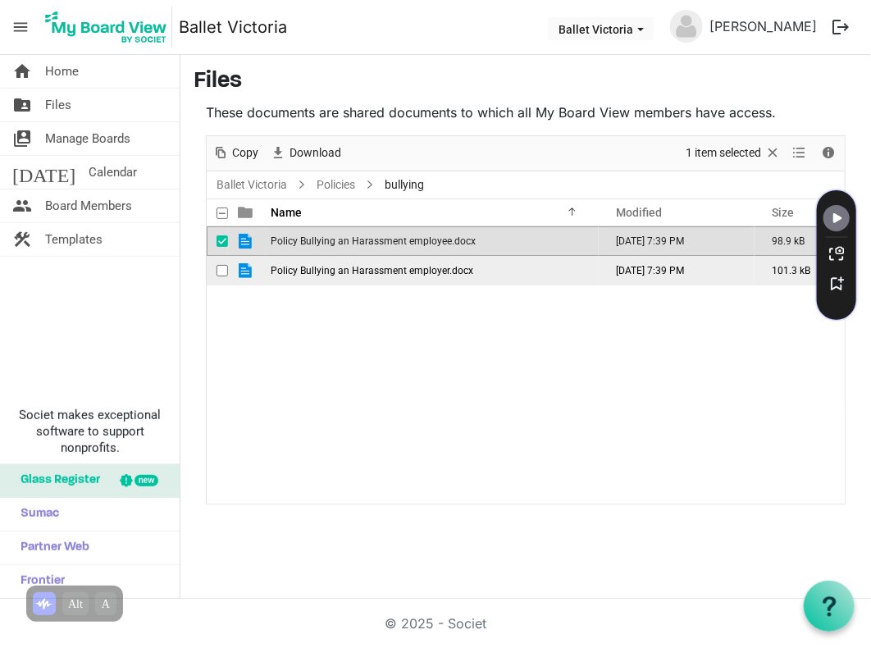
click at [304, 270] on span "Policy Bullying an Harassment employer.docx" at bounding box center [372, 270] width 203 height 11
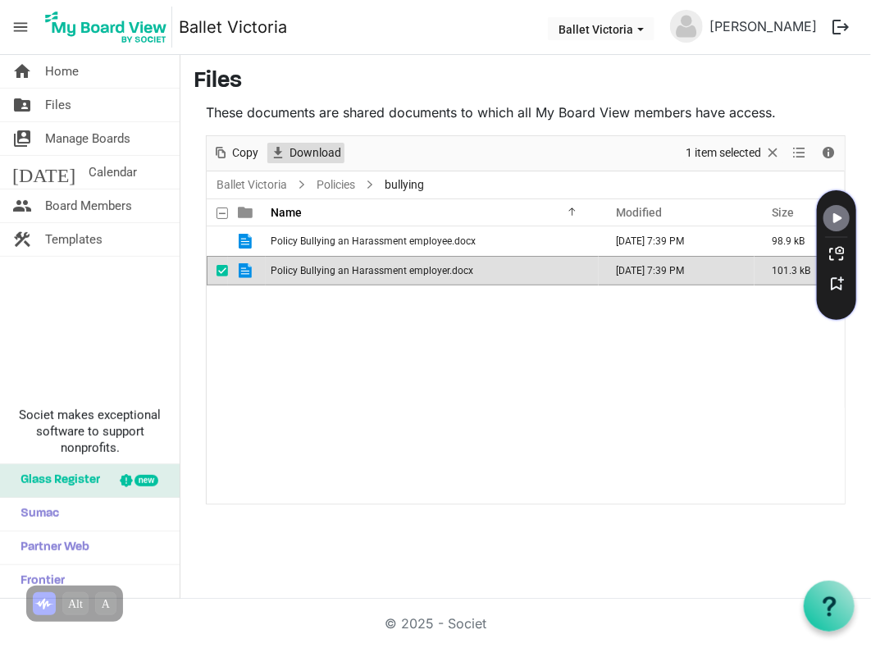
click at [321, 148] on span "Download" at bounding box center [315, 153] width 55 height 20
click at [652, 494] on div "Policy Bullying an Harassment employee.docx [DATE] 7:39 PM 98.9 kB Policy Bully…" at bounding box center [526, 364] width 638 height 277
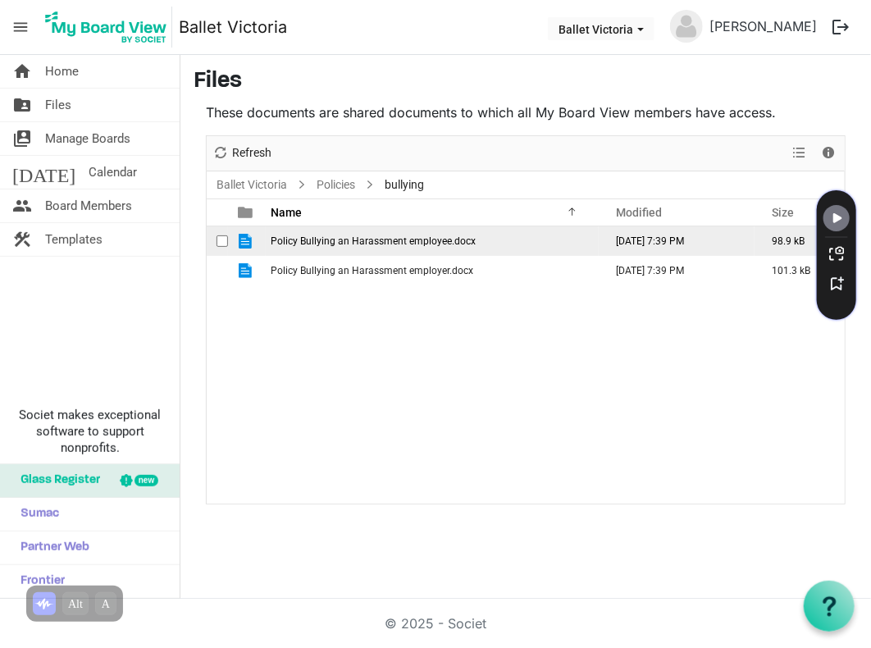
click at [360, 244] on span "Policy Bullying an Harassment employee.docx" at bounding box center [373, 240] width 205 height 11
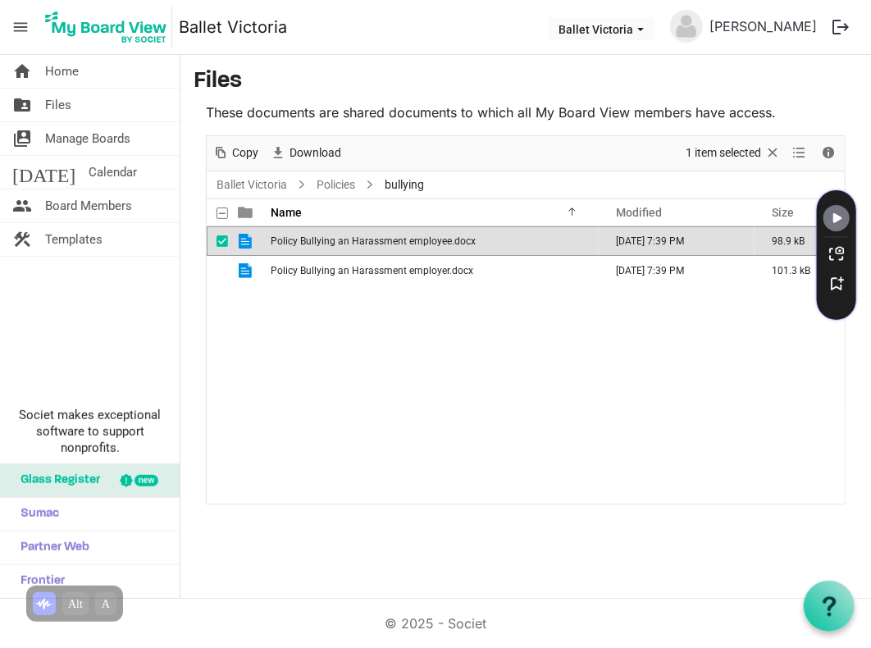
click at [360, 244] on span "Policy Bullying an Harassment employee.docx" at bounding box center [373, 240] width 205 height 11
click at [384, 361] on div "Policy Bullying an Harassment employee.docx [DATE] 7:39 PM 98.9 kB Policy Bully…" at bounding box center [526, 364] width 638 height 277
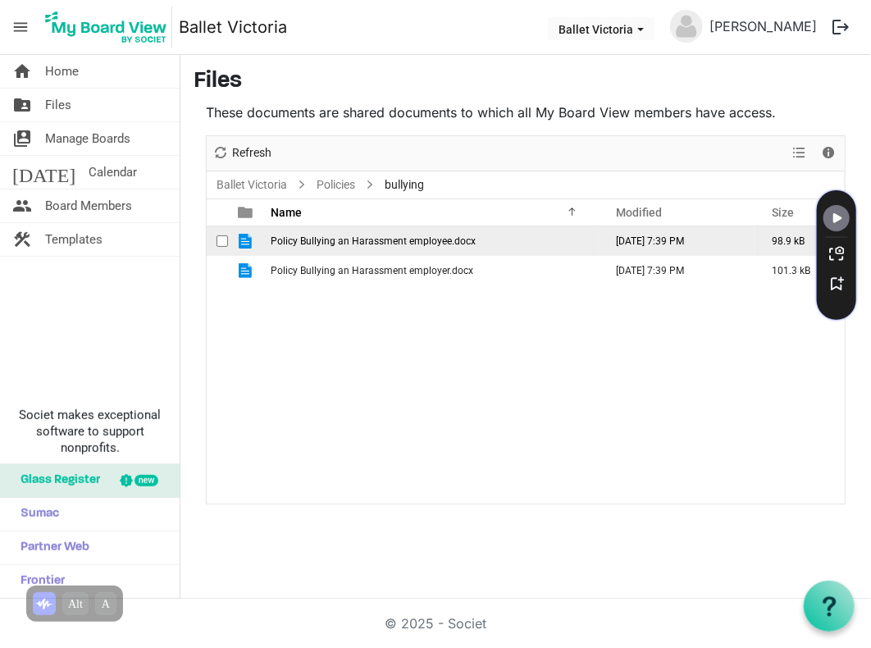
click at [244, 241] on span "is template cell column header type" at bounding box center [245, 241] width 15 height 15
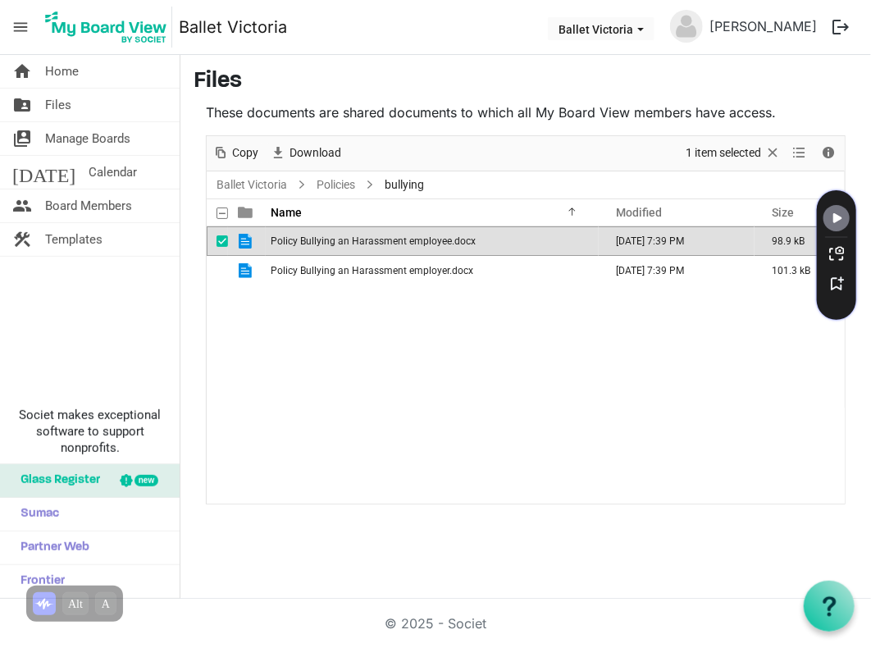
click at [244, 241] on span "is template cell column header type" at bounding box center [245, 241] width 15 height 15
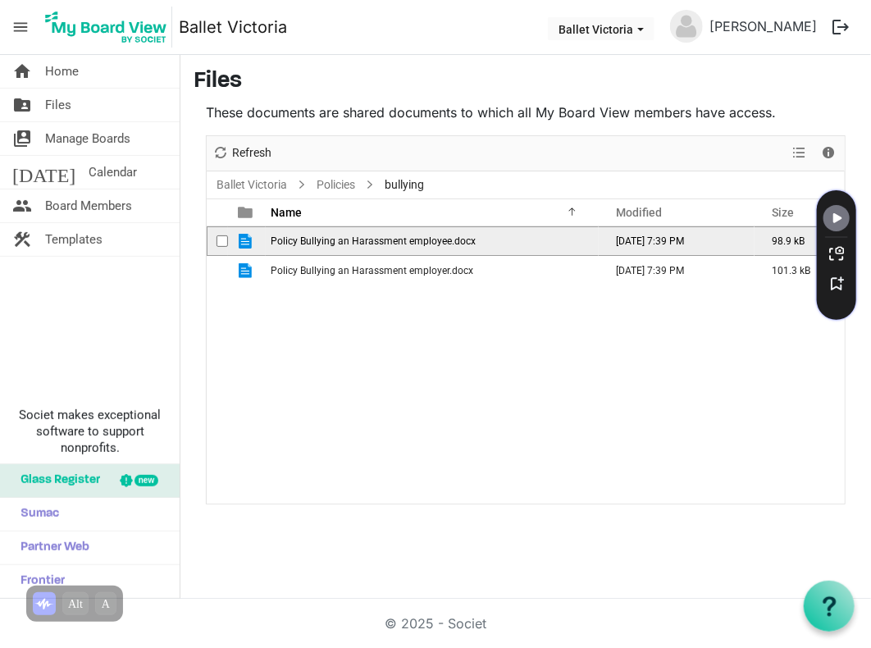
click at [244, 241] on span "is template cell column header type" at bounding box center [245, 241] width 15 height 15
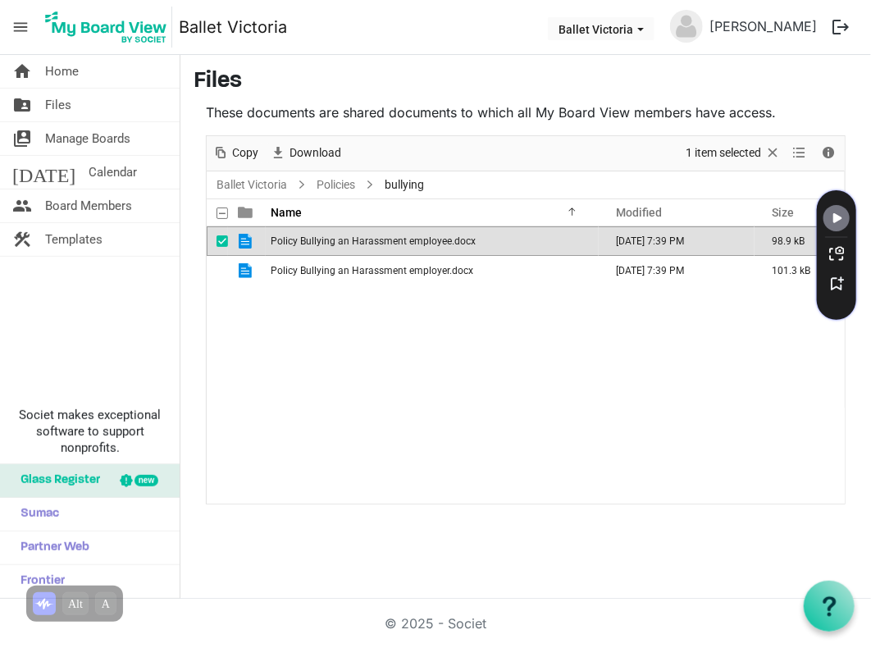
click at [242, 242] on span "is template cell column header type" at bounding box center [245, 241] width 15 height 15
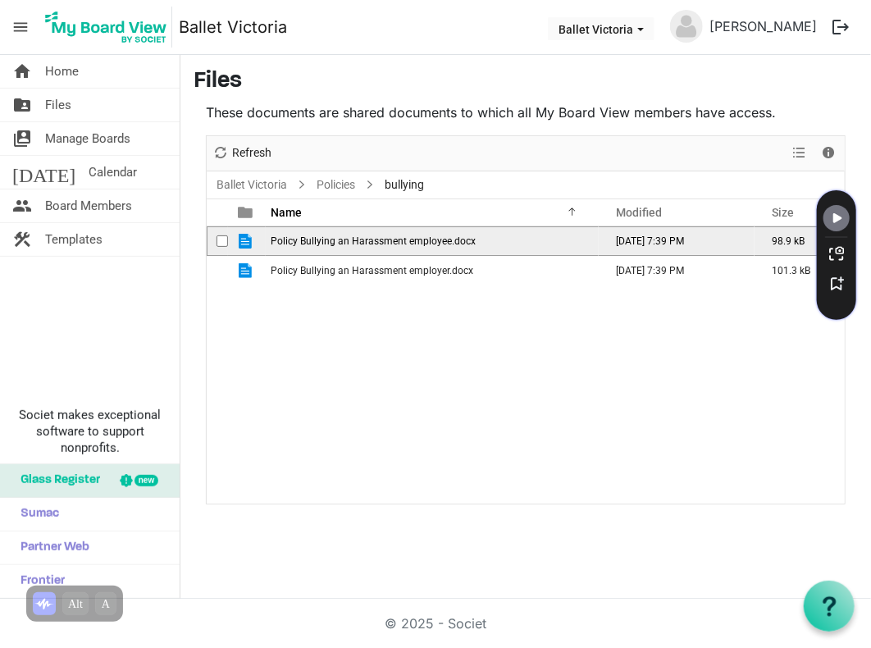
click at [242, 242] on span "is template cell column header type" at bounding box center [245, 241] width 15 height 15
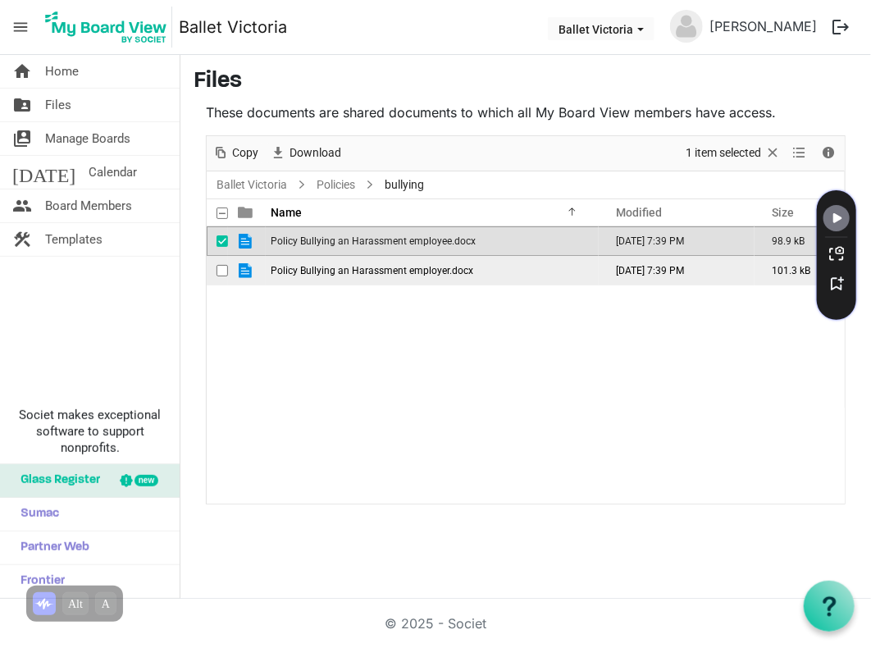
click at [248, 269] on span "is template cell column header type" at bounding box center [245, 270] width 15 height 15
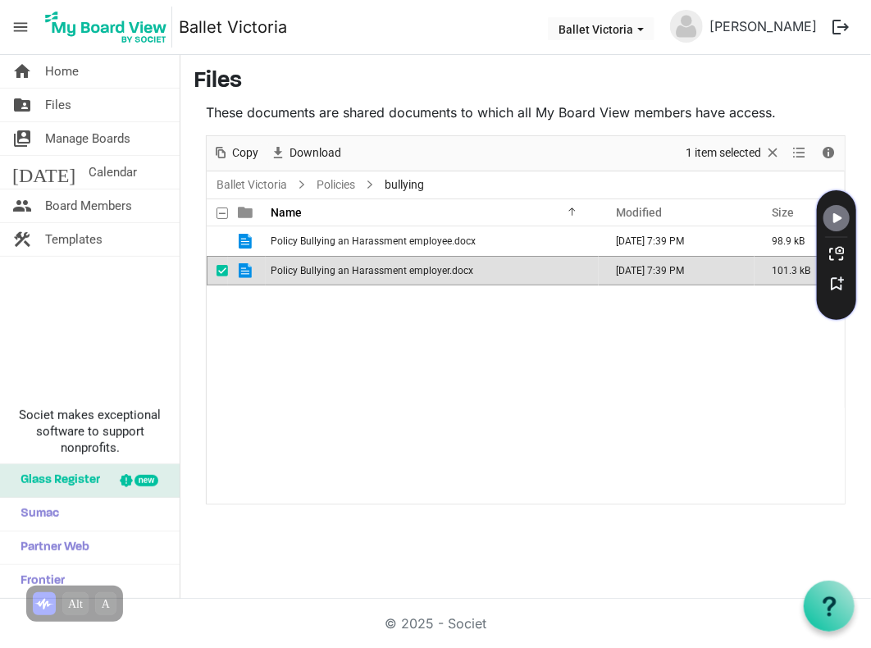
click at [248, 269] on span "is template cell column header type" at bounding box center [245, 270] width 15 height 15
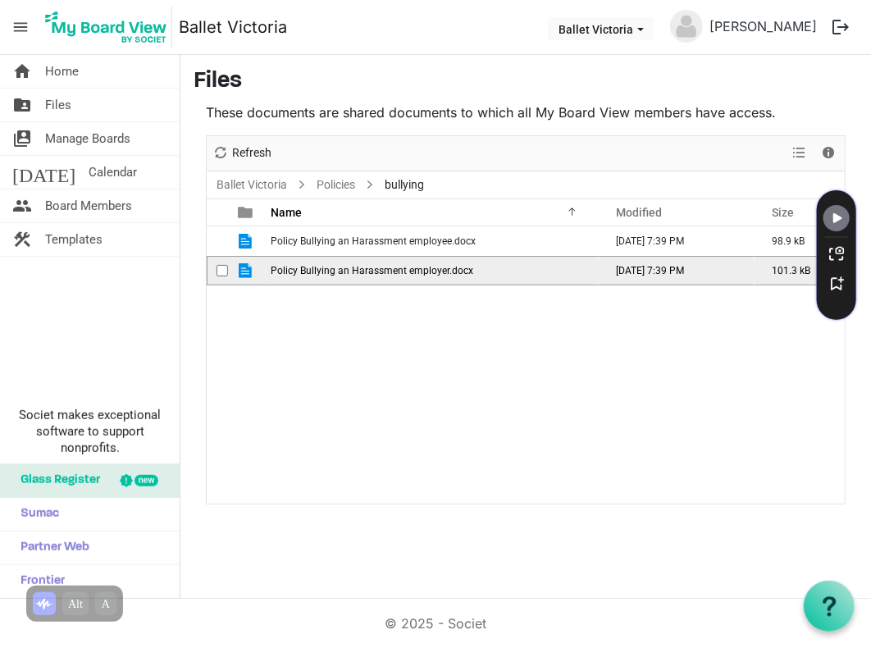
click at [248, 269] on span "is template cell column header type" at bounding box center [245, 270] width 15 height 15
